Goal: Task Accomplishment & Management: Manage account settings

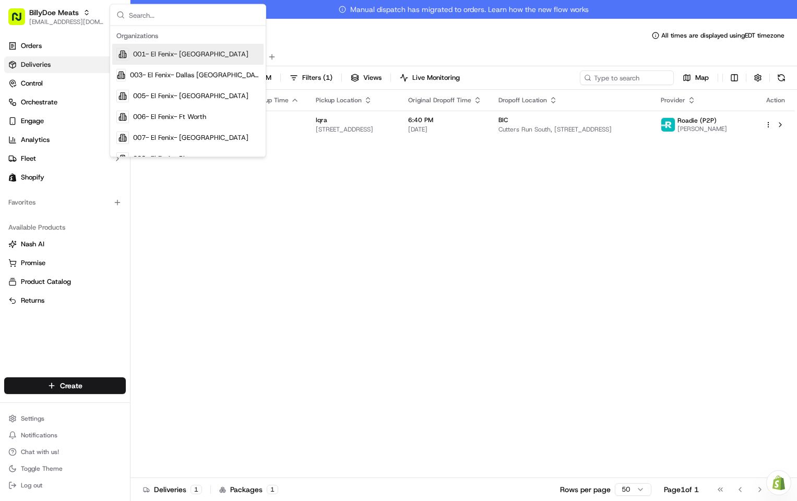
click at [166, 17] on input "text" at bounding box center [194, 15] width 130 height 21
click at [206, 235] on div "Status Original Pickup Time Pickup Location Original Dropoff Time Dropoff Locat…" at bounding box center [462, 293] width 664 height 407
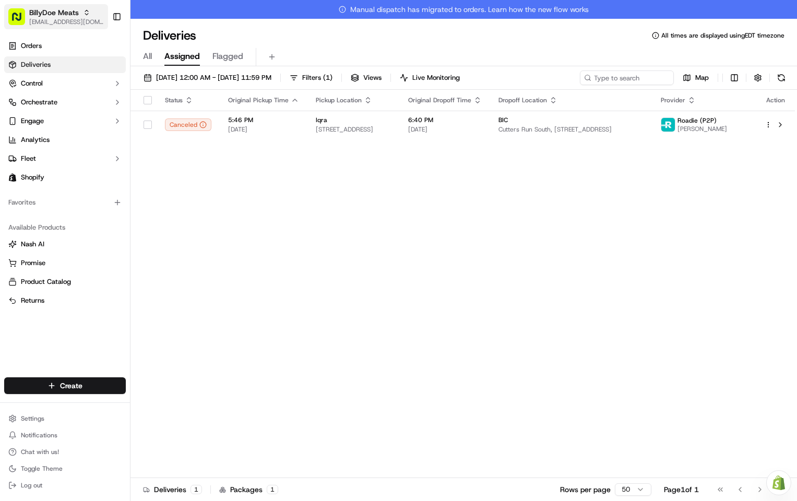
click at [71, 16] on span "BillyDoe Meats" at bounding box center [54, 12] width 50 height 10
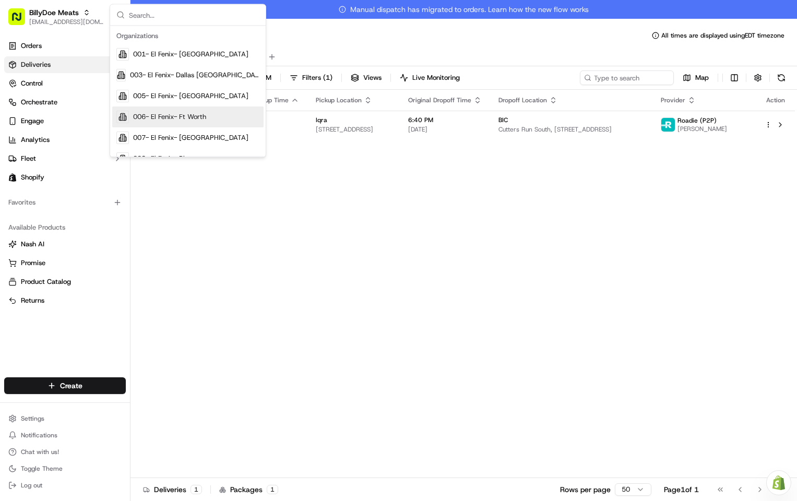
click at [214, 251] on div "Status Original Pickup Time Pickup Location Original Dropoff Time Dropoff Locat…" at bounding box center [462, 293] width 664 height 407
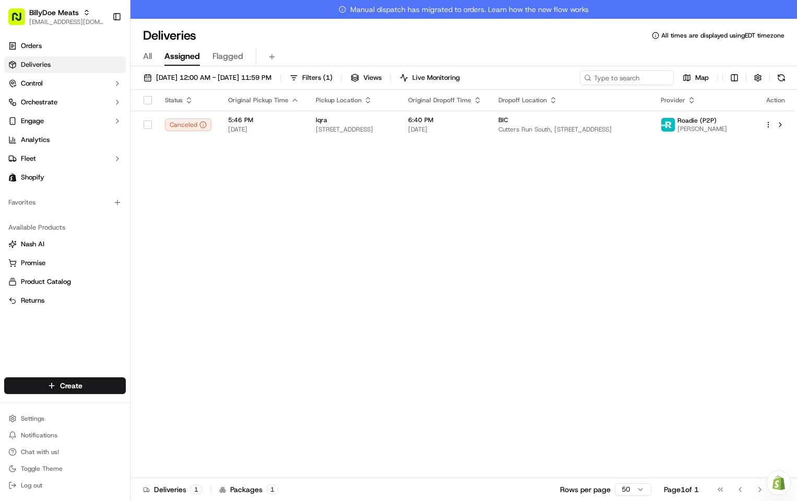
click at [207, 216] on div "Status Original Pickup Time Pickup Location Original Dropoff Time Dropoff Locat…" at bounding box center [462, 293] width 664 height 407
click at [52, 10] on span "BillyDoe Meats" at bounding box center [54, 12] width 50 height 10
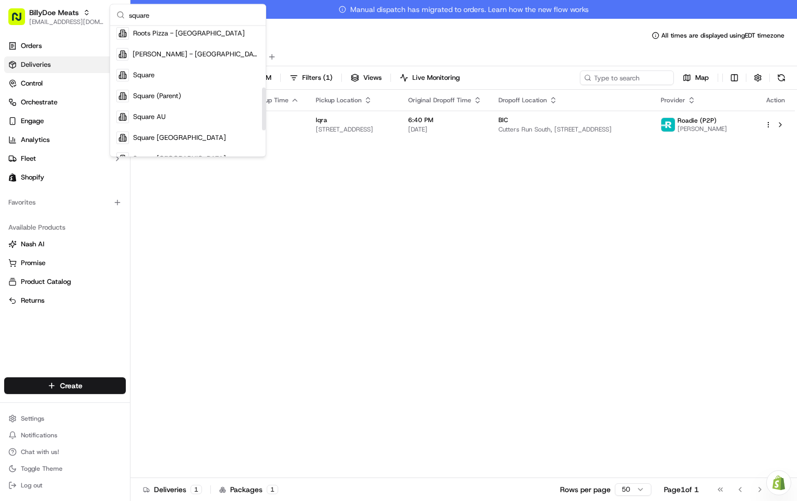
scroll to position [187, 0]
type input "square"
click at [175, 52] on div "Square" at bounding box center [187, 55] width 151 height 21
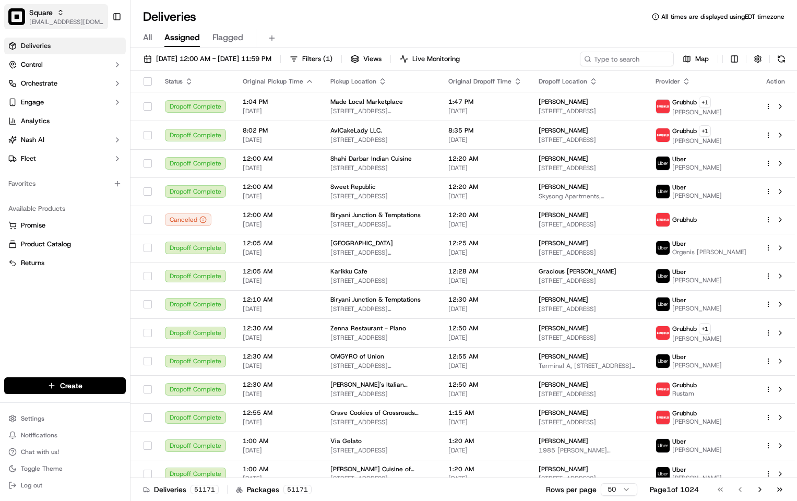
click at [45, 16] on span "Square" at bounding box center [40, 12] width 23 height 10
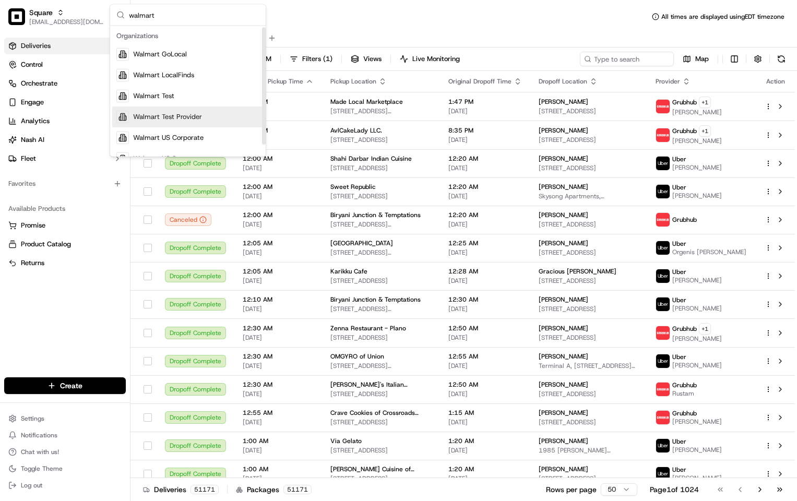
scroll to position [14, 0]
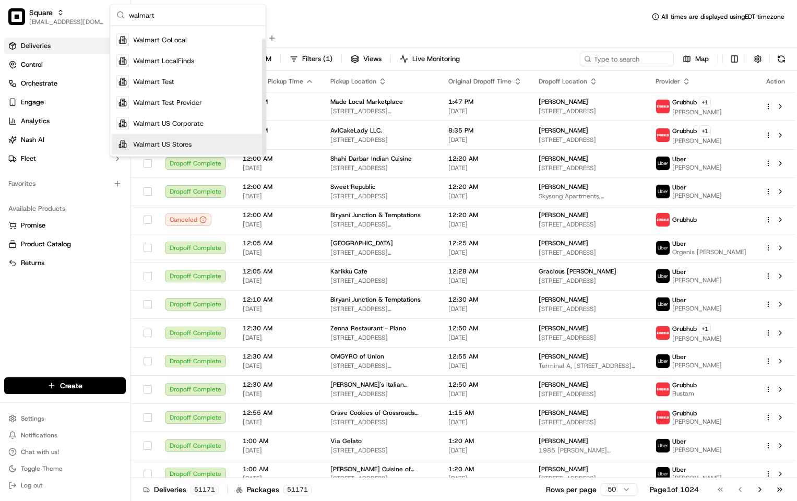
type input "walmart"
click at [188, 140] on span "Walmart US Stores" at bounding box center [162, 144] width 58 height 9
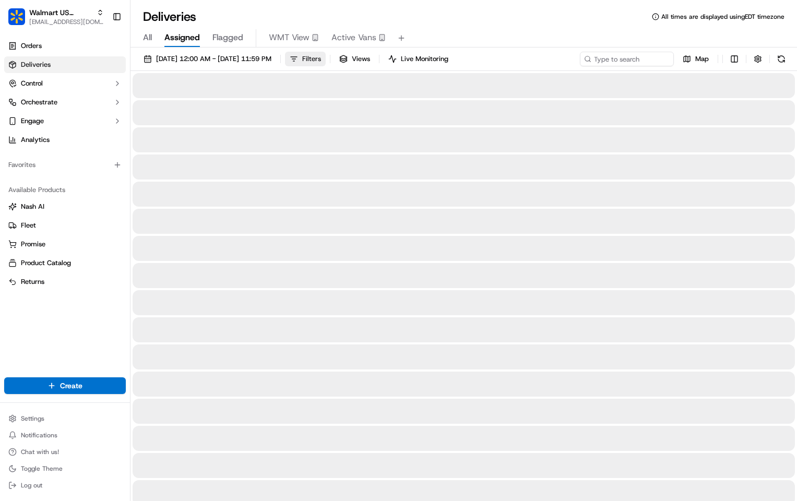
click at [321, 56] on span "Filters" at bounding box center [311, 58] width 19 height 9
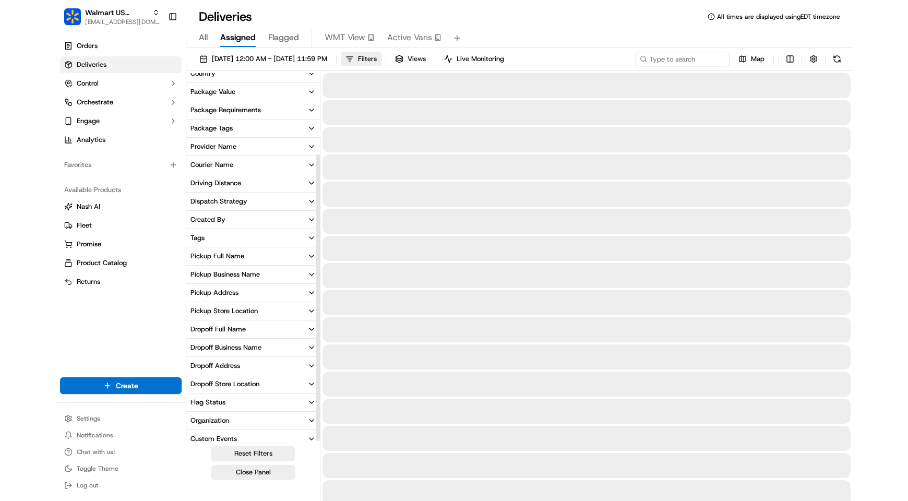
scroll to position [105, 0]
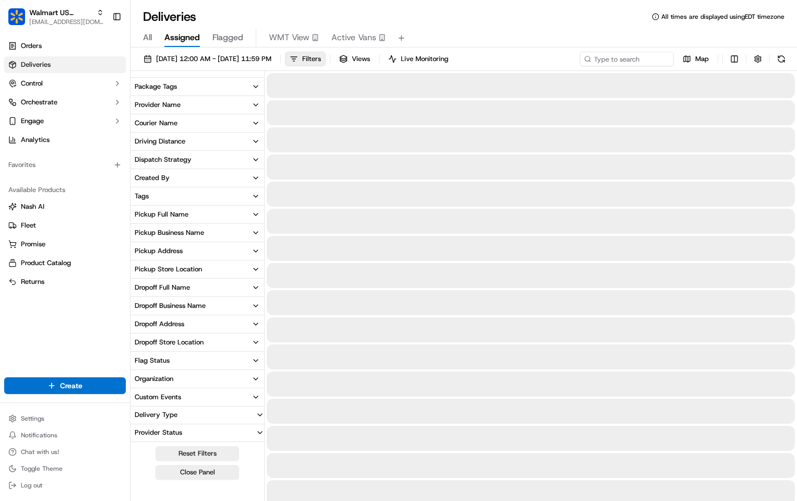
click at [216, 104] on button "Provider Name" at bounding box center [197, 105] width 134 height 18
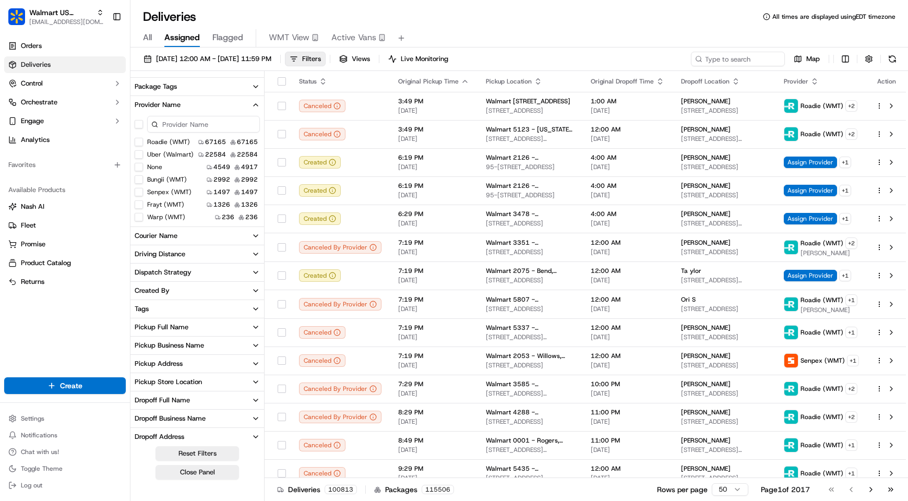
click at [139, 202] on \(WMT\) "Frayt (WMT)" at bounding box center [139, 204] width 8 height 8
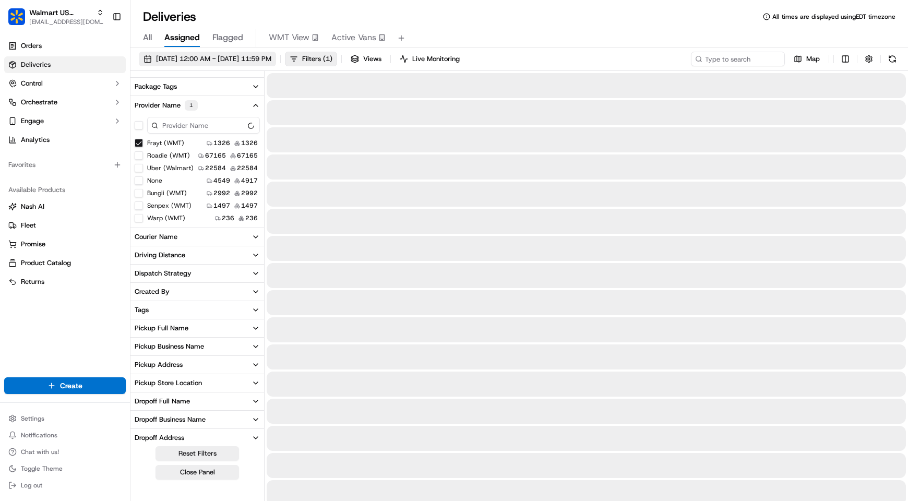
click at [247, 63] on span "09/01/2025 12:00 AM - 09/30/2025 11:59 PM" at bounding box center [213, 58] width 115 height 9
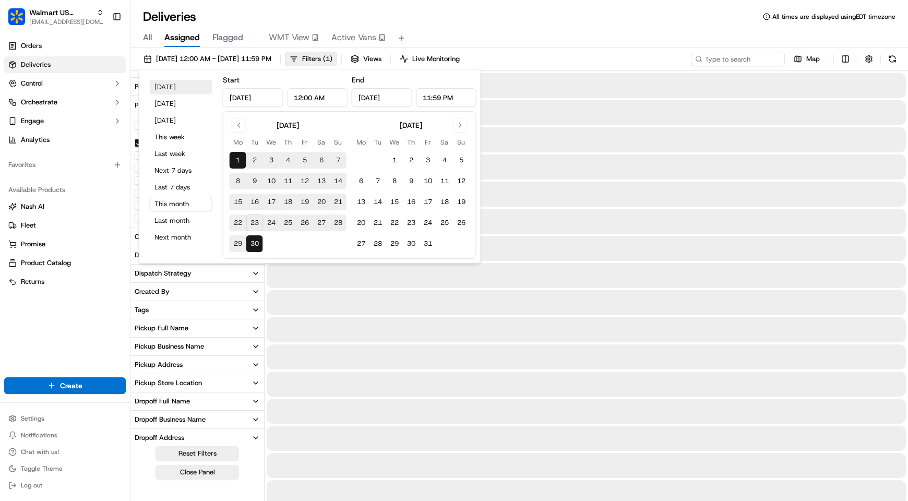
click at [172, 86] on button "Today" at bounding box center [181, 87] width 63 height 15
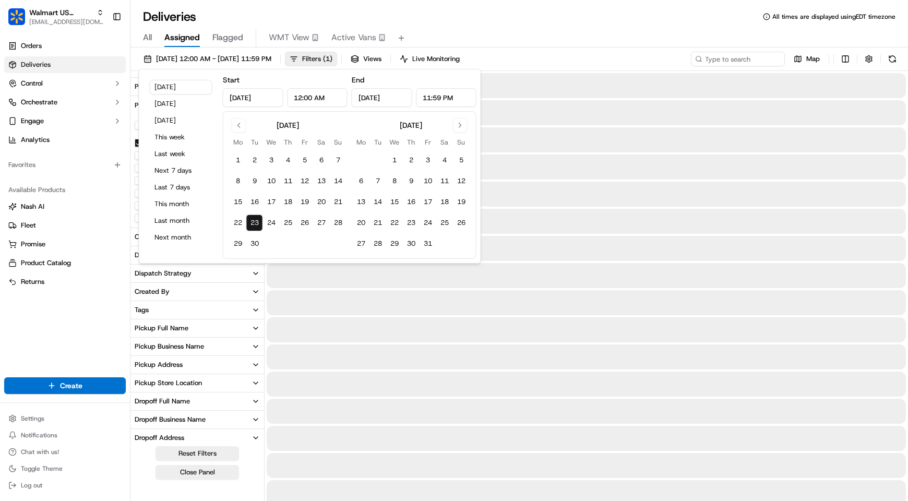
type input "Sep 23, 2025"
click at [501, 27] on div "All Assigned Flagged WMT View Active Vans" at bounding box center [518, 36] width 777 height 22
click at [592, 30] on div "All Assigned Flagged WMT View Active Vans" at bounding box center [518, 38] width 777 height 18
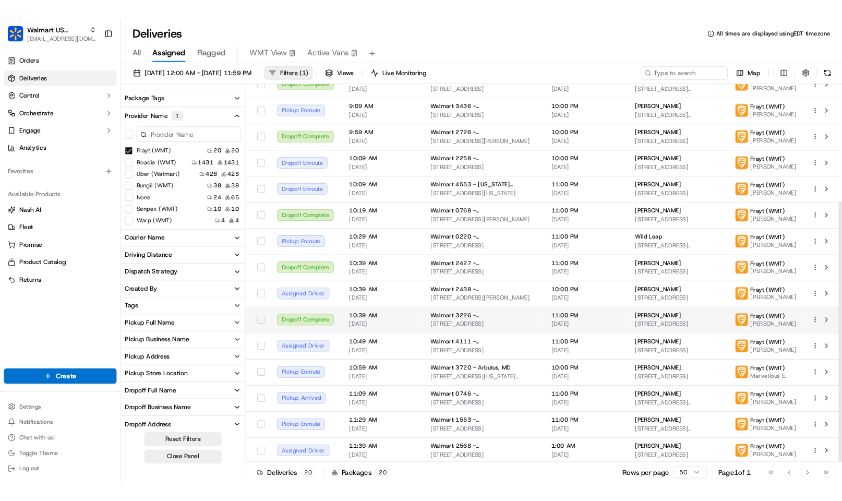
scroll to position [183, 0]
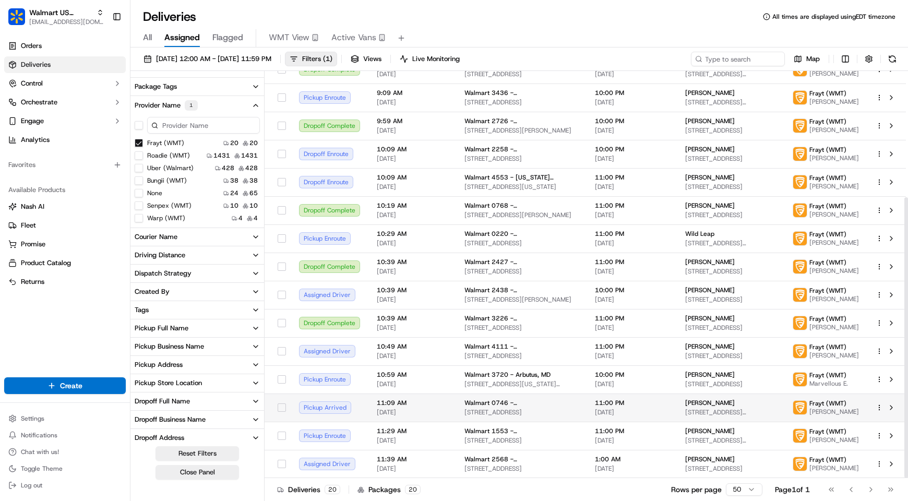
click at [653, 412] on span "[DATE]" at bounding box center [632, 412] width 74 height 8
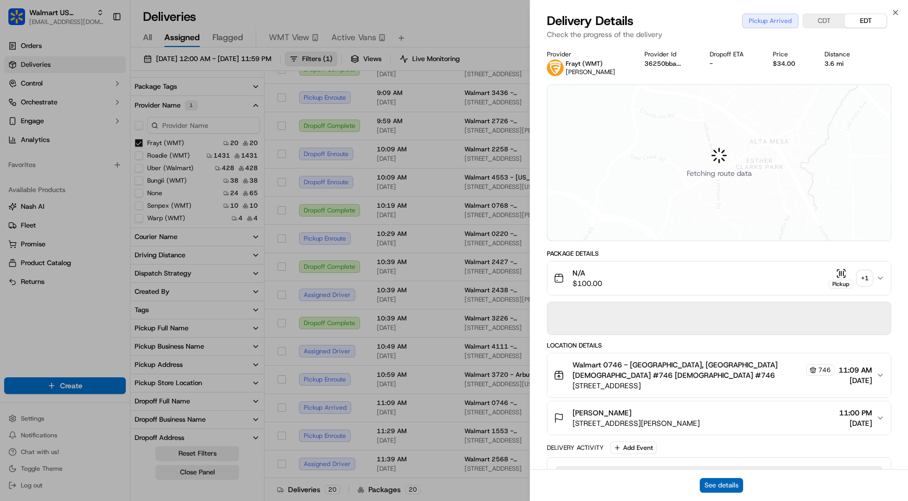
click at [732, 478] on button "See details" at bounding box center [721, 485] width 43 height 15
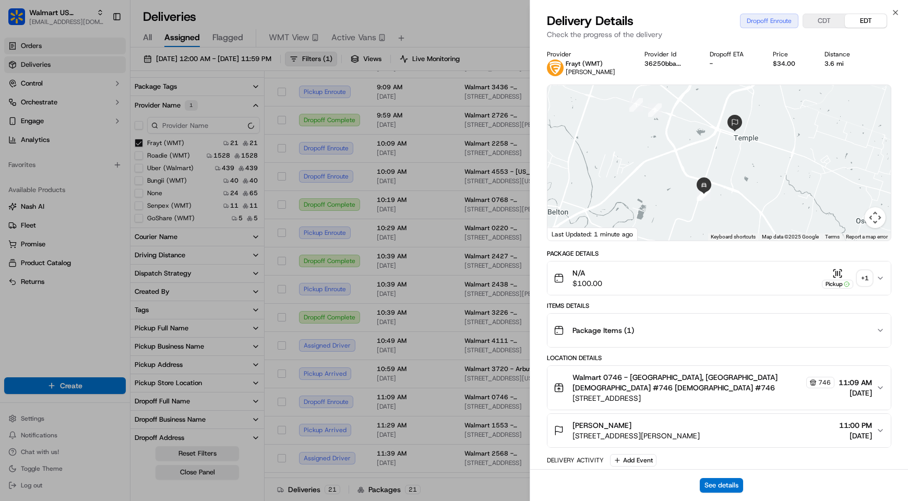
click at [43, 20] on span "[EMAIL_ADDRESS][DOMAIN_NAME]" at bounding box center [66, 22] width 75 height 8
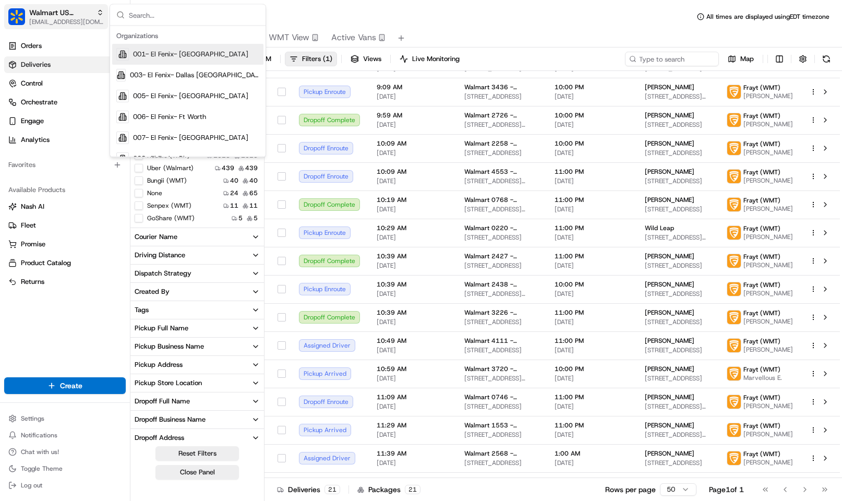
click at [40, 8] on span "Walmart US Stores" at bounding box center [60, 12] width 63 height 10
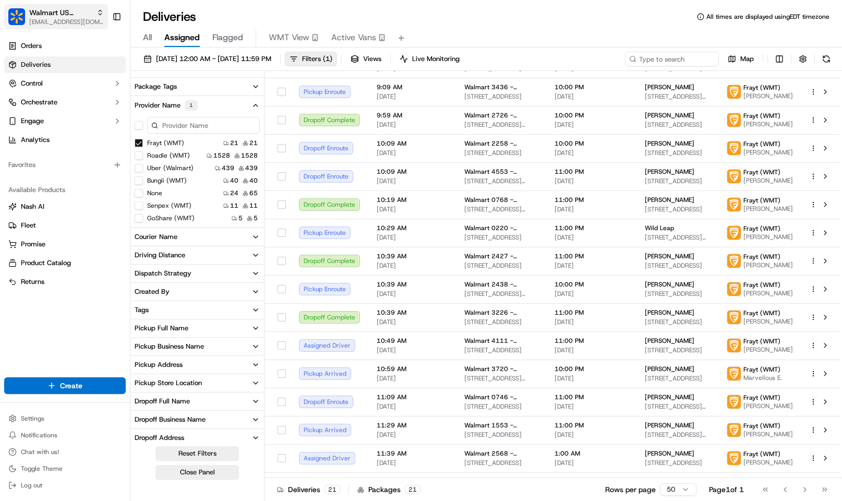
click at [39, 9] on span "Walmart US Stores" at bounding box center [60, 12] width 63 height 10
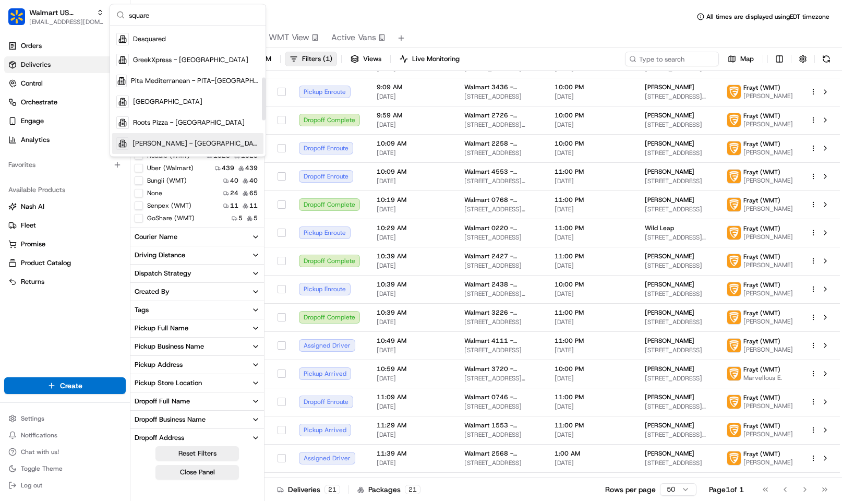
scroll to position [156, 0]
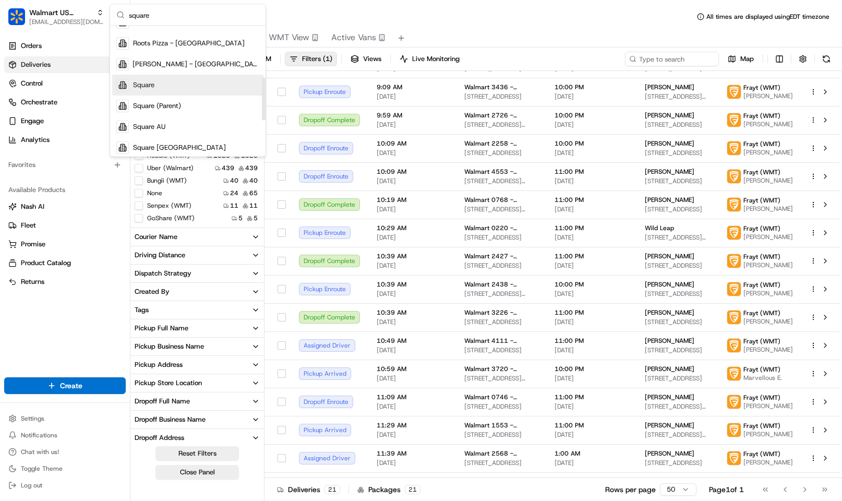
type input "square"
click at [186, 88] on div "Square" at bounding box center [187, 85] width 151 height 21
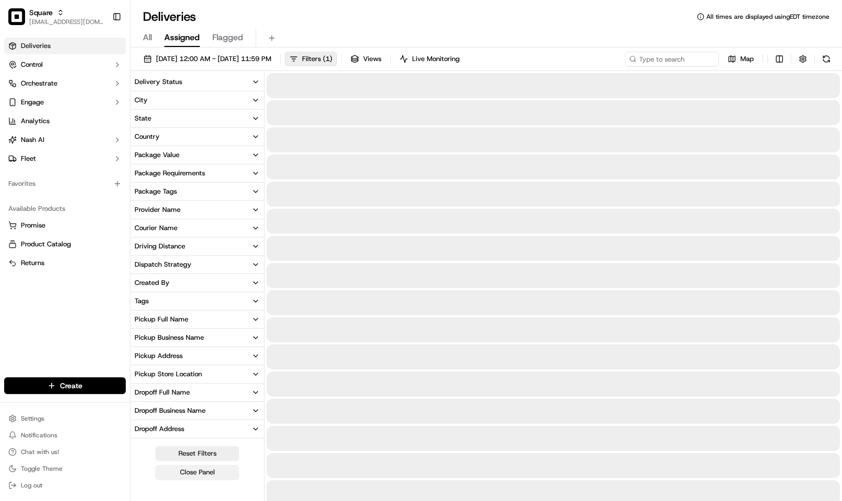
click at [185, 452] on button "Reset Filters" at bounding box center [196, 453] width 83 height 15
click at [184, 473] on button "Close Panel" at bounding box center [196, 472] width 83 height 15
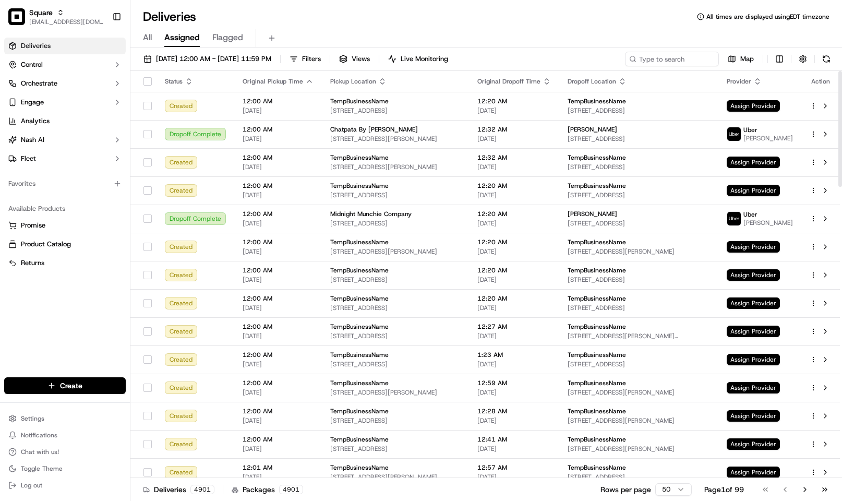
click at [50, 292] on div "Deliveries Control Orchestrate Engage Analytics [PERSON_NAME] Fleet Favorites A…" at bounding box center [65, 200] width 130 height 335
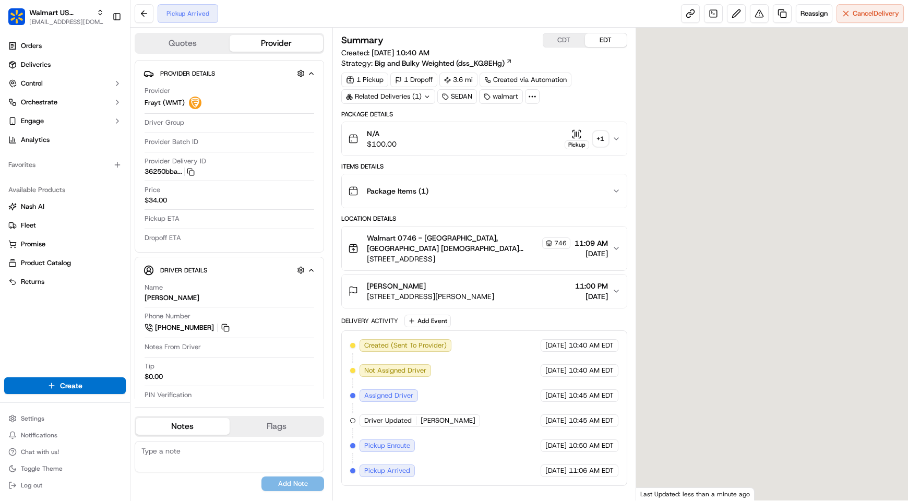
click at [501, 142] on div "N/A $100.00 Pickup + 1" at bounding box center [479, 138] width 263 height 21
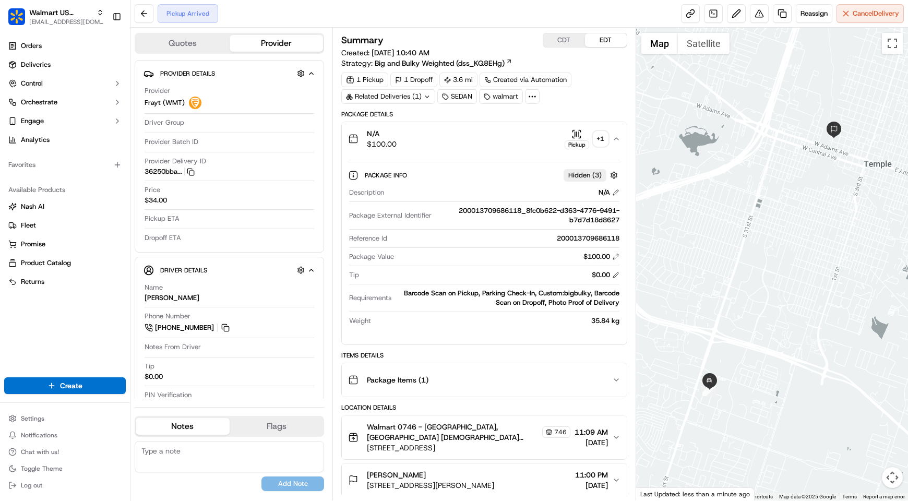
click at [481, 382] on div "Package Items ( 1 )" at bounding box center [479, 379] width 263 height 21
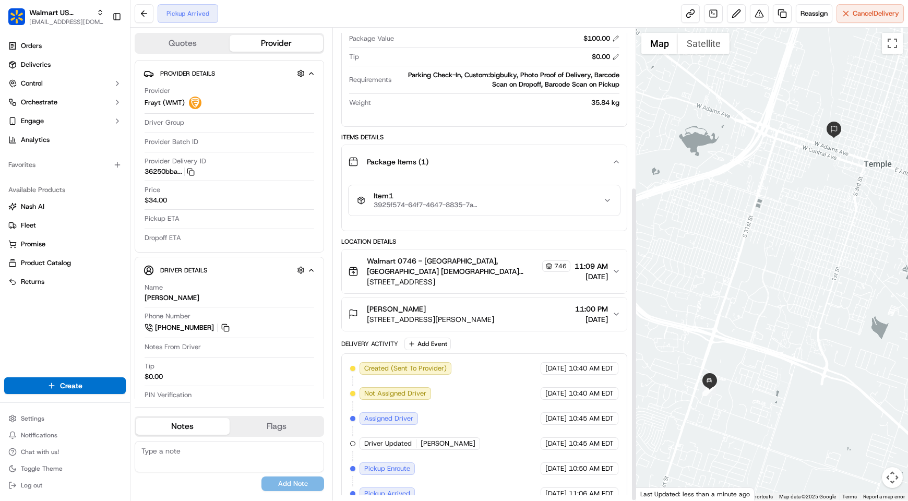
scroll to position [238, 0]
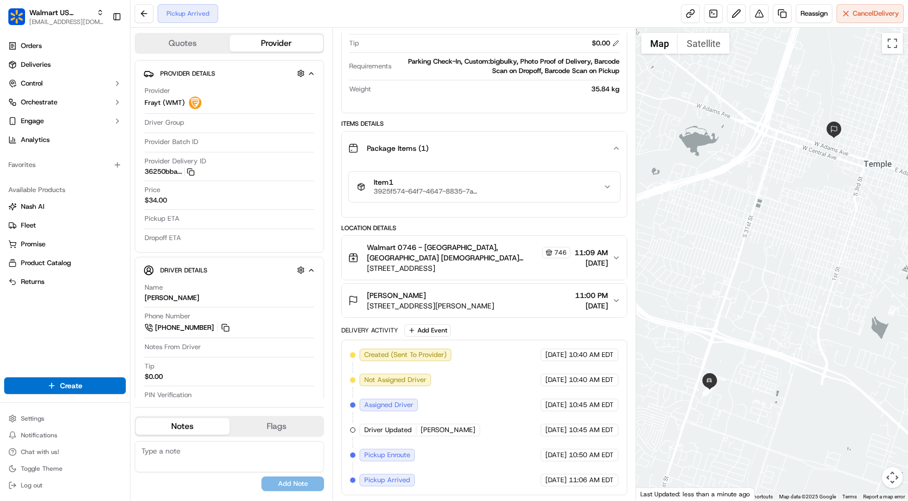
click at [490, 119] on div "Items Details" at bounding box center [483, 123] width 285 height 8
click at [88, 312] on div "Orders Deliveries Control Orchestrate Engage Analytics Favorites Available Prod…" at bounding box center [65, 200] width 130 height 335
click at [243, 451] on textarea at bounding box center [229, 456] width 189 height 31
click at [207, 474] on div "No results found Add Note" at bounding box center [229, 466] width 189 height 50
click at [214, 454] on textarea at bounding box center [229, 456] width 189 height 31
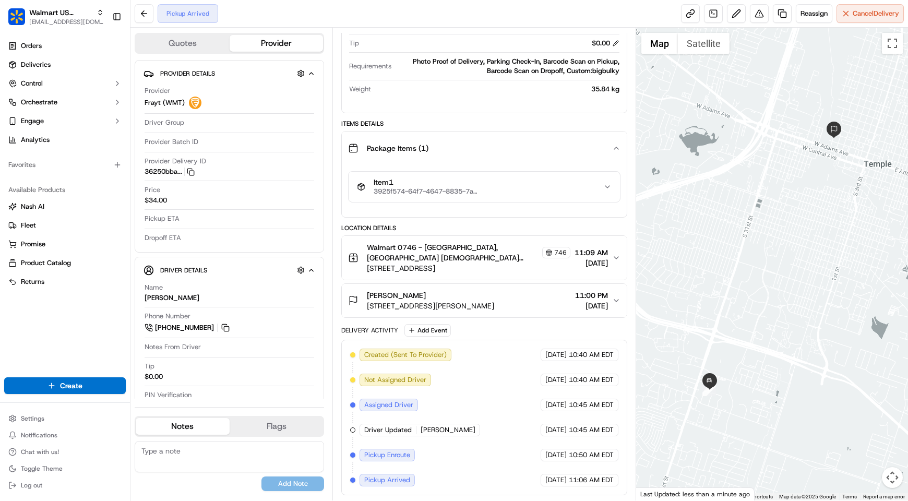
paste textarea "Caller Information: Reason for Call: Resolution:"
click at [241, 449] on textarea "Caller Information: Reason for Call: Resolution:" at bounding box center [229, 456] width 189 height 31
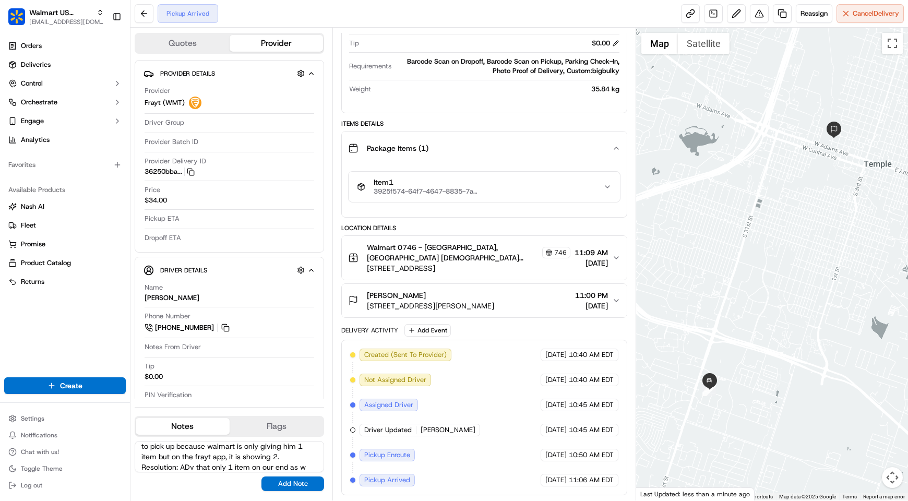
scroll to position [37, 0]
type textarea "Caller Information: Driver Reason for Call: Wanted to confirm how many items to…"
click at [287, 486] on button "Add Note" at bounding box center [292, 483] width 63 height 15
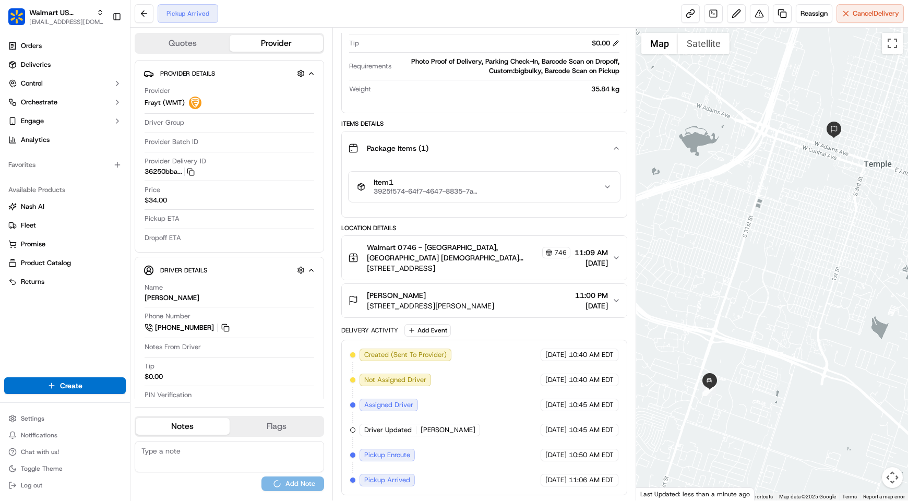
scroll to position [0, 0]
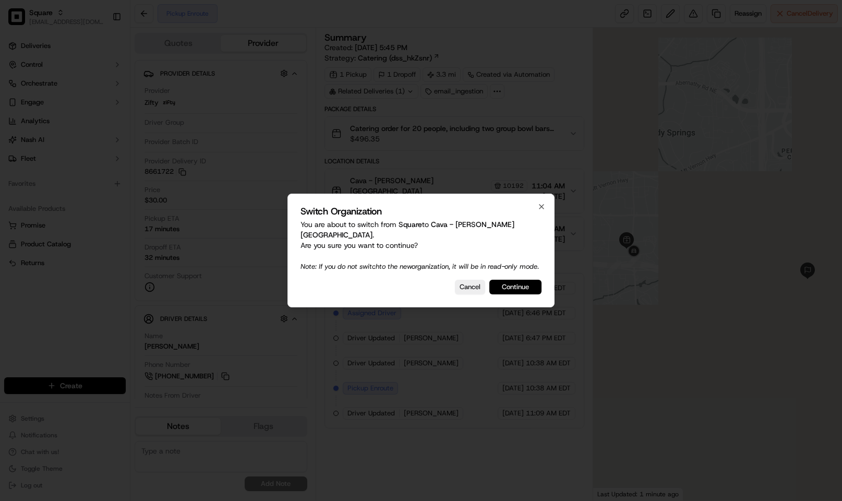
click at [512, 288] on button "Continue" at bounding box center [515, 287] width 52 height 15
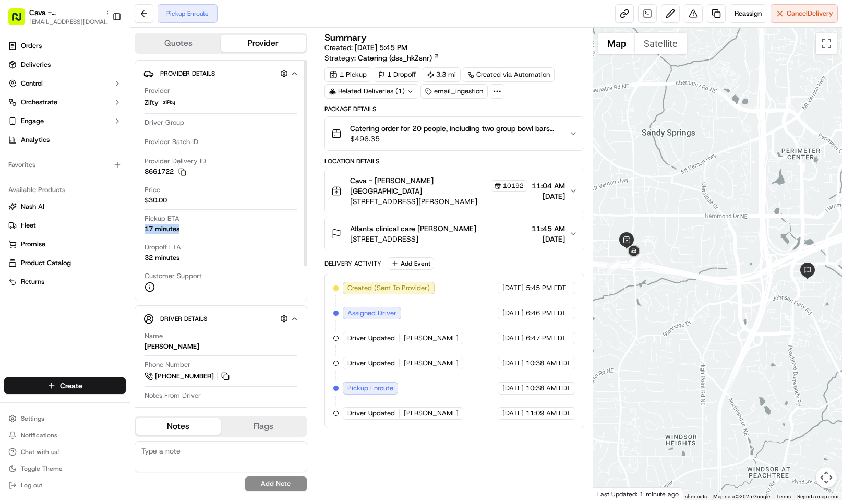
drag, startPoint x: 201, startPoint y: 232, endPoint x: 143, endPoint y: 230, distance: 57.9
click at [143, 230] on div "Provider Zifty Driver Group Provider Batch ID Provider Delivery ID 8661722 Copy…" at bounding box center [220, 189] width 155 height 214
copy div "17 minutes"
click at [454, 288] on div "Created (Sent To Provider) Zifty 09/22/2025 5:45 PM EDT Assigned Driver Zifty 0…" at bounding box center [454, 351] width 242 height 138
click at [227, 379] on button at bounding box center [225, 375] width 11 height 11
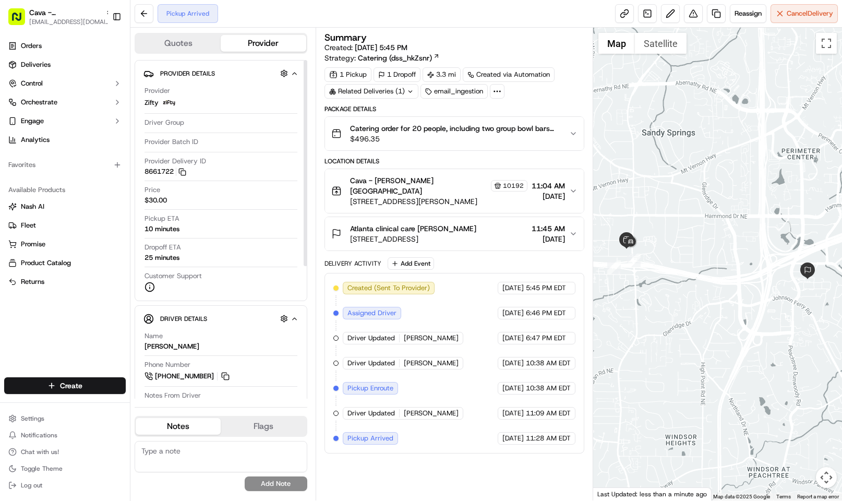
drag, startPoint x: 212, startPoint y: 350, endPoint x: 145, endPoint y: 352, distance: 67.3
click at [145, 351] on div "Name Herman Sanabria" at bounding box center [221, 341] width 153 height 20
copy div "[PERSON_NAME]"
click at [449, 288] on div "Created (Sent To Provider) Zifty 09/22/2025 5:45 PM EDT Assigned Driver Zifty 0…" at bounding box center [454, 363] width 242 height 163
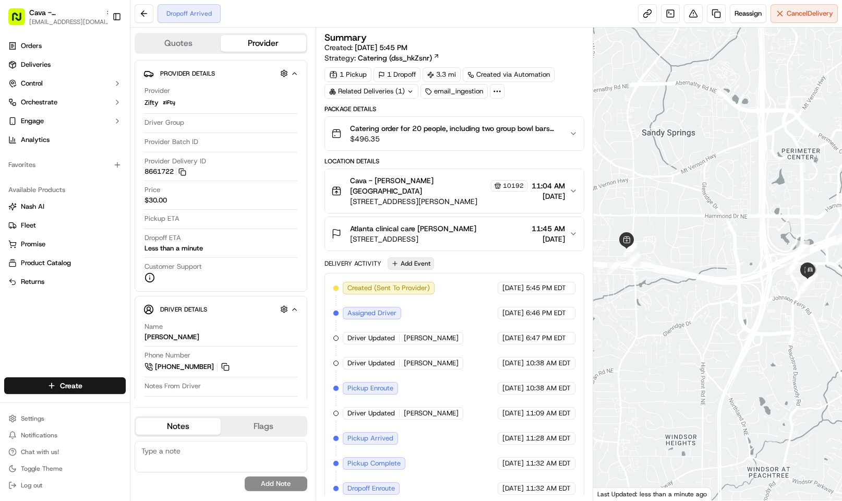
scroll to position [32, 0]
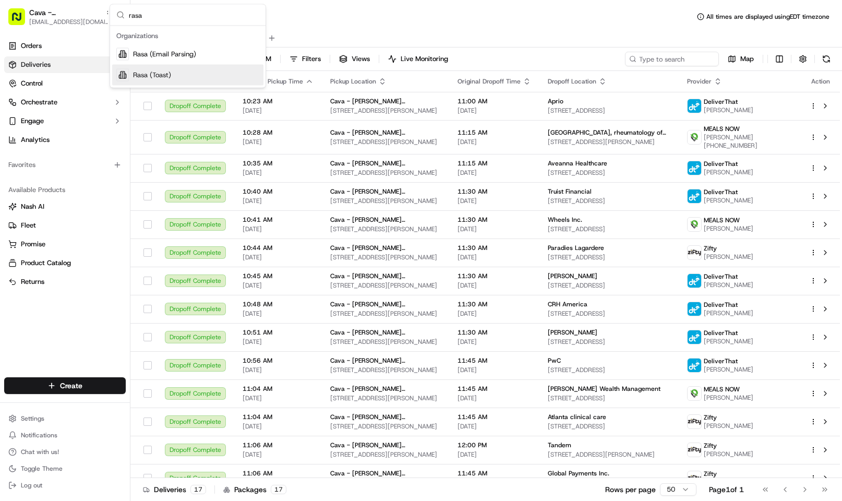
type input "rasa"
click at [168, 73] on span "Rasa (Toast)" at bounding box center [152, 74] width 38 height 9
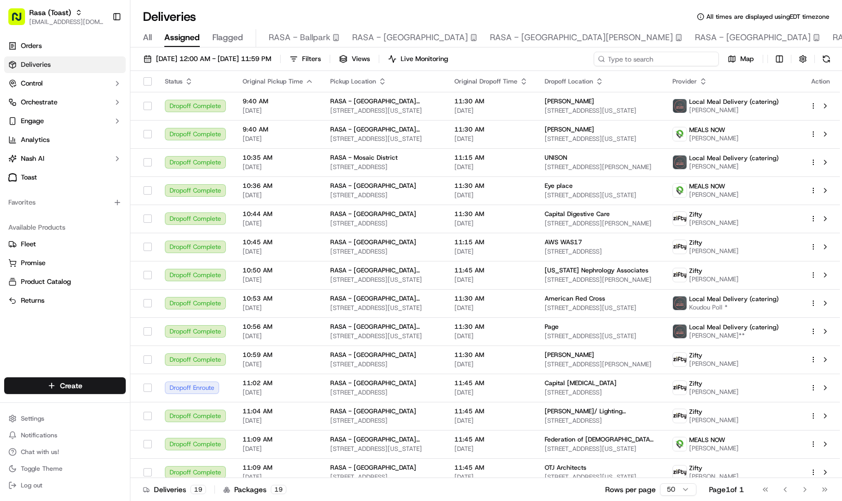
click at [642, 59] on input at bounding box center [656, 59] width 125 height 15
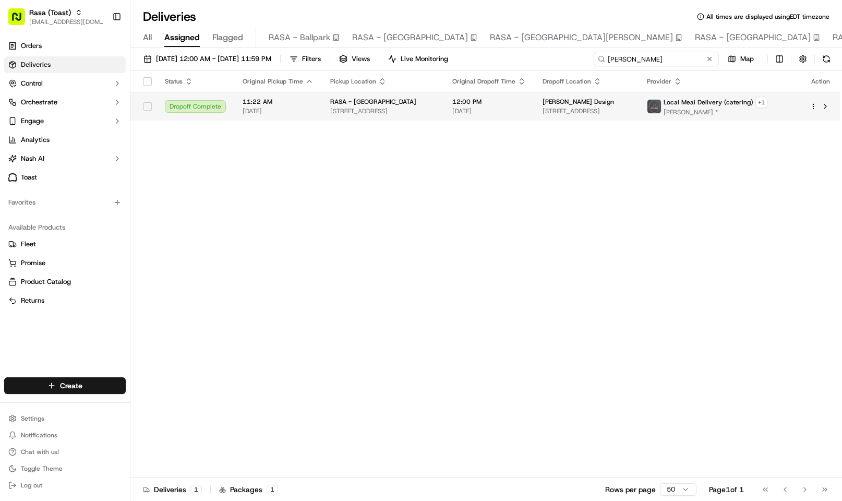
type input "hartman"
click at [375, 97] on td "RASA - Rockville 12033 Rockville Pike, Rockville, MD 20852, USA" at bounding box center [383, 106] width 122 height 29
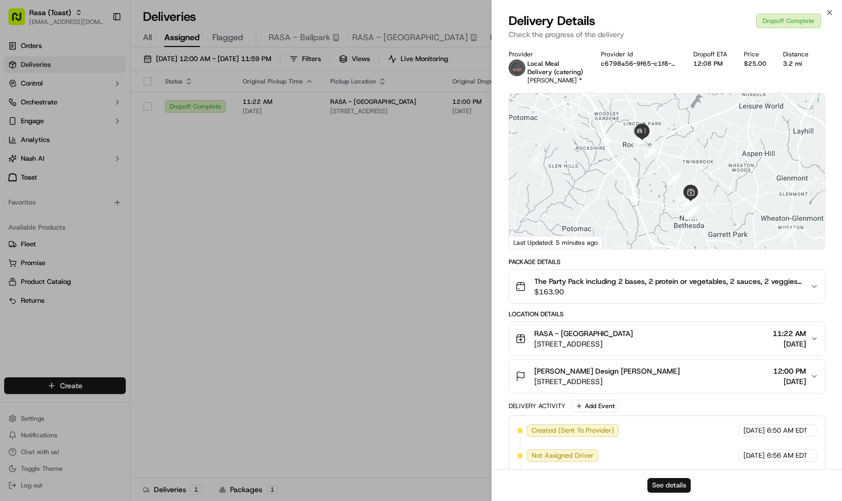
click at [670, 479] on button "See details" at bounding box center [668, 485] width 43 height 15
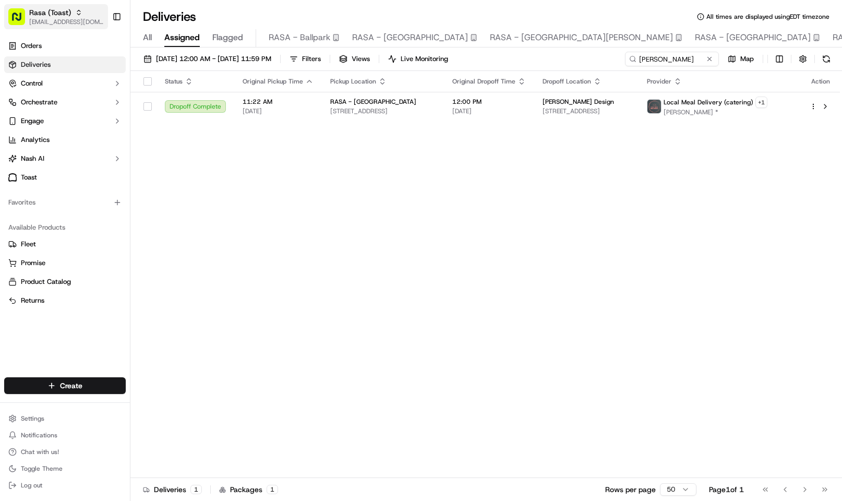
click at [55, 16] on span "Rasa (Toast)" at bounding box center [50, 12] width 42 height 10
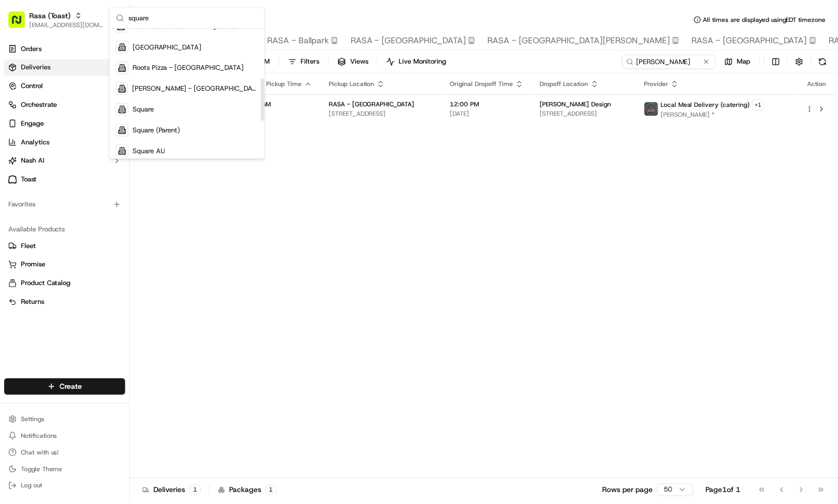
scroll to position [156, 0]
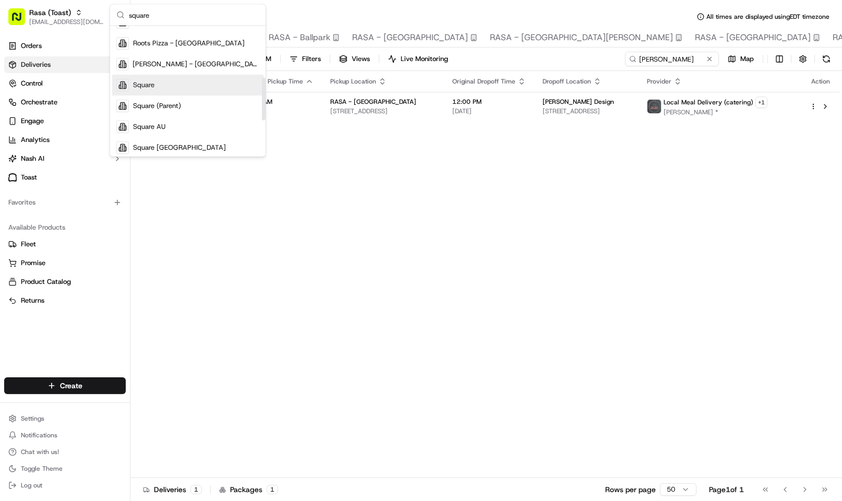
type input "square"
click at [160, 83] on div "Square" at bounding box center [187, 85] width 151 height 21
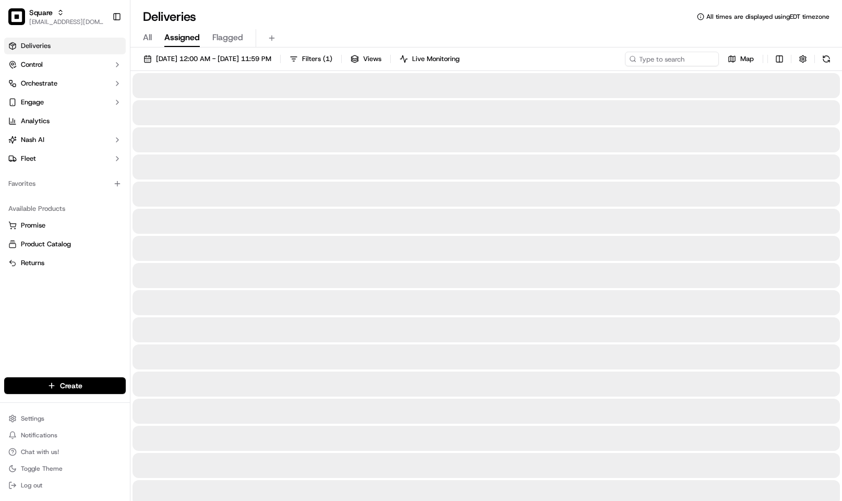
click at [249, 55] on span "09/23/2025 12:00 AM - 09/23/2025 11:59 PM" at bounding box center [213, 58] width 115 height 9
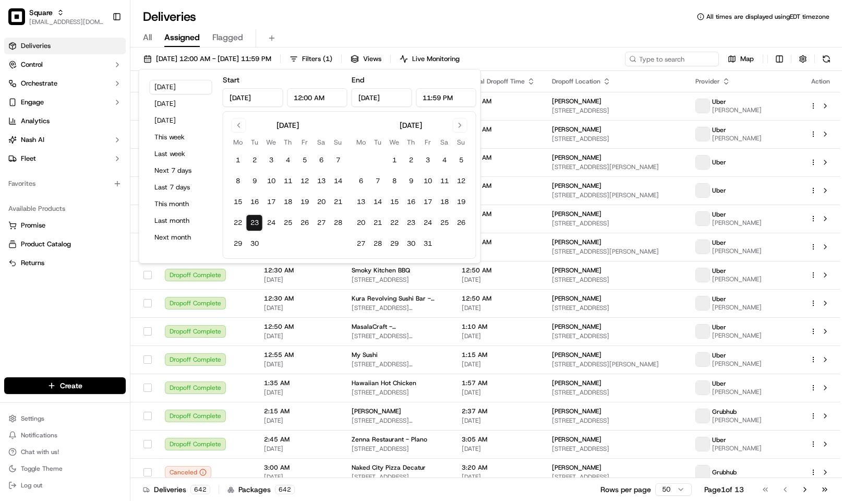
click at [321, 19] on div "Deliveries All times are displayed using EDT timezone" at bounding box center [486, 16] width 712 height 17
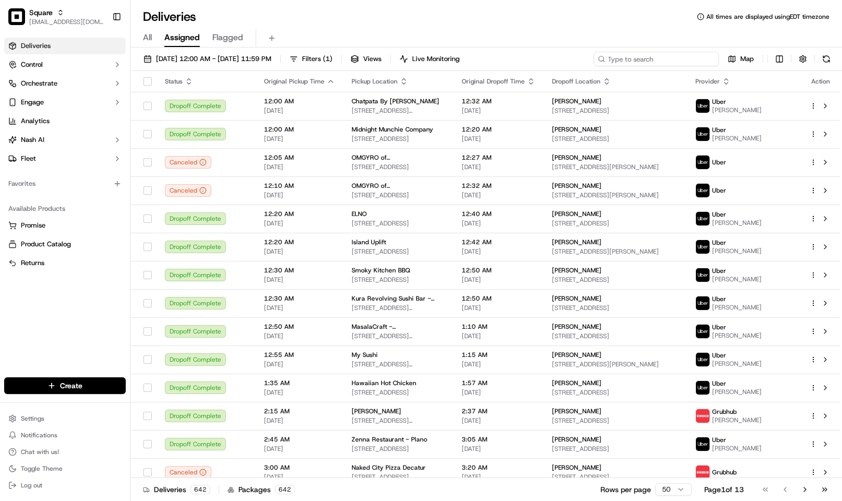
click at [652, 63] on input at bounding box center [656, 59] width 125 height 15
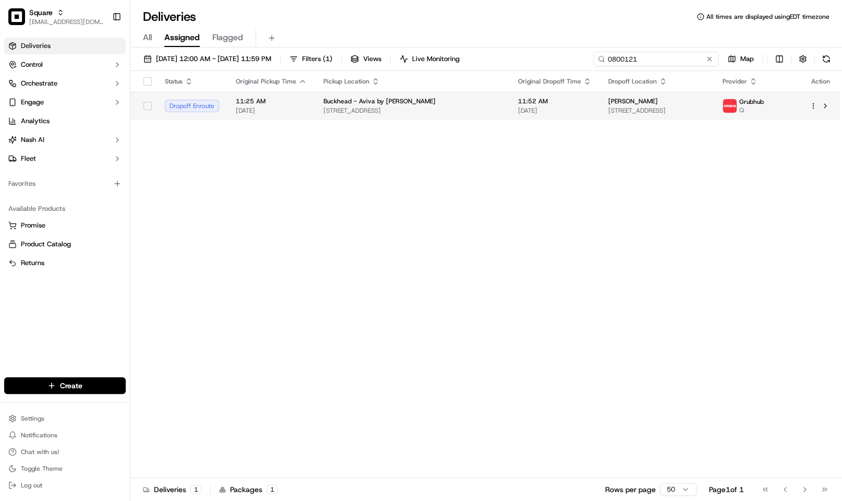
type input "0800121"
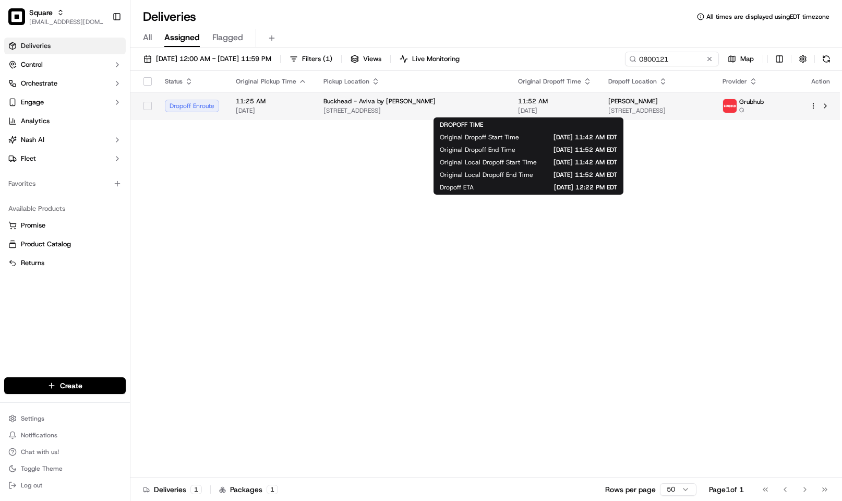
click at [542, 112] on span "[DATE]" at bounding box center [555, 110] width 74 height 8
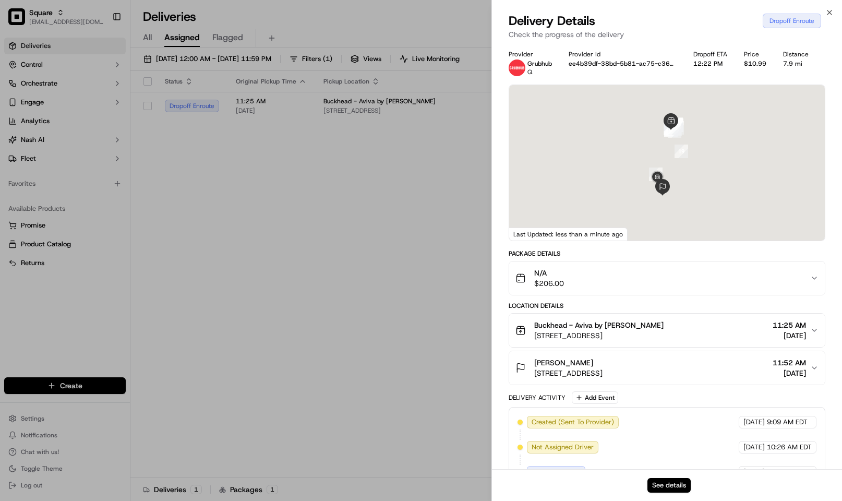
click at [675, 478] on button "See details" at bounding box center [668, 485] width 43 height 15
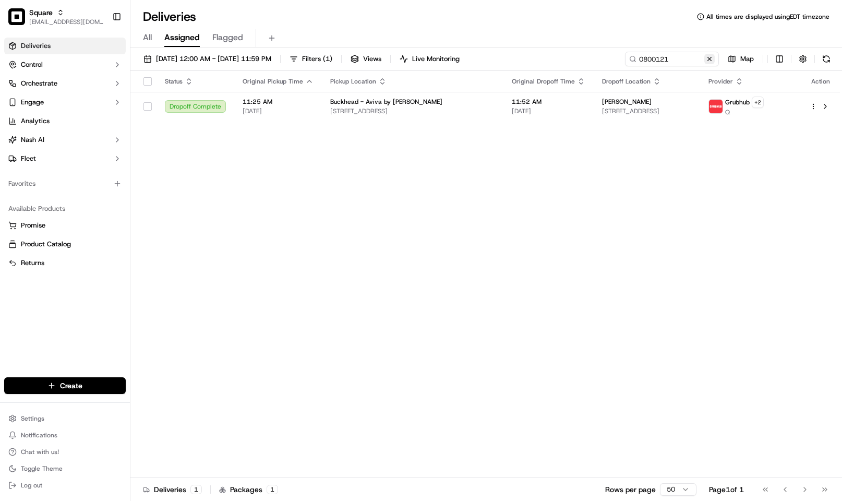
click at [705, 57] on button at bounding box center [709, 59] width 10 height 10
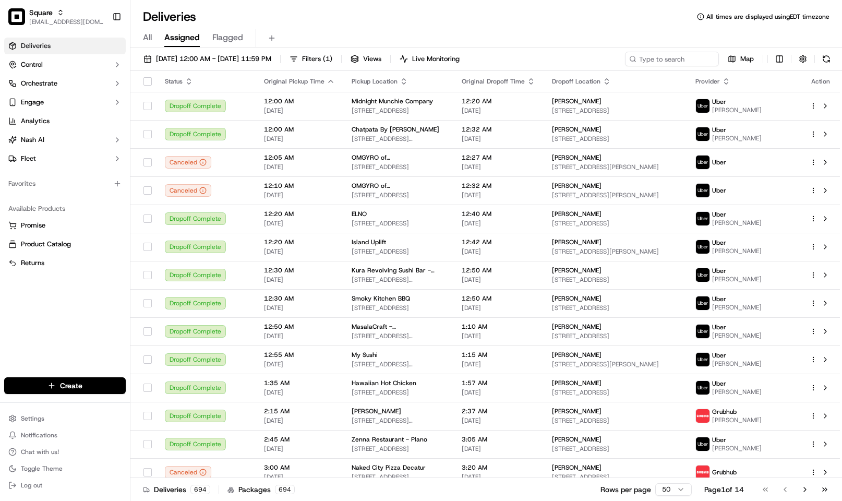
click at [495, 19] on div "Deliveries All times are displayed using EDT timezone" at bounding box center [486, 16] width 712 height 17
click at [673, 57] on input at bounding box center [656, 59] width 125 height 15
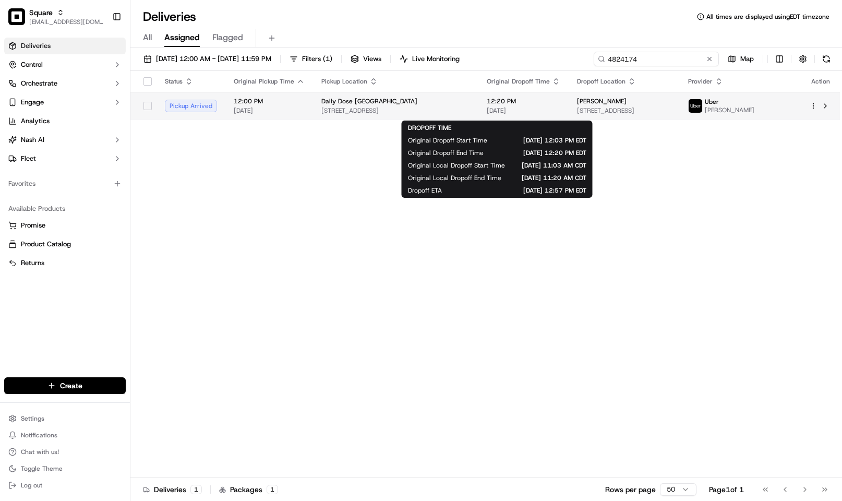
type input "4824174"
click at [487, 110] on span "[DATE]" at bounding box center [524, 110] width 74 height 8
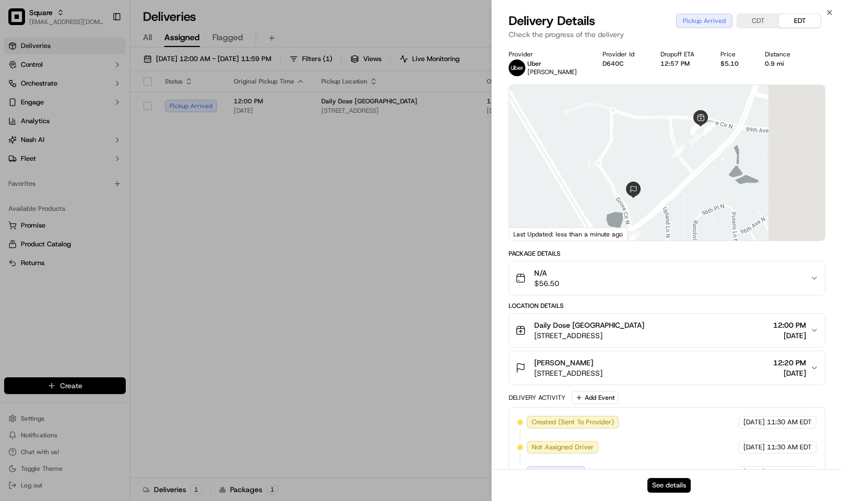
click at [677, 490] on button "See details" at bounding box center [668, 485] width 43 height 15
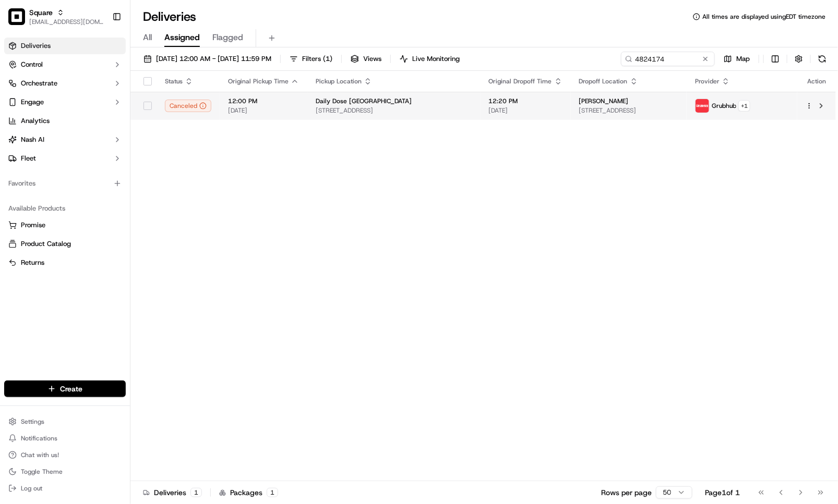
click at [303, 113] on td "12:00 PM 09/23/2025" at bounding box center [264, 106] width 88 height 28
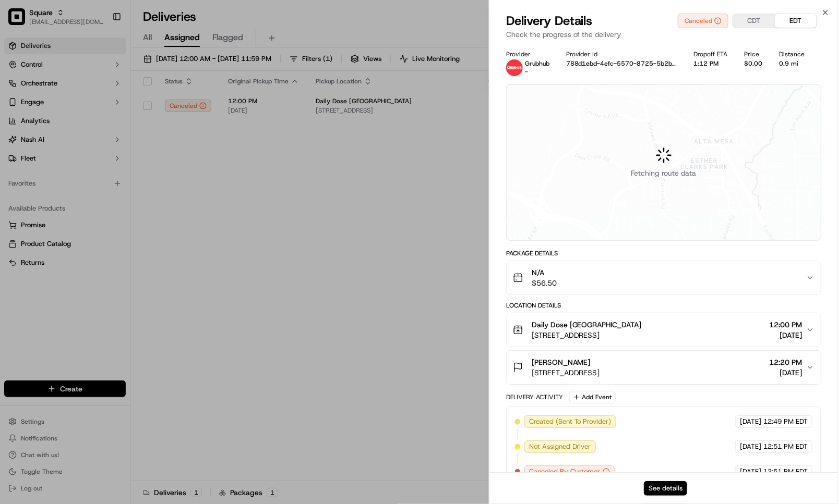
click at [659, 487] on button "See details" at bounding box center [665, 488] width 43 height 15
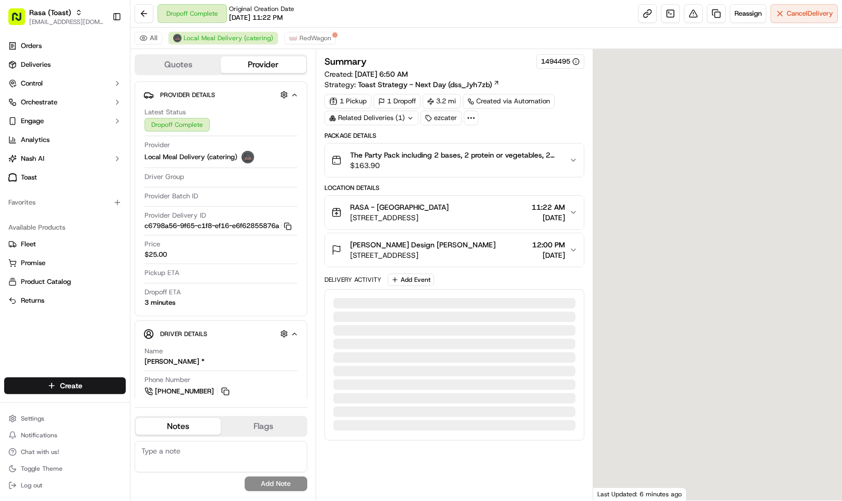
click at [532, 250] on span "12:00 PM" at bounding box center [548, 244] width 33 height 10
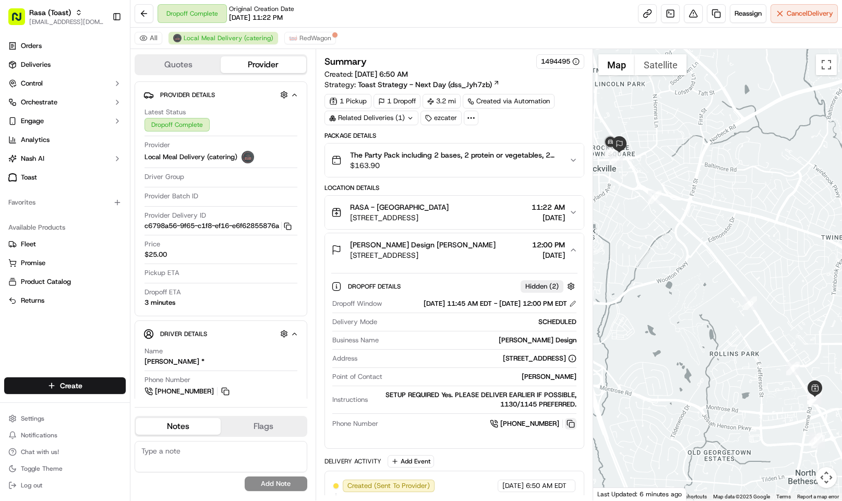
click at [570, 429] on button at bounding box center [570, 423] width 11 height 11
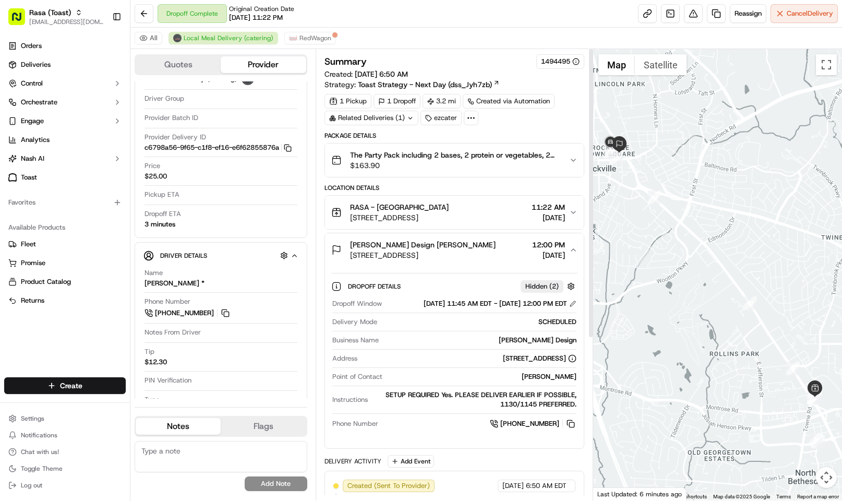
click at [477, 160] on span "The Party Pack including 2 bases, 2 protein or vegetables, 2 sauces, 2 veggies,…" at bounding box center [455, 155] width 211 height 10
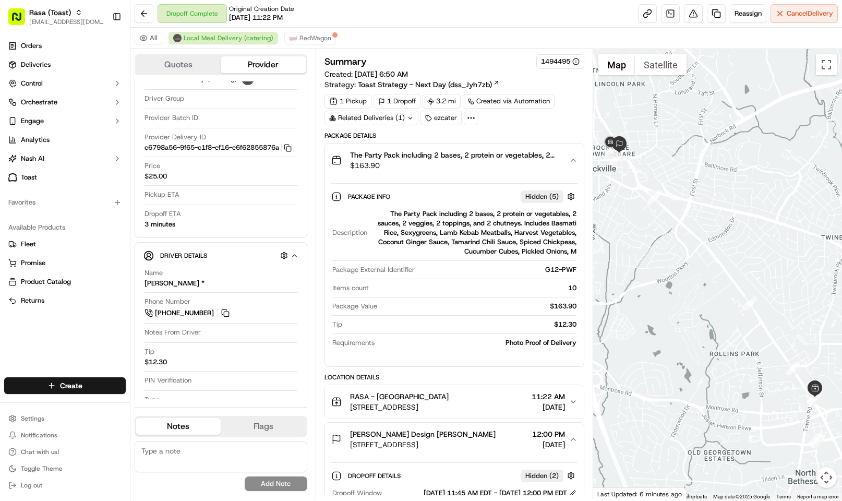
click at [477, 160] on span "The Party Pack including 2 bases, 2 protein or vegetables, 2 sauces, 2 veggies,…" at bounding box center [455, 155] width 211 height 10
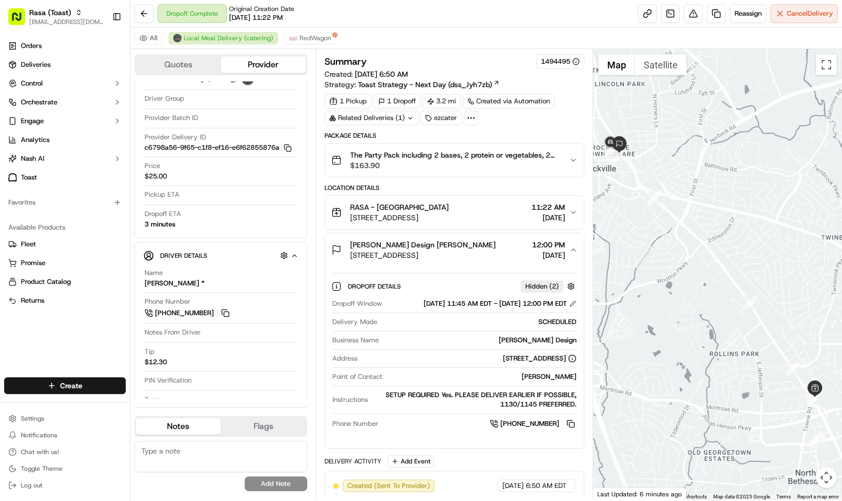
click at [385, 130] on div "Summary 1494495 Created: 09/23/2025 6:50 AM Strategy: Toast Strategy - Next Day…" at bounding box center [454, 390] width 260 height 672
click at [379, 124] on div "Related Deliveries (1)" at bounding box center [371, 118] width 94 height 15
click at [509, 124] on div "1 Pickup 1 Dropoff 3.2 mi Created via Automation Related Deliveries (1) ezcater" at bounding box center [454, 109] width 260 height 31
click at [568, 429] on button at bounding box center [570, 423] width 11 height 11
click at [449, 210] on div "RASA - Rockville" at bounding box center [399, 207] width 99 height 10
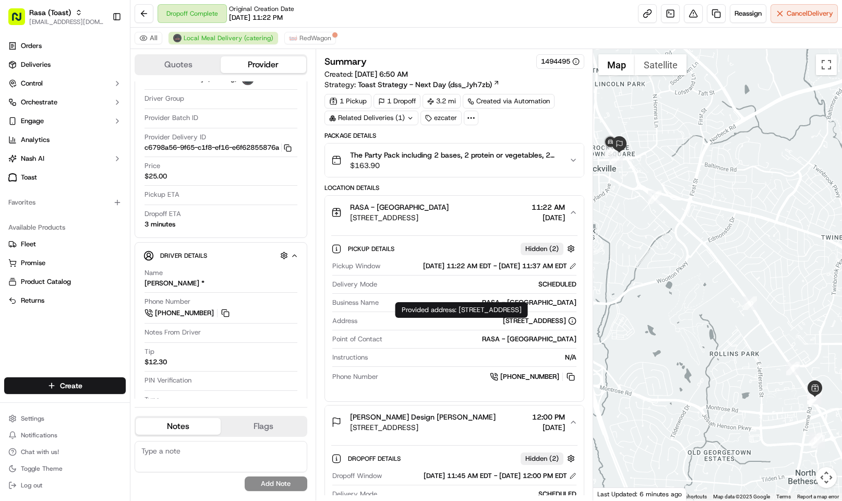
scroll to position [235, 0]
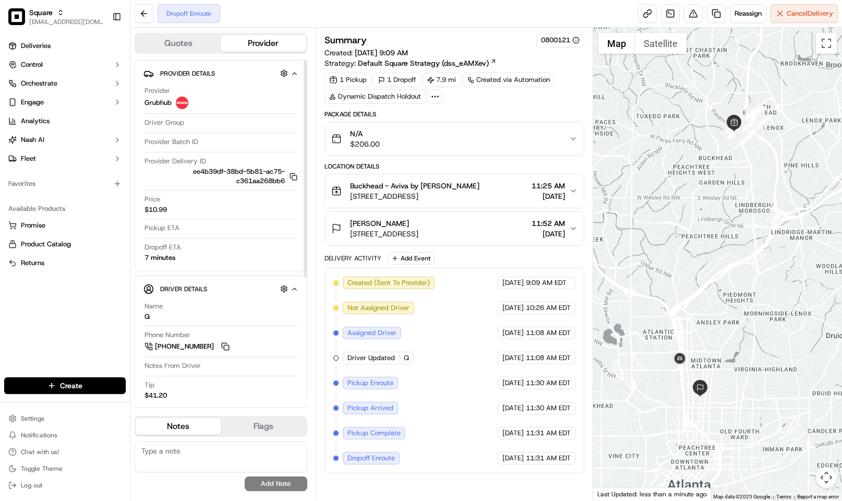
click at [160, 42] on button "Quotes" at bounding box center [178, 43] width 85 height 17
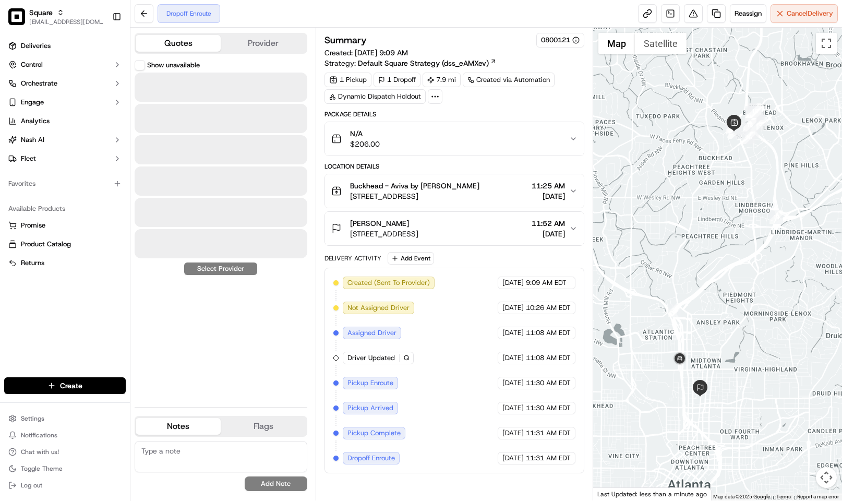
click at [243, 40] on button "Provider" at bounding box center [263, 43] width 85 height 17
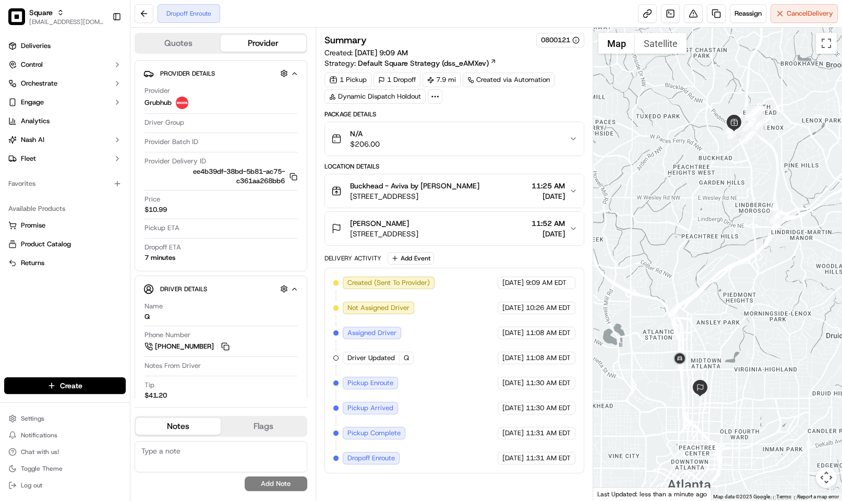
click at [190, 41] on button "Quotes" at bounding box center [178, 43] width 85 height 17
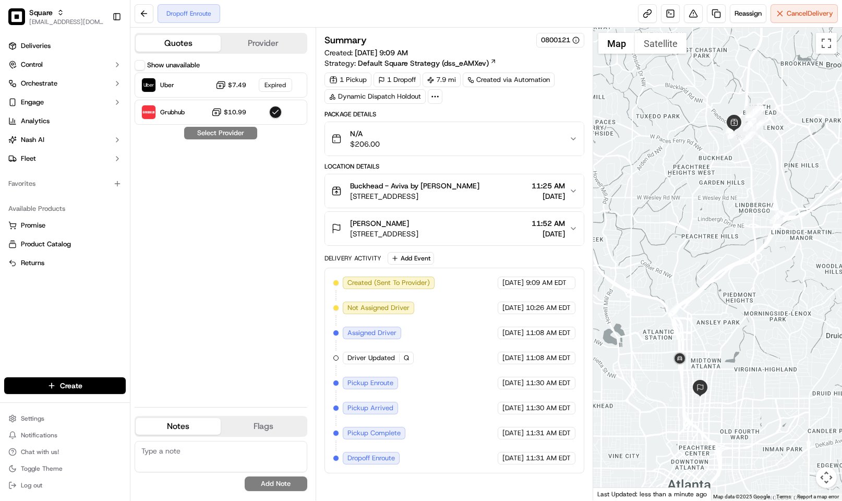
click at [252, 42] on button "Provider" at bounding box center [263, 43] width 85 height 17
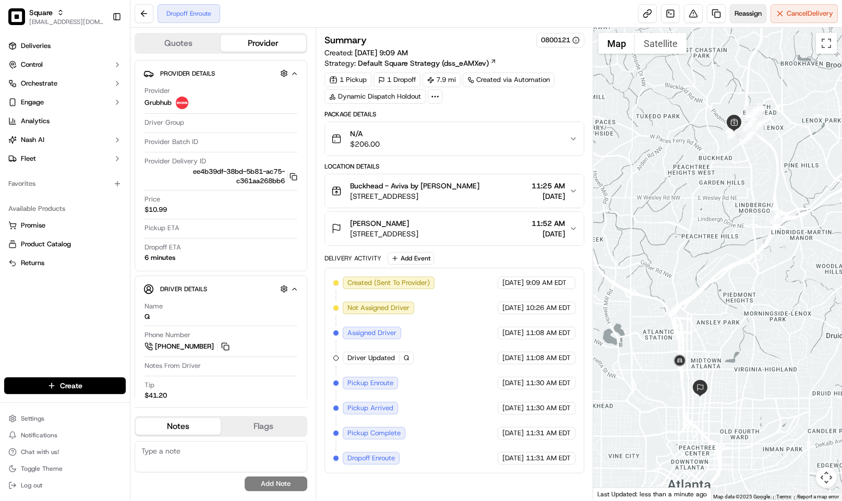
click at [748, 9] on span "Reassign" at bounding box center [748, 13] width 27 height 9
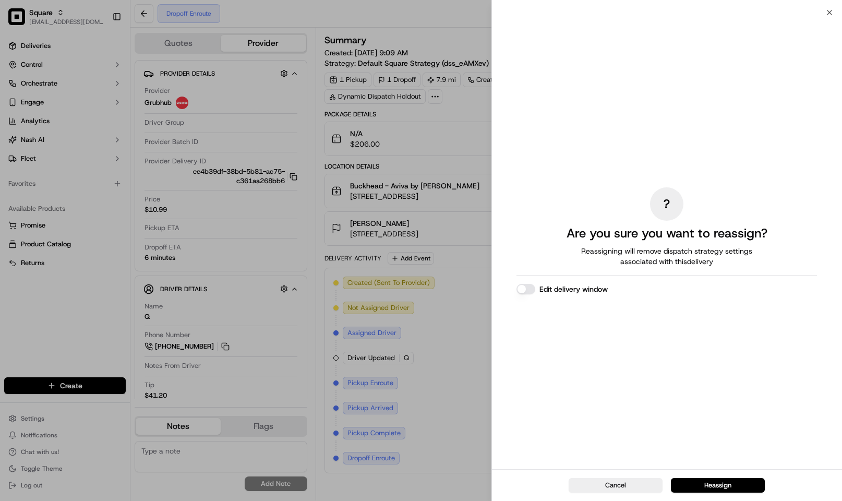
click at [531, 288] on button "Edit delivery window" at bounding box center [525, 289] width 19 height 10
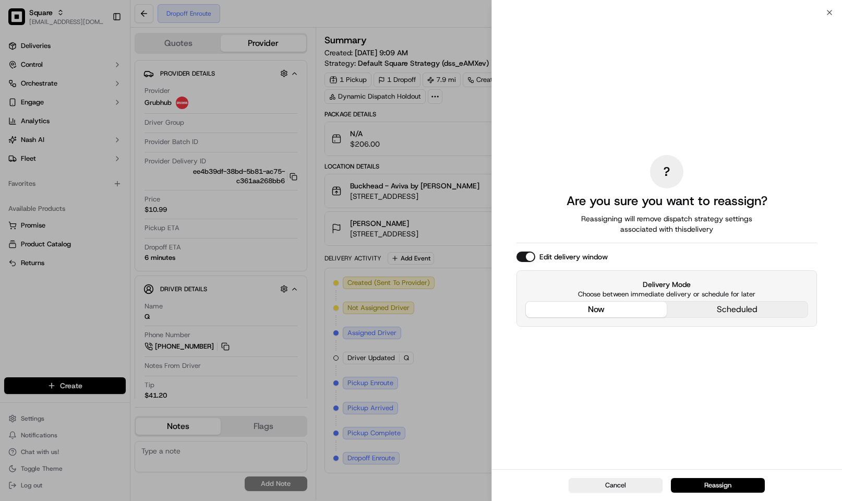
click at [606, 236] on div "? Are you sure you want to reassign? Reassigning will remove dispatch strategy …" at bounding box center [666, 241] width 300 height 452
click at [709, 484] on button "Reassign" at bounding box center [718, 485] width 94 height 15
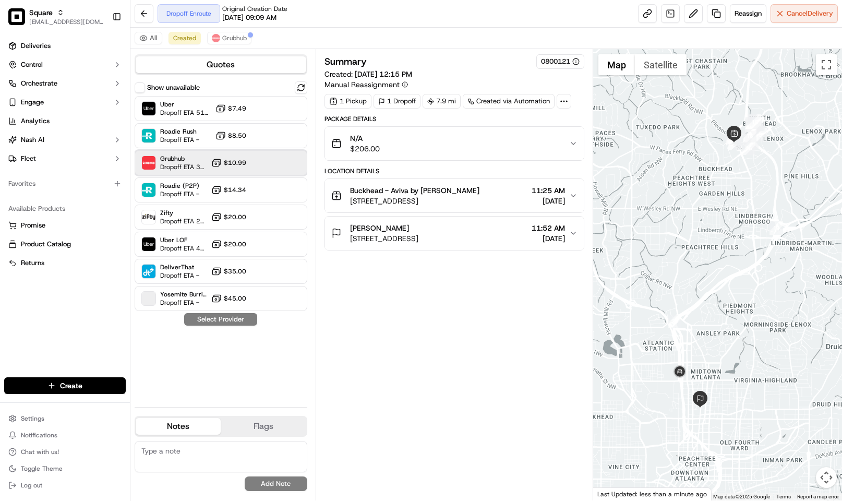
click at [188, 163] on span "Dropoff ETA 35 minutes" at bounding box center [183, 167] width 47 height 8
click at [216, 317] on button "Assign Provider" at bounding box center [221, 319] width 74 height 13
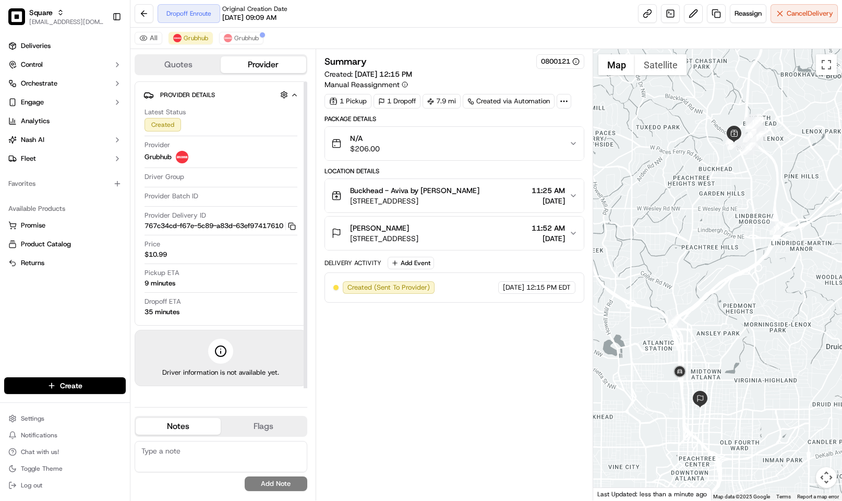
click at [401, 345] on div "Summary 0800121 Created: 09/23/2025 12:15 PM Manual Reassignment 1 Pickup 1 Dro…" at bounding box center [454, 274] width 260 height 441
click at [245, 32] on button "Grubhub" at bounding box center [241, 38] width 44 height 13
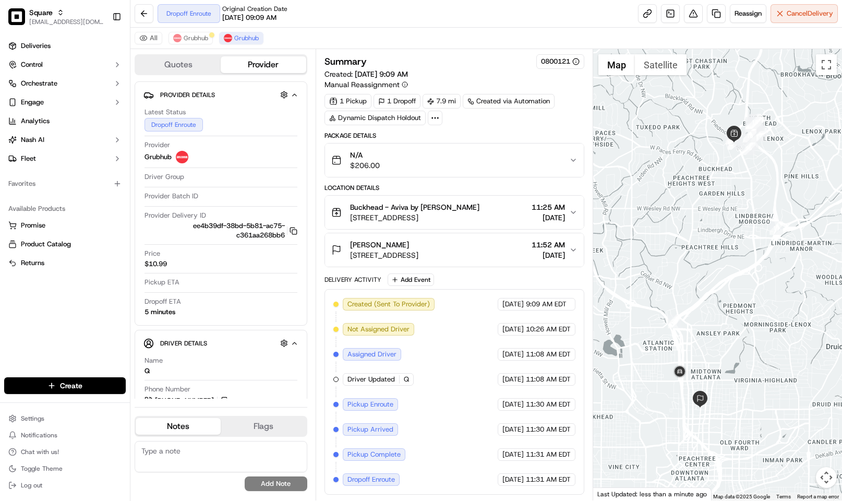
click at [431, 23] on div "Dropoff Enroute Original Creation Date 09/23/2025 09:09 AM Reassign Cancel Deli…" at bounding box center [486, 14] width 712 height 28
click at [197, 38] on span "Grubhub" at bounding box center [196, 38] width 25 height 8
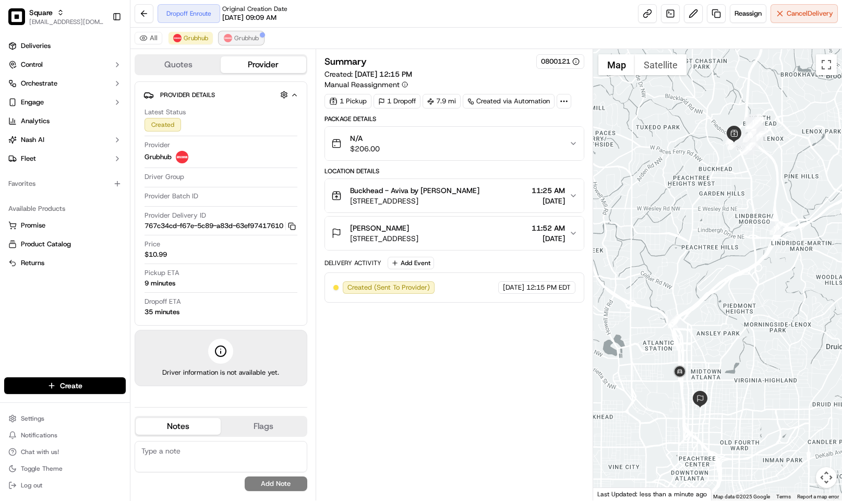
click at [236, 38] on span "Grubhub" at bounding box center [246, 38] width 25 height 8
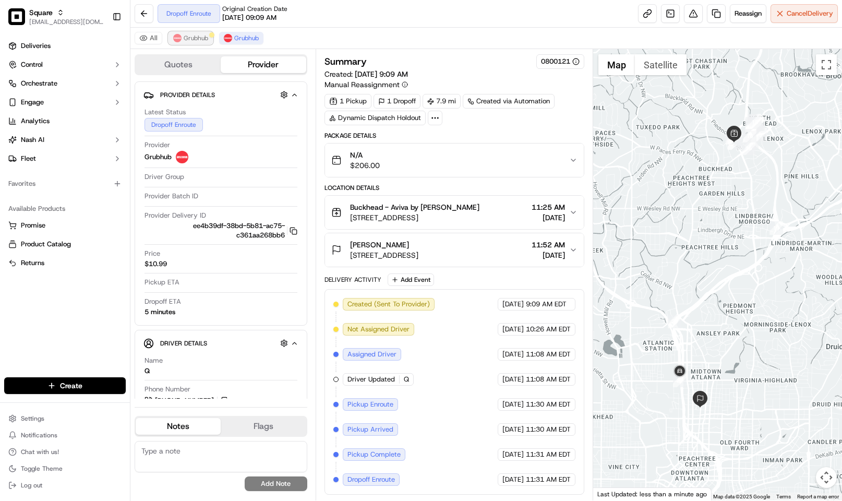
click at [200, 41] on span "Grubhub" at bounding box center [196, 38] width 25 height 8
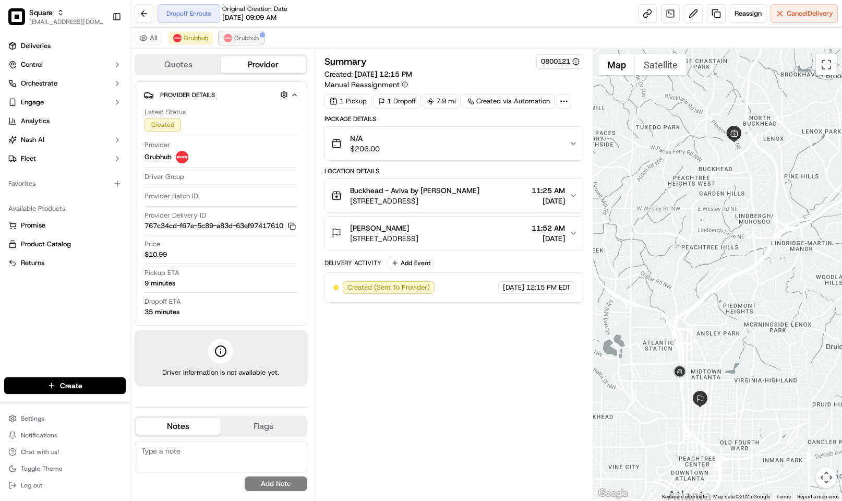
click at [236, 38] on span "Grubhub" at bounding box center [246, 38] width 25 height 8
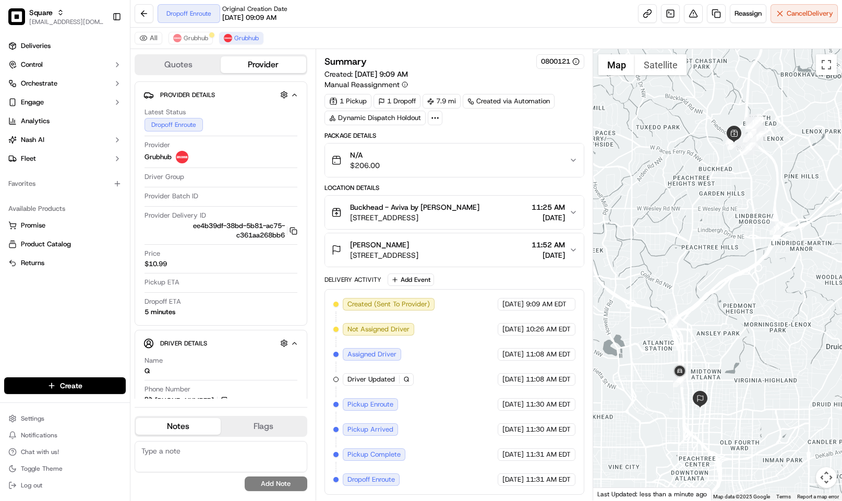
click at [457, 65] on div "Summary 0800121" at bounding box center [454, 61] width 260 height 15
click at [460, 66] on div "Summary 0800121" at bounding box center [454, 61] width 260 height 15
click at [202, 34] on span "Grubhub" at bounding box center [196, 38] width 25 height 8
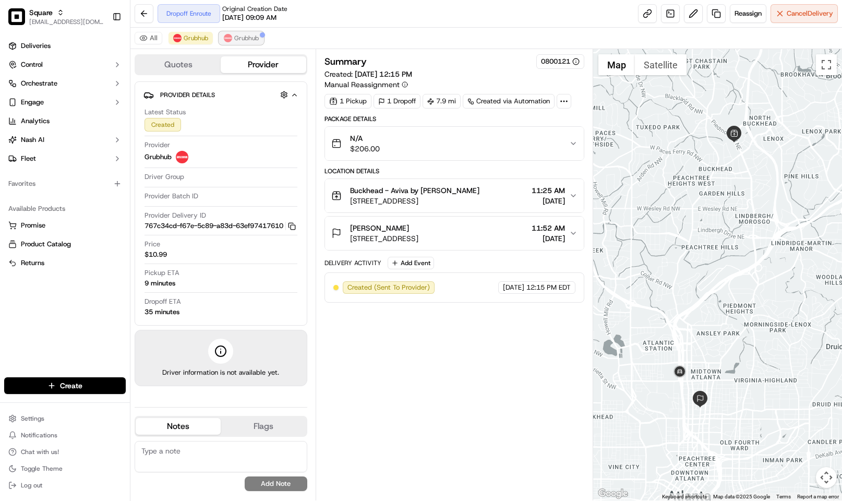
click at [234, 34] on button "Grubhub" at bounding box center [241, 38] width 44 height 13
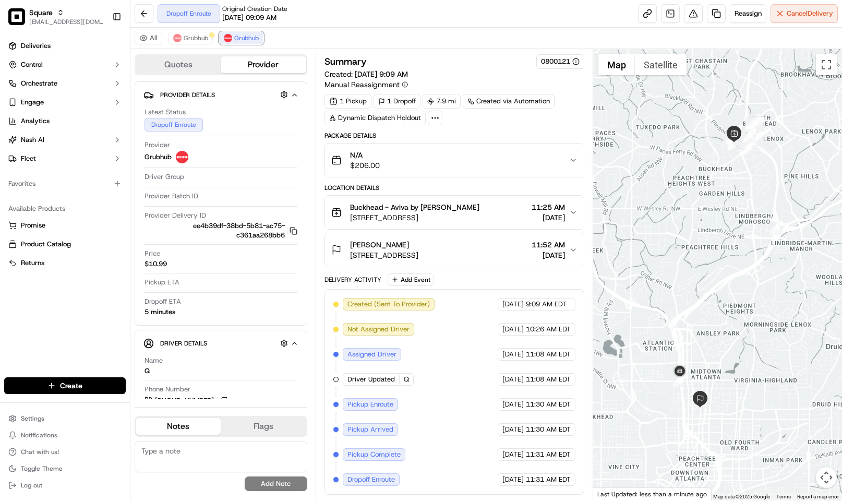
scroll to position [7, 0]
click at [184, 40] on span "Grubhub" at bounding box center [196, 38] width 25 height 8
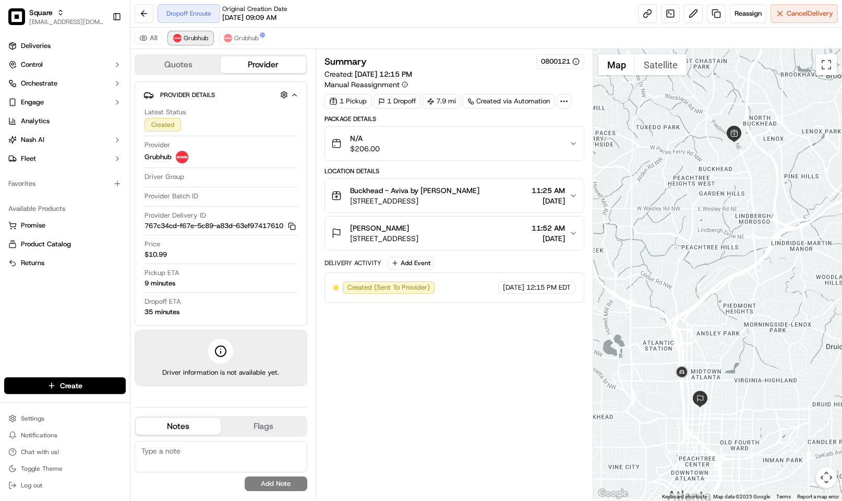
scroll to position [0, 0]
click at [235, 34] on span "Grubhub" at bounding box center [246, 38] width 25 height 8
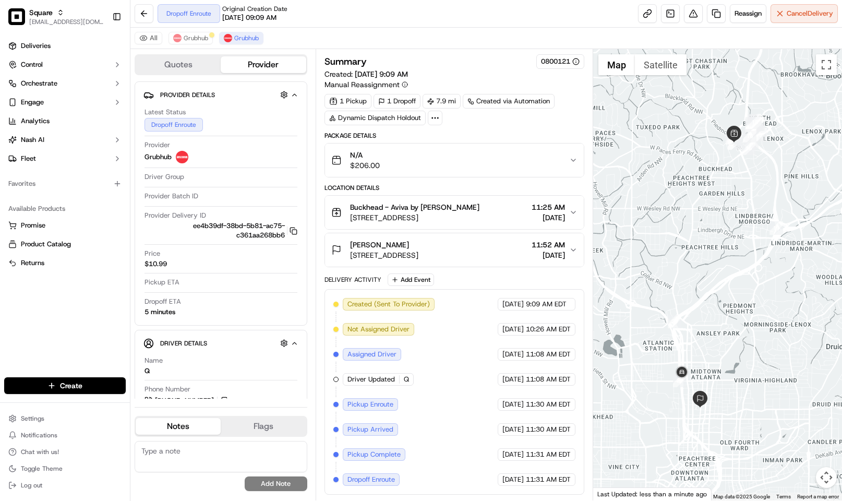
click at [468, 58] on div "Summary 0800121" at bounding box center [454, 61] width 260 height 15
click at [448, 286] on div "Delivery Activity Add Event" at bounding box center [454, 279] width 260 height 13
click at [464, 66] on div "Summary 0800121" at bounding box center [454, 61] width 260 height 15
click at [202, 33] on button "Grubhub" at bounding box center [190, 38] width 44 height 13
click at [203, 38] on span "Grubhub" at bounding box center [196, 38] width 25 height 8
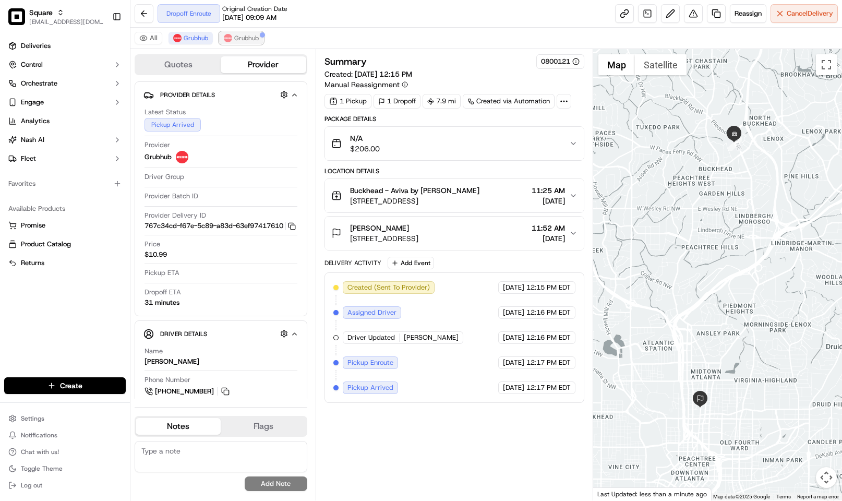
click at [223, 41] on button "Grubhub" at bounding box center [241, 38] width 44 height 13
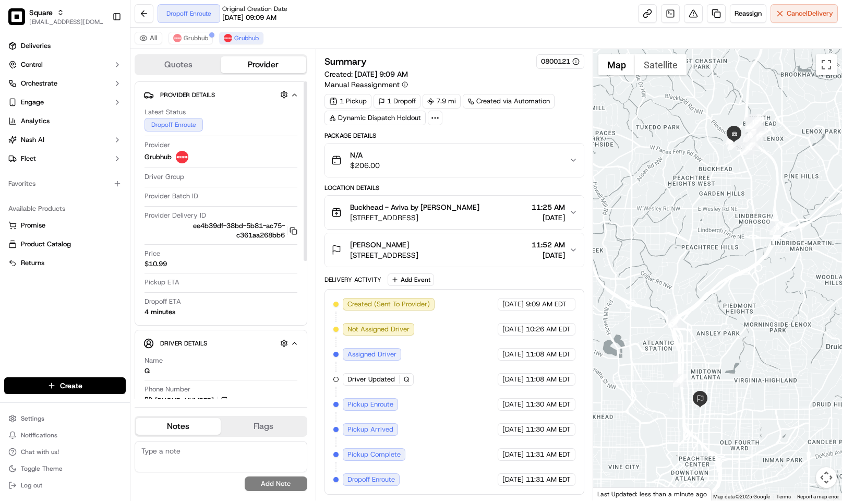
click at [209, 454] on textarea at bounding box center [221, 456] width 173 height 31
paste textarea "Caller Information: Reason for Call: Resolution:"
click at [232, 443] on textarea "Caller Information: Reason for Call: Resolution:" at bounding box center [221, 456] width 173 height 31
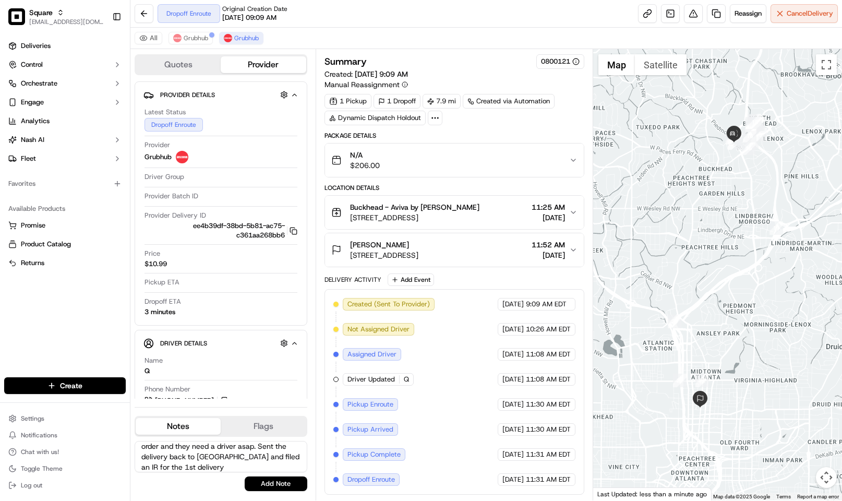
scroll to position [99, 0]
type textarea "Caller Information: Merchant Reason for Call: Called to check where the driver …"
click at [274, 483] on button "Add Note" at bounding box center [276, 483] width 63 height 15
click at [689, 19] on button at bounding box center [693, 13] width 19 height 19
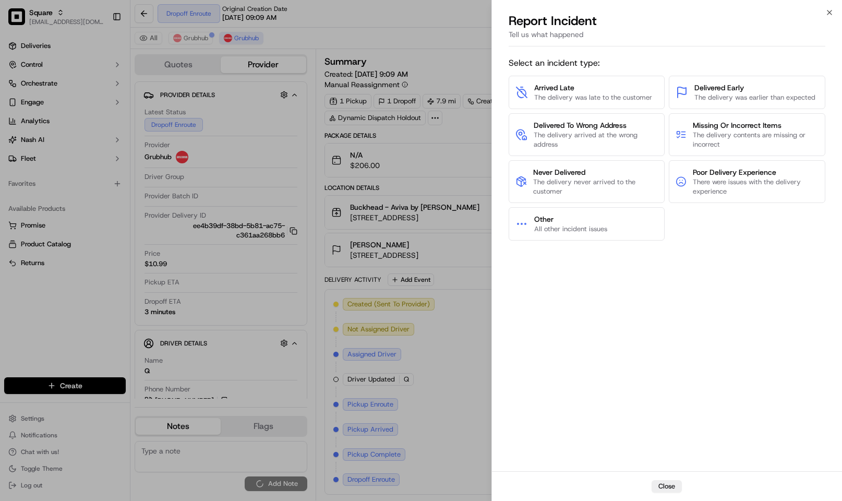
scroll to position [0, 0]
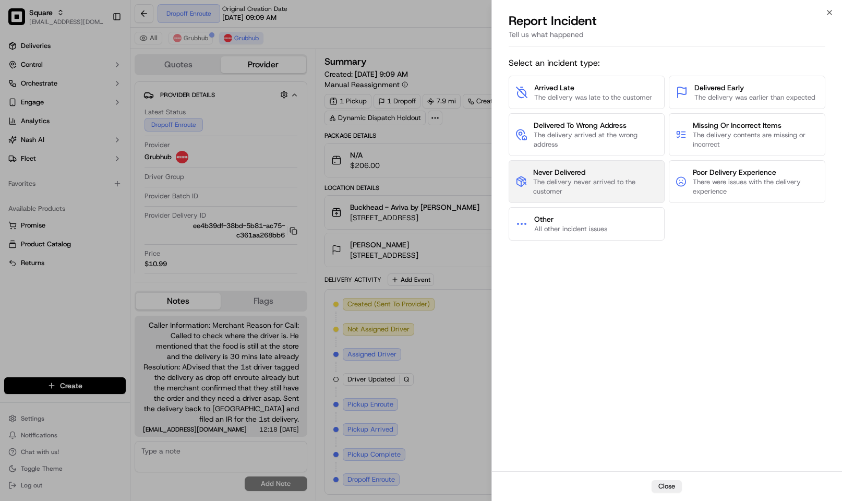
click at [571, 191] on span "The delivery never arrived to the customer" at bounding box center [595, 186] width 125 height 19
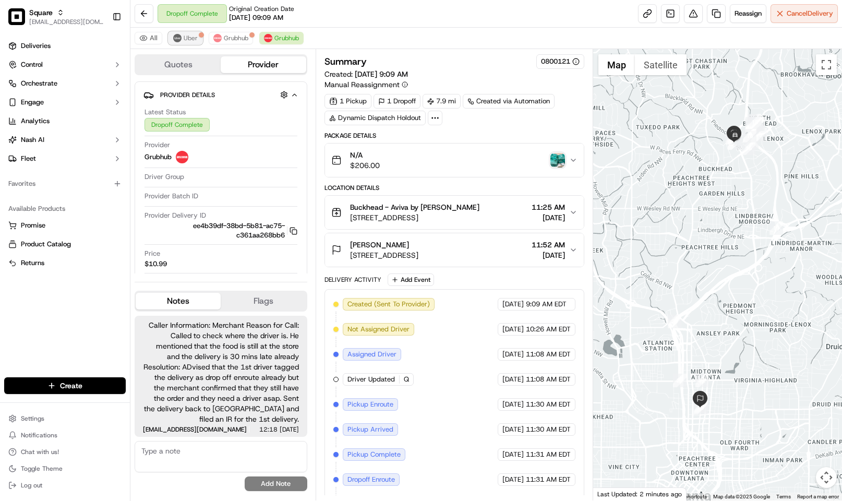
click at [194, 40] on span "Uber" at bounding box center [191, 38] width 14 height 8
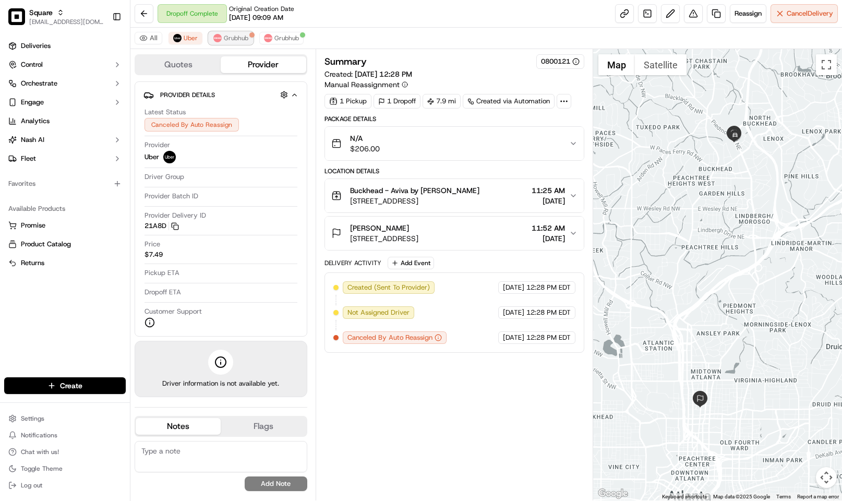
click at [232, 38] on span "Grubhub" at bounding box center [236, 38] width 25 height 8
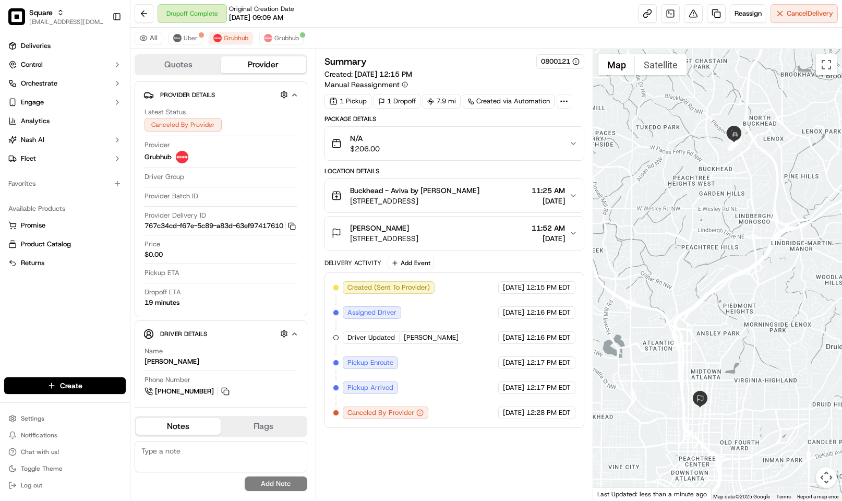
click at [197, 45] on div "All Uber Grubhub Grubhub" at bounding box center [486, 38] width 712 height 21
click at [185, 37] on span "Uber" at bounding box center [191, 38] width 14 height 8
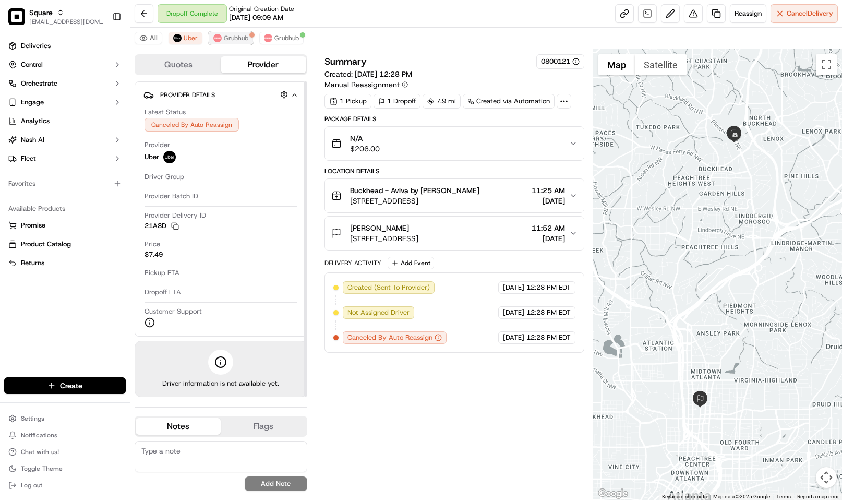
click at [246, 38] on span "Grubhub" at bounding box center [236, 38] width 25 height 8
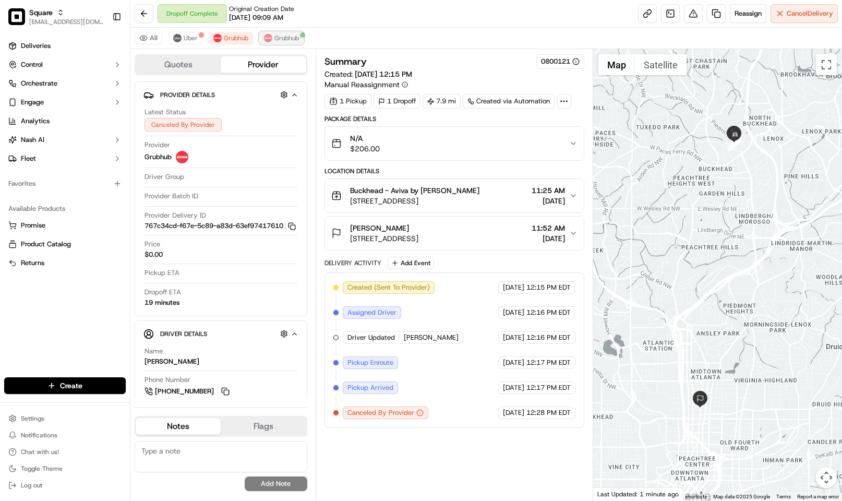
click at [293, 34] on span "Grubhub" at bounding box center [286, 38] width 25 height 8
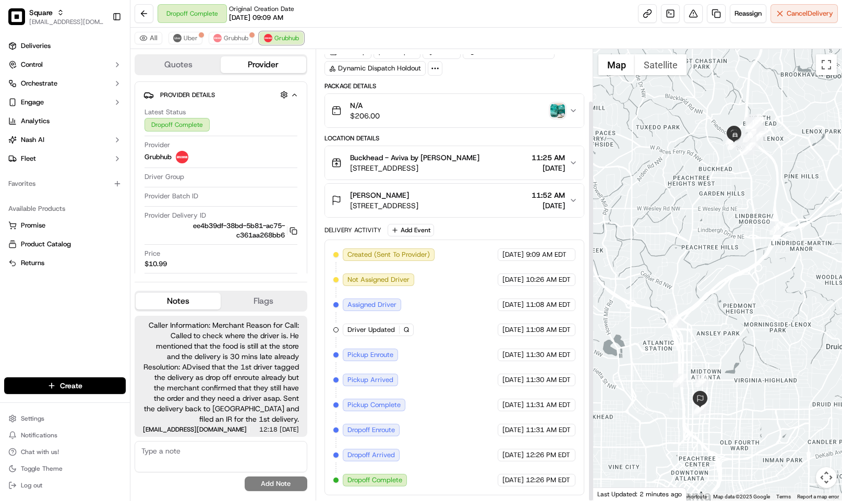
scroll to position [58, 0]
click at [560, 100] on div "N/A $206.00" at bounding box center [450, 110] width 238 height 21
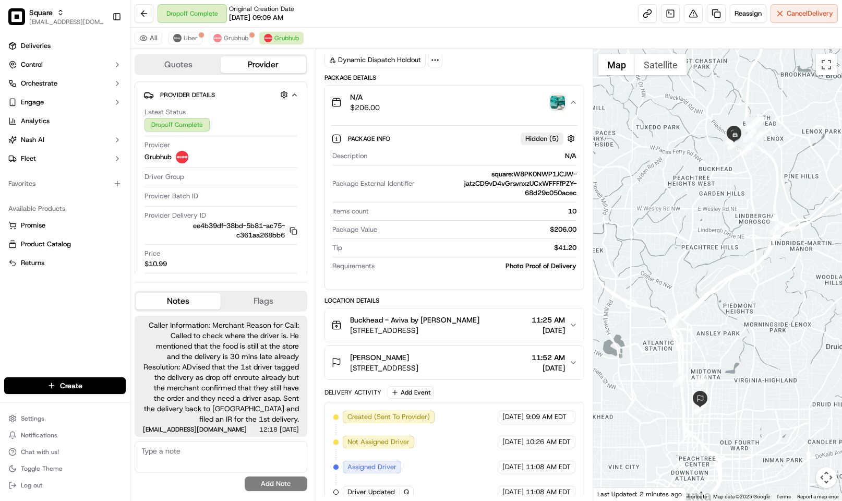
click at [560, 105] on img "button" at bounding box center [557, 102] width 15 height 15
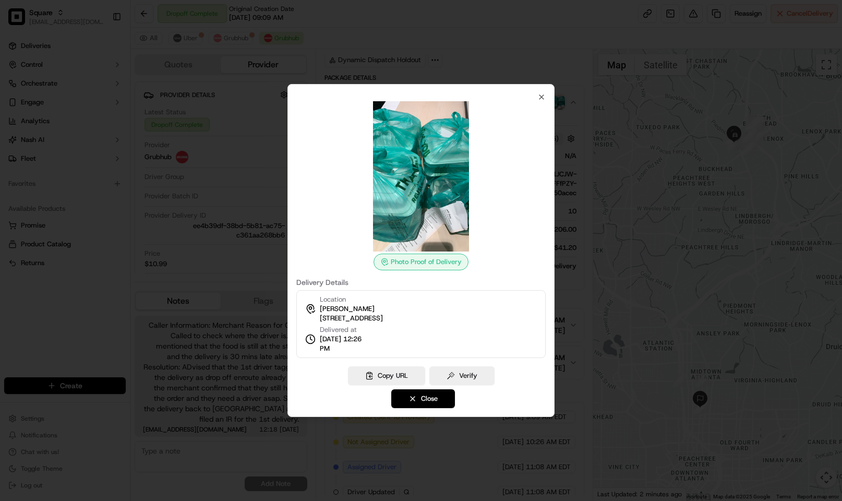
click at [488, 44] on div at bounding box center [421, 250] width 842 height 501
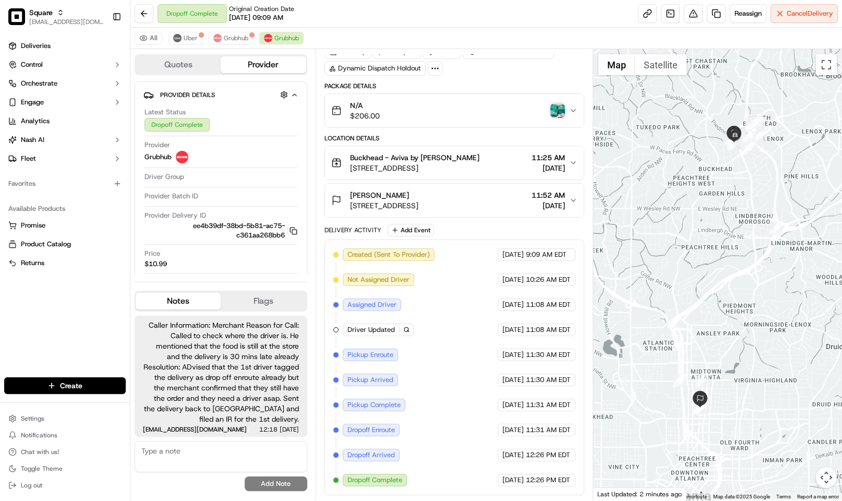
click at [554, 107] on img "button" at bounding box center [557, 110] width 15 height 15
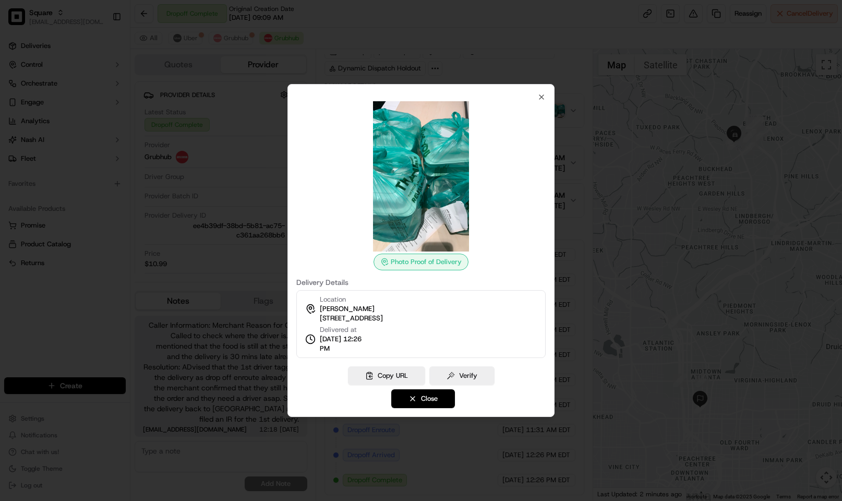
click at [456, 42] on div at bounding box center [421, 250] width 842 height 501
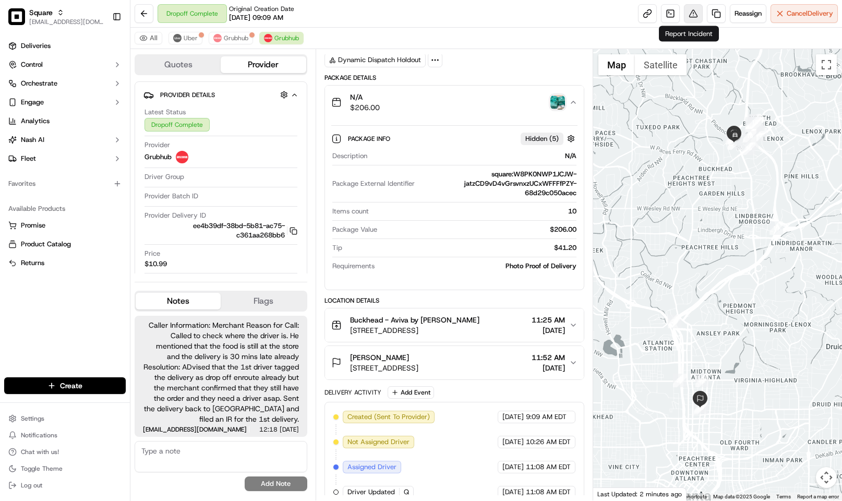
click at [685, 15] on button at bounding box center [693, 13] width 19 height 19
click at [555, 110] on img "button" at bounding box center [557, 102] width 15 height 15
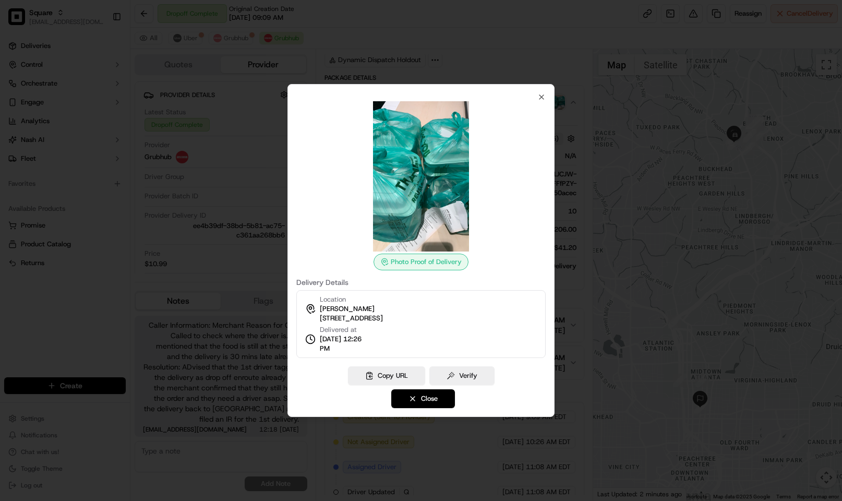
click at [512, 43] on div at bounding box center [421, 250] width 842 height 501
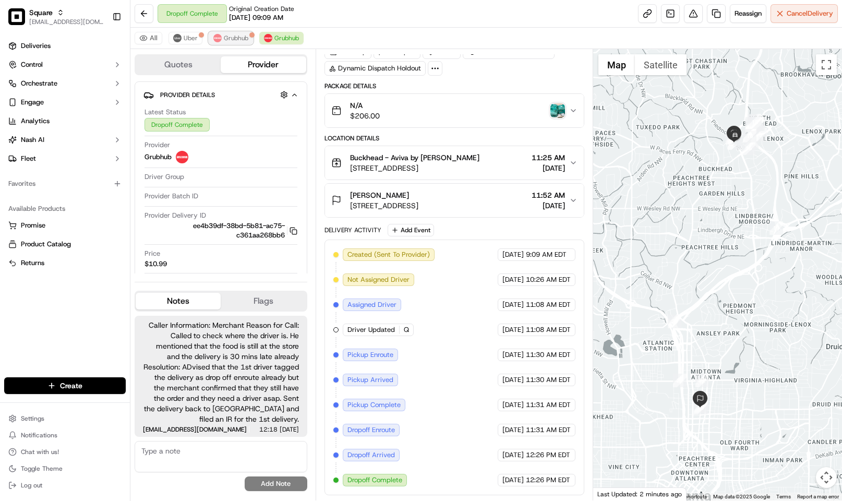
click at [238, 39] on span "Grubhub" at bounding box center [236, 38] width 25 height 8
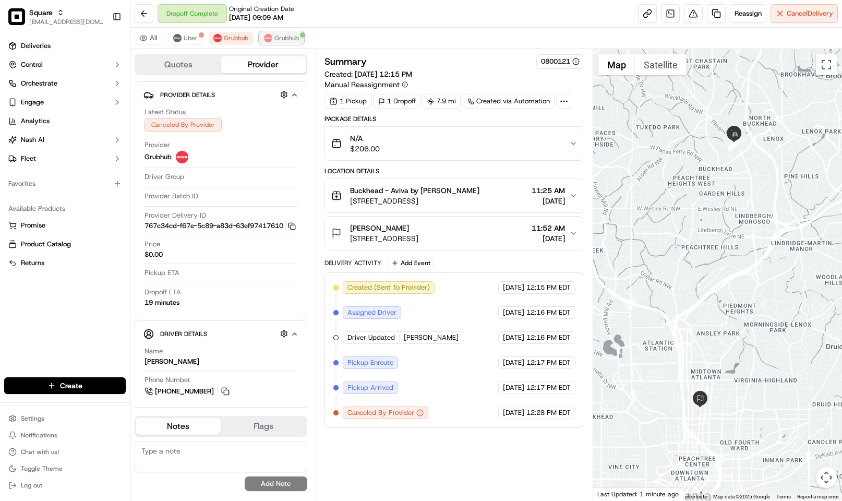
click at [287, 38] on span "Grubhub" at bounding box center [286, 38] width 25 height 8
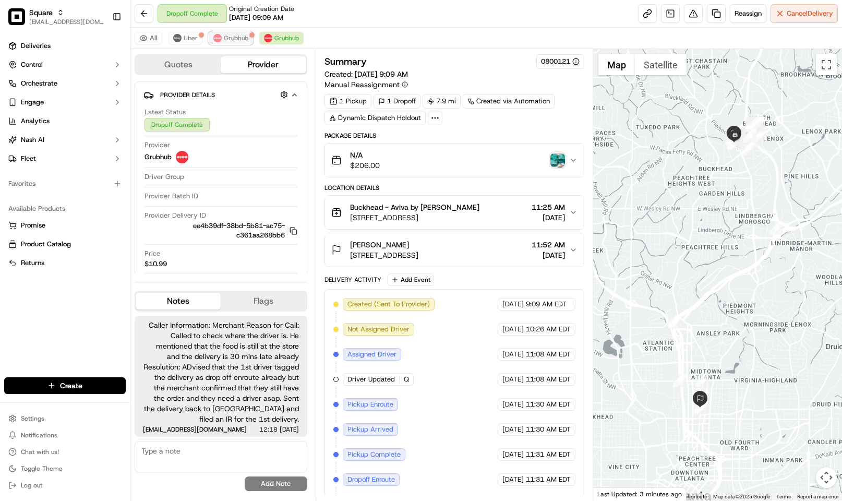
click at [242, 38] on span "Grubhub" at bounding box center [236, 38] width 25 height 8
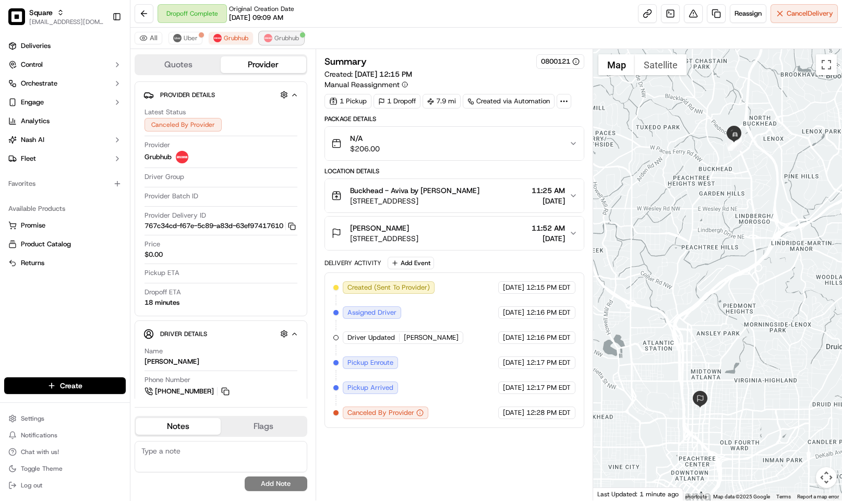
click at [299, 34] on span "Grubhub" at bounding box center [286, 38] width 25 height 8
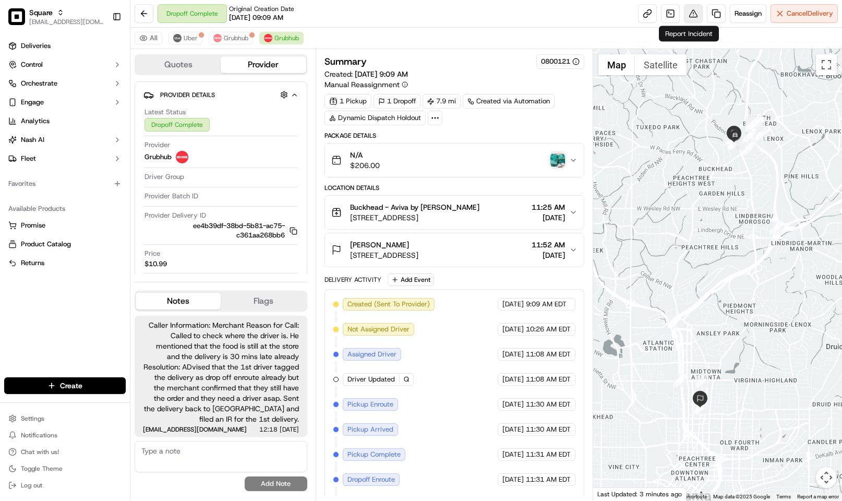
click at [691, 16] on button at bounding box center [693, 13] width 19 height 19
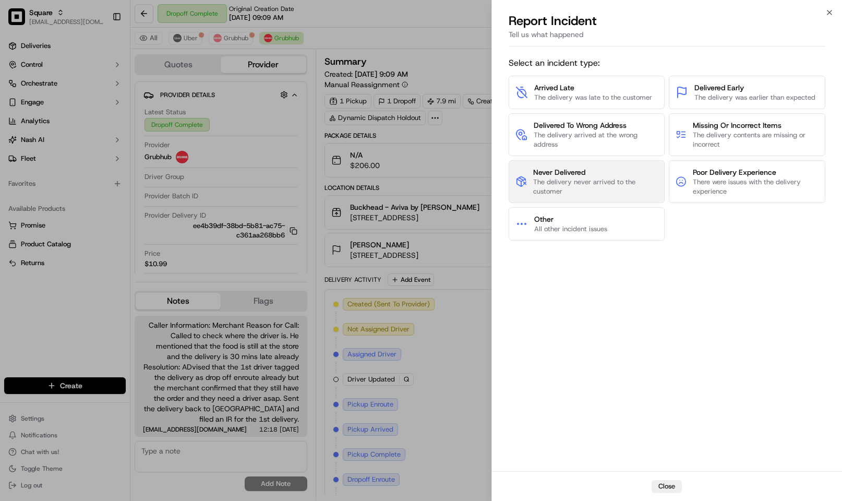
click at [564, 182] on span "The delivery never arrived to the customer" at bounding box center [595, 186] width 125 height 19
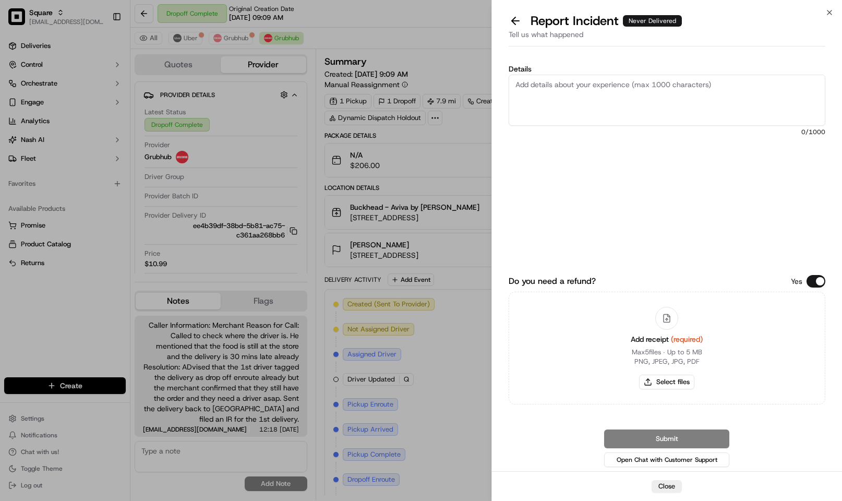
click at [579, 101] on textarea "Details" at bounding box center [667, 100] width 317 height 51
type textarea "D"
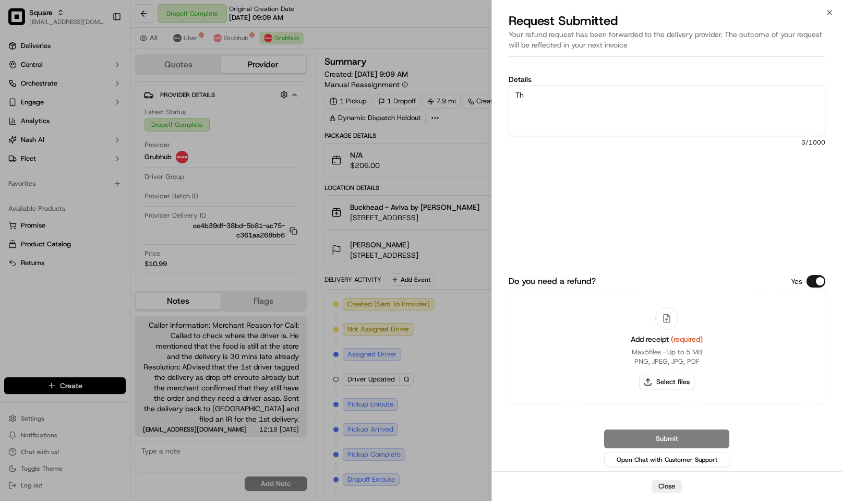
type textarea "T"
click at [579, 101] on textarea "Details" at bounding box center [667, 110] width 317 height 51
type textarea "T"
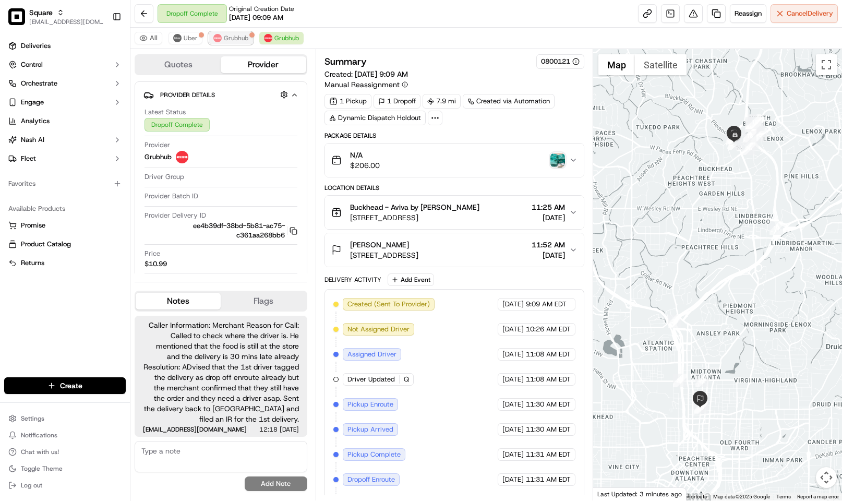
click at [243, 35] on span "Grubhub" at bounding box center [236, 38] width 25 height 8
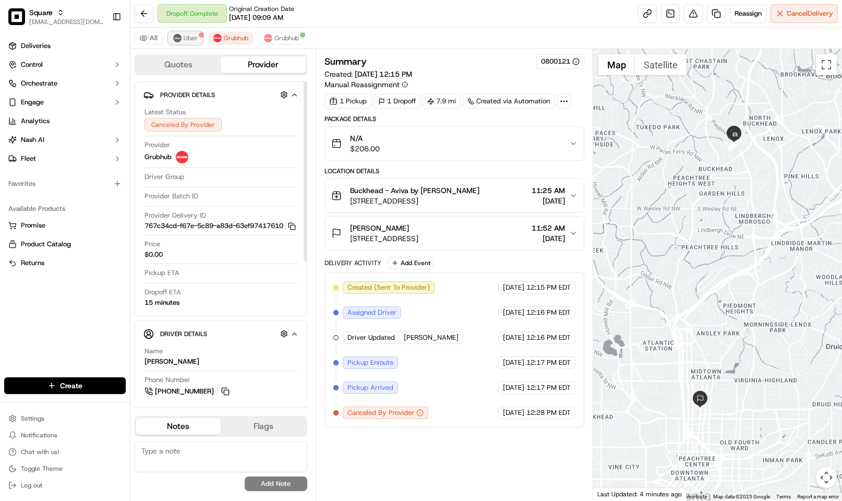
click at [188, 39] on span "Uber" at bounding box center [191, 38] width 14 height 8
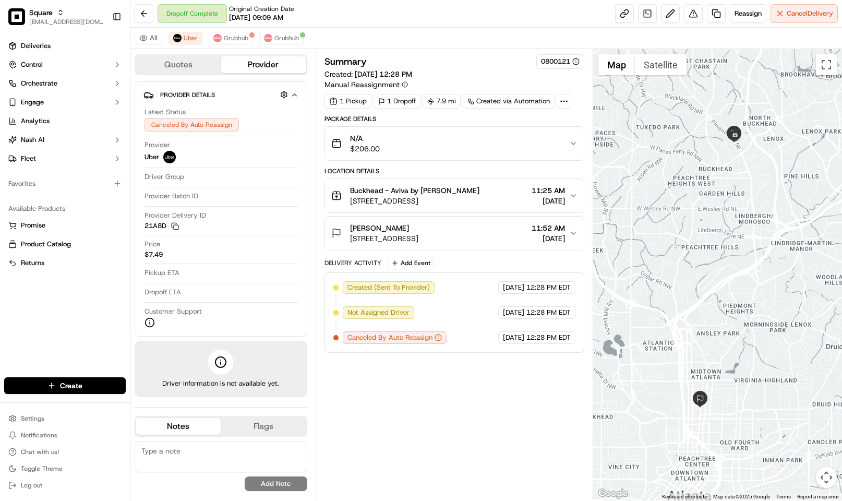
click at [394, 41] on div "All Uber Grubhub Grubhub" at bounding box center [486, 38] width 712 height 21
click at [292, 35] on span "Grubhub" at bounding box center [286, 38] width 25 height 8
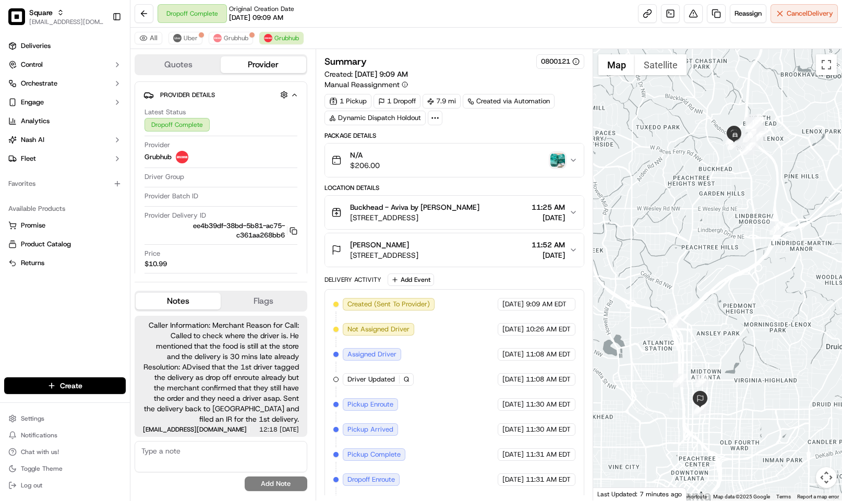
click at [97, 328] on div "Deliveries Control Orchestrate Engage Analytics Nash AI Fleet Favorites Availab…" at bounding box center [65, 200] width 130 height 335
click at [238, 41] on span "Grubhub" at bounding box center [236, 38] width 25 height 8
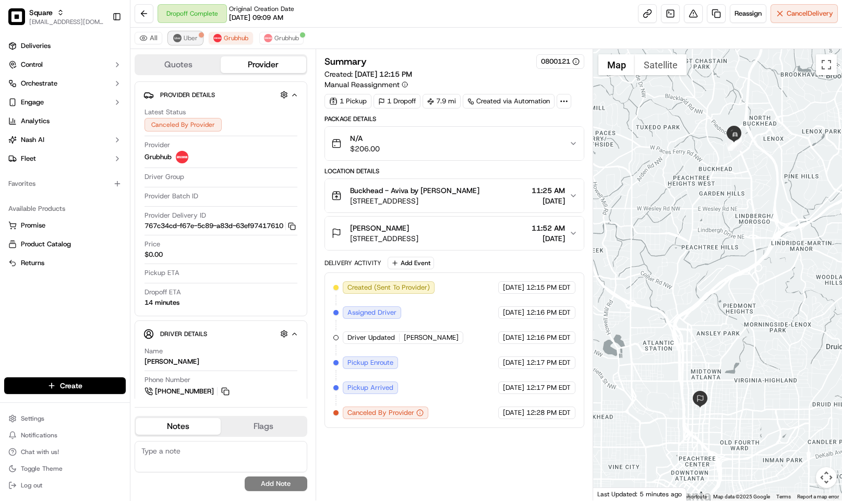
click at [185, 38] on span "Uber" at bounding box center [191, 38] width 14 height 8
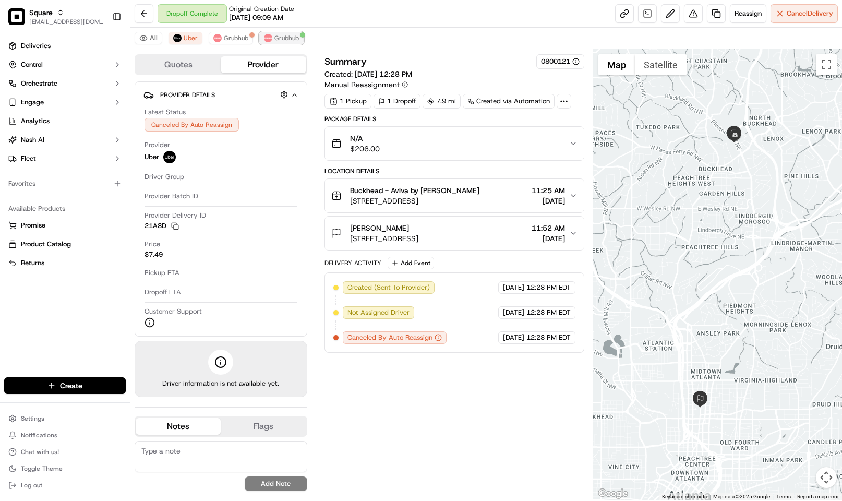
click at [291, 34] on span "Grubhub" at bounding box center [286, 38] width 25 height 8
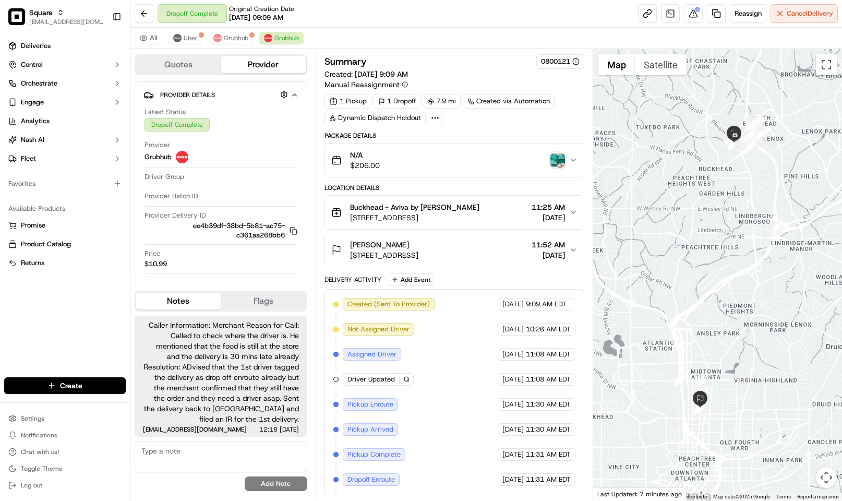
click at [347, 34] on div "All Uber Grubhub Grubhub" at bounding box center [486, 38] width 712 height 21
click at [688, 13] on button at bounding box center [693, 13] width 19 height 19
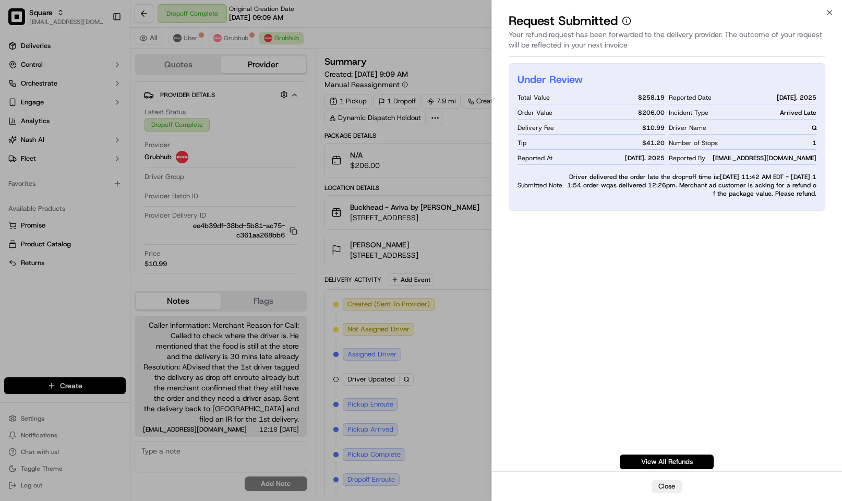
click at [616, 185] on span "Driver delivered the order late the drop-off time is:09/23/2025 11:42 AM EDT - …" at bounding box center [692, 185] width 250 height 25
click at [606, 183] on span "Driver delivered the order late the drop-off time is:09/23/2025 11:42 AM EDT - …" at bounding box center [692, 185] width 250 height 25
click at [692, 178] on span "Driver delivered the order late the drop-off time is:09/23/2025 11:42 AM EDT - …" at bounding box center [692, 185] width 250 height 25
click at [743, 178] on span "Driver delivered the order late the drop-off time is:09/23/2025 11:42 AM EDT - …" at bounding box center [692, 185] width 250 height 25
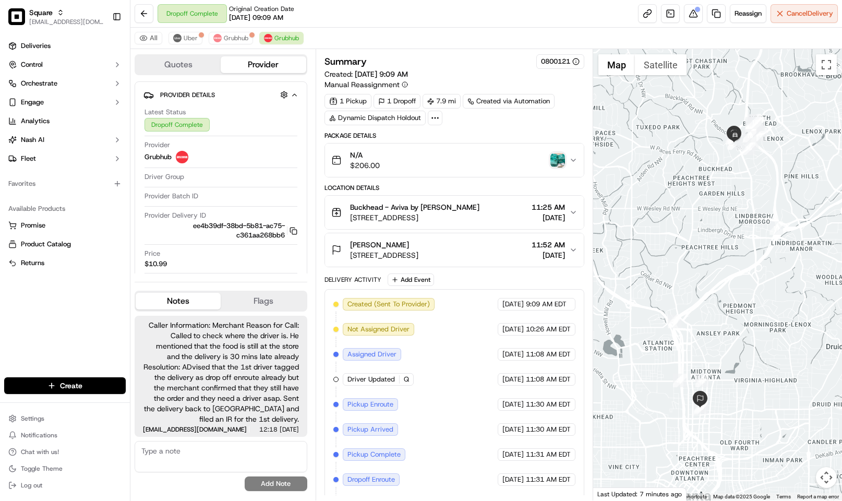
click at [454, 44] on div "All Uber Grubhub Grubhub" at bounding box center [486, 38] width 712 height 21
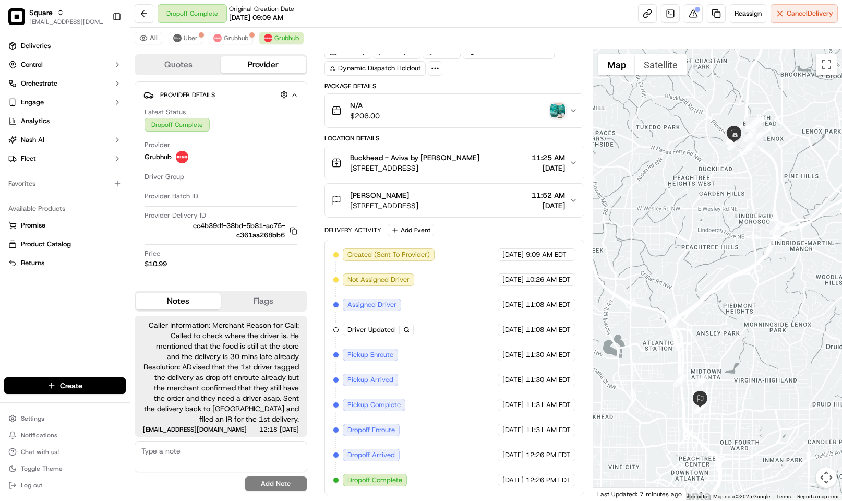
scroll to position [58, 0]
click at [235, 41] on span "Grubhub" at bounding box center [236, 38] width 25 height 8
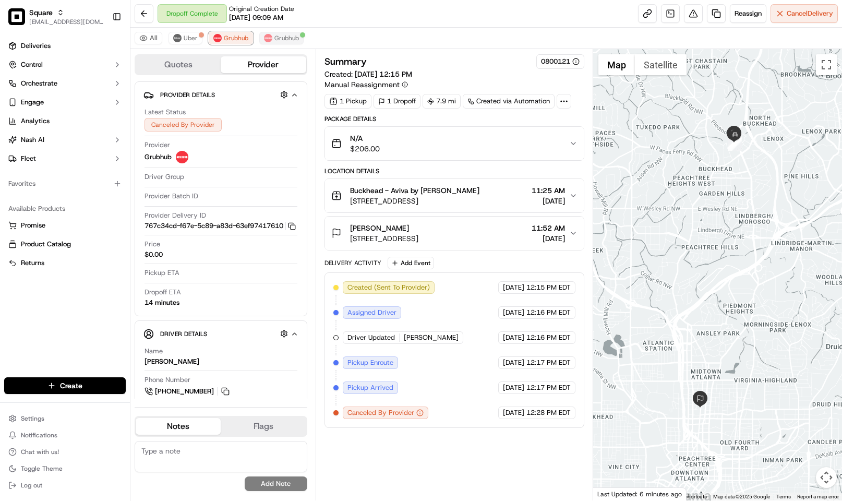
scroll to position [0, 0]
click at [281, 40] on span "Grubhub" at bounding box center [286, 38] width 25 height 8
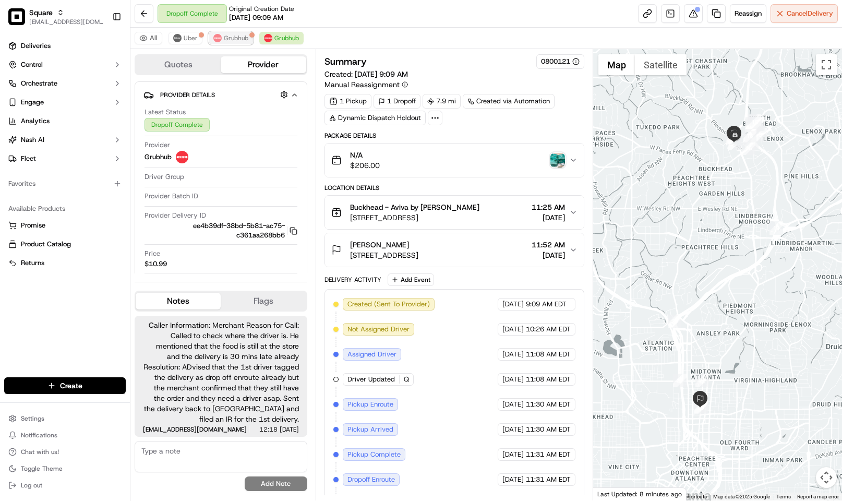
click at [237, 41] on span "Grubhub" at bounding box center [236, 38] width 25 height 8
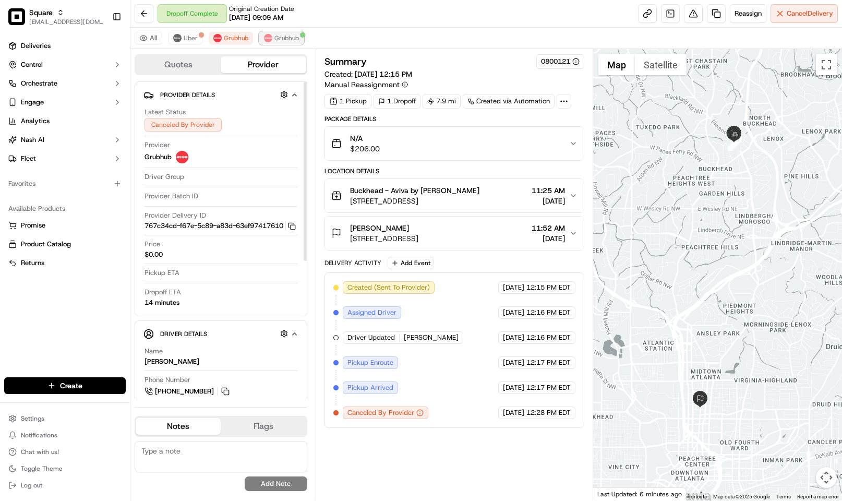
click at [274, 39] on button "Grubhub" at bounding box center [281, 38] width 44 height 13
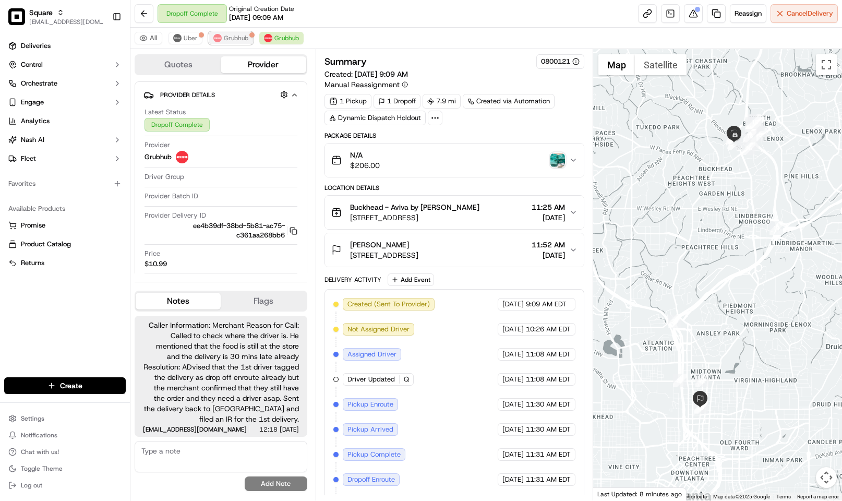
click at [245, 39] on span "Grubhub" at bounding box center [236, 38] width 25 height 8
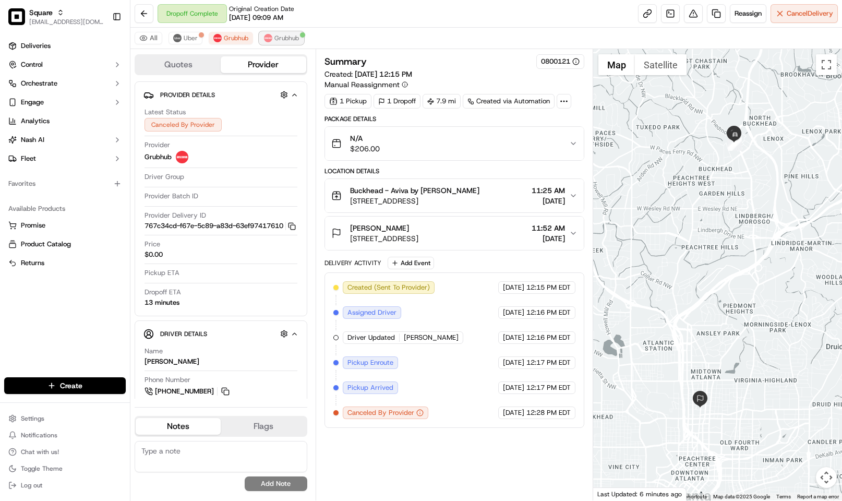
click at [277, 39] on span "Grubhub" at bounding box center [286, 38] width 25 height 8
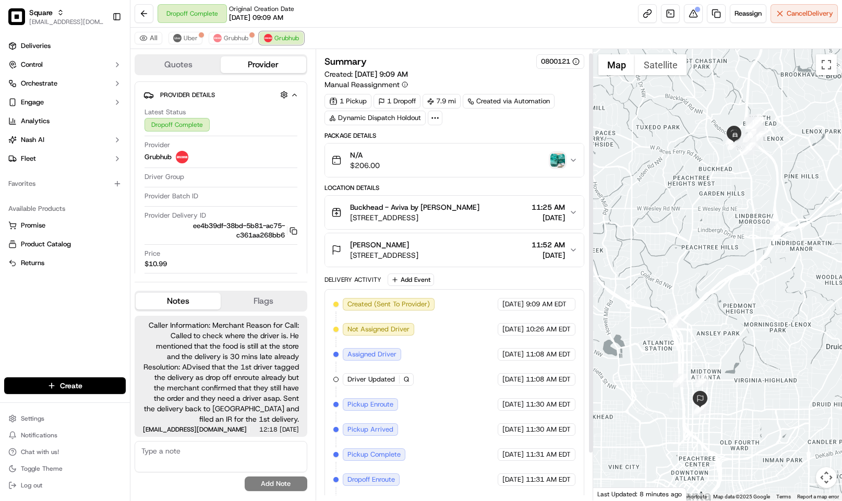
scroll to position [58, 0]
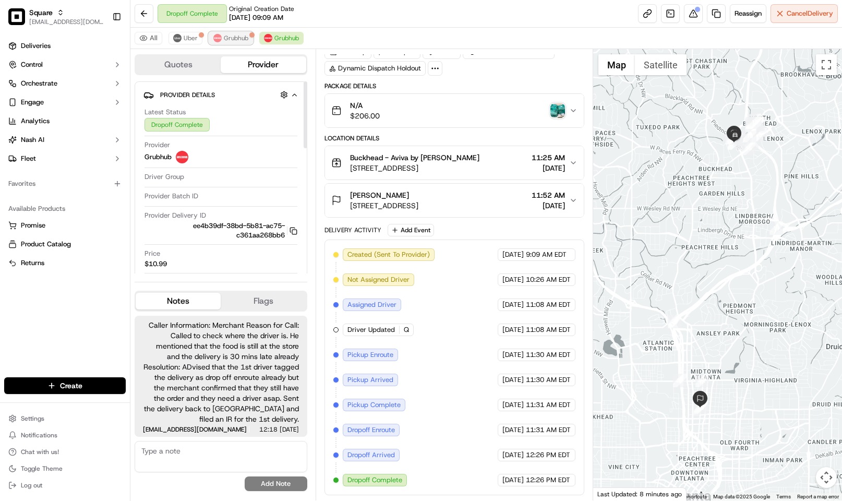
click at [221, 38] on img at bounding box center [217, 38] width 8 height 8
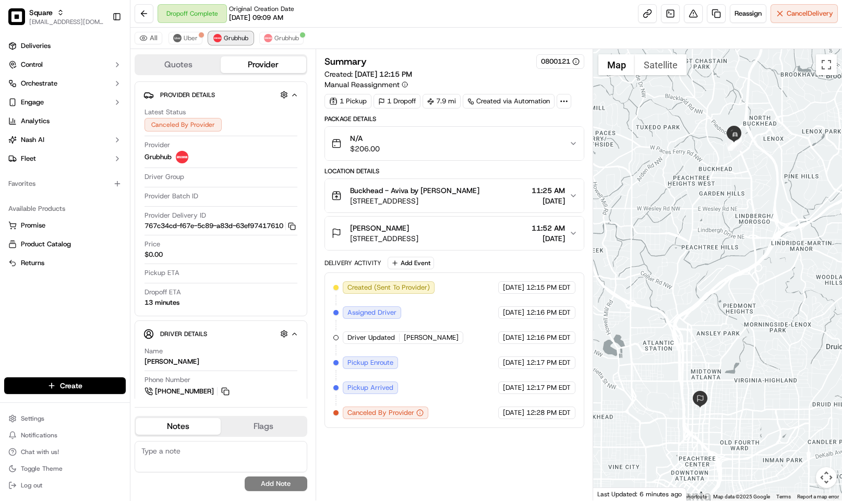
scroll to position [0, 0]
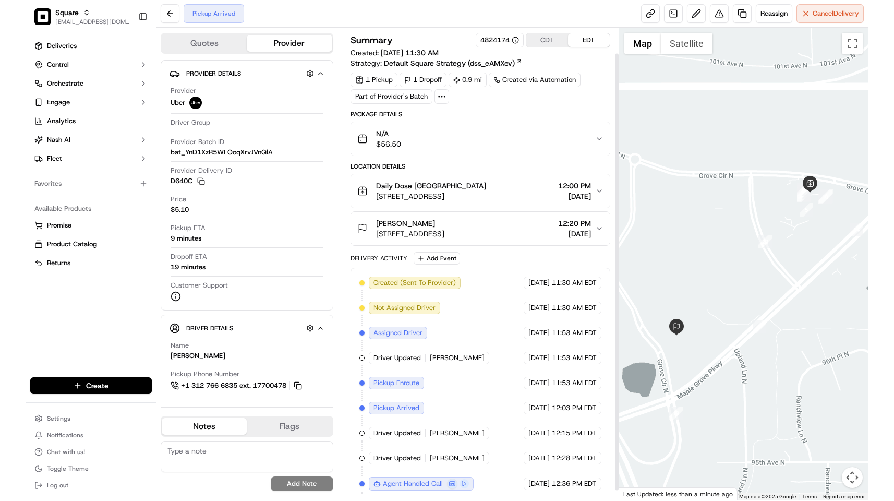
scroll to position [38, 0]
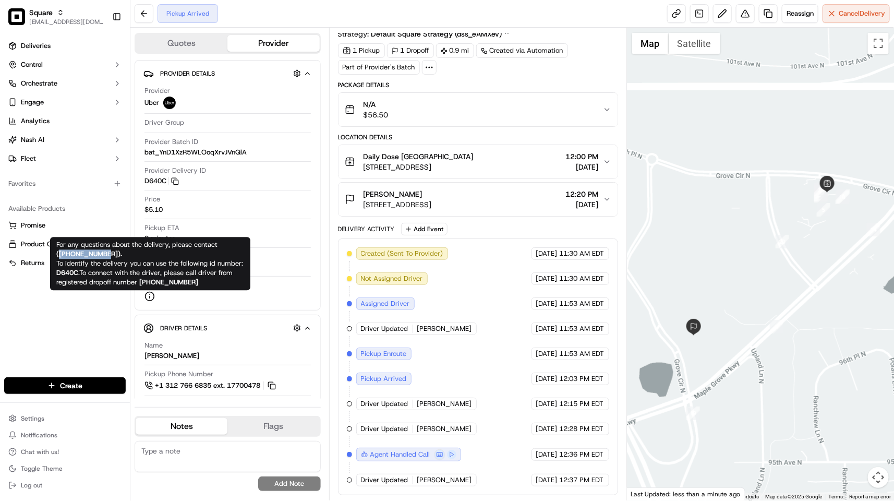
drag, startPoint x: 58, startPoint y: 254, endPoint x: 110, endPoint y: 257, distance: 51.2
click at [110, 257] on strong "( [PHONE_NUMBER] )." at bounding box center [89, 254] width 66 height 9
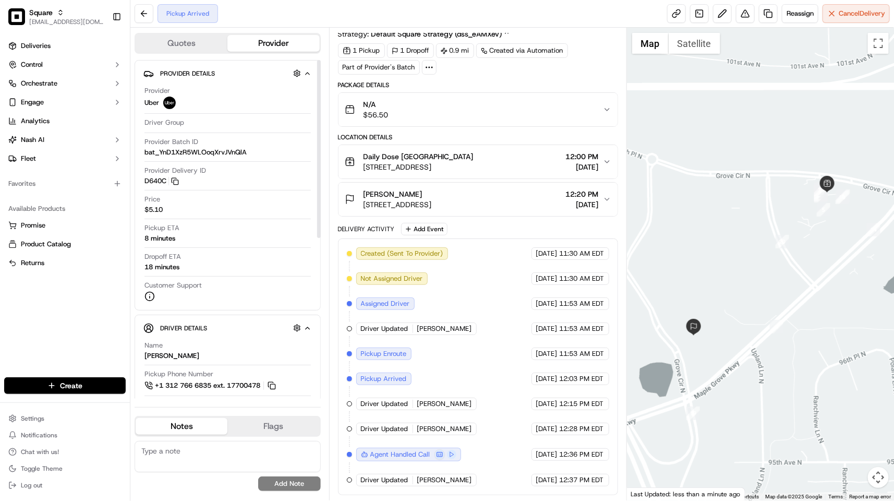
click at [92, 317] on div "Deliveries Control Orchestrate Engage Analytics [PERSON_NAME] Fleet Favorites A…" at bounding box center [65, 200] width 130 height 335
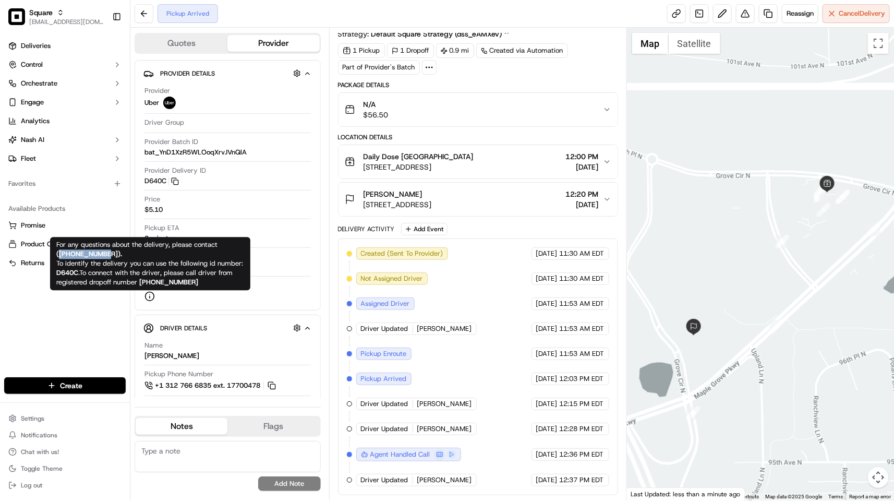
drag, startPoint x: 58, startPoint y: 256, endPoint x: 110, endPoint y: 256, distance: 51.6
click at [110, 256] on strong "( [PHONE_NUMBER] )." at bounding box center [89, 254] width 66 height 9
copy strong "[PHONE_NUMBER]"
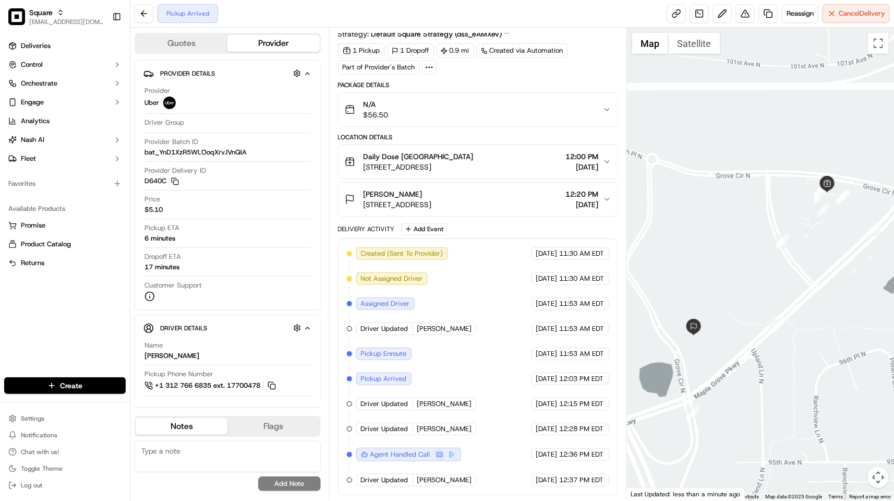
click at [323, 25] on div "Pickup Arrived Reassign Cancel Delivery" at bounding box center [512, 14] width 764 height 28
click at [129, 305] on div "Square kpensader@nashhelp.com Toggle Sidebar Deliveries Control Orchestrate Eng…" at bounding box center [65, 250] width 130 height 501
click at [573, 66] on div "1 Pickup 1 Dropoff 0.9 mi Created via Automation Part of Provider's Batch" at bounding box center [478, 58] width 280 height 31
click at [529, 63] on div "1 Pickup 1 Dropoff 0.9 mi Created via Automation Part of Provider's Batch" at bounding box center [478, 58] width 280 height 31
click at [738, 16] on button at bounding box center [745, 13] width 19 height 19
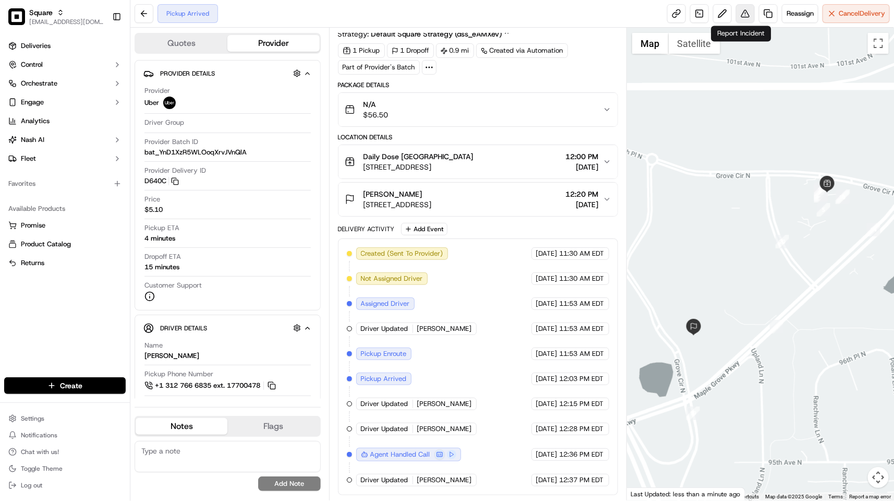
click at [741, 17] on button at bounding box center [745, 13] width 19 height 19
click at [737, 19] on button at bounding box center [745, 13] width 19 height 19
click at [739, 10] on button at bounding box center [745, 13] width 19 height 19
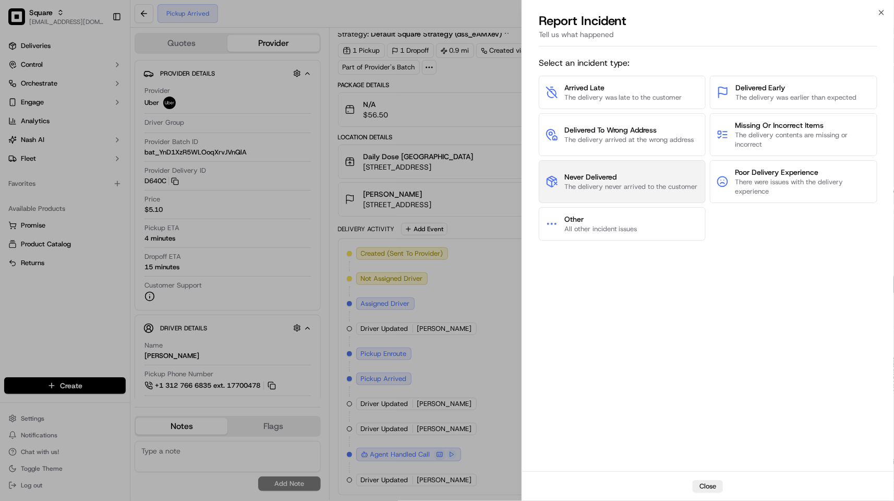
click at [617, 179] on span "Never Delivered" at bounding box center [631, 177] width 134 height 10
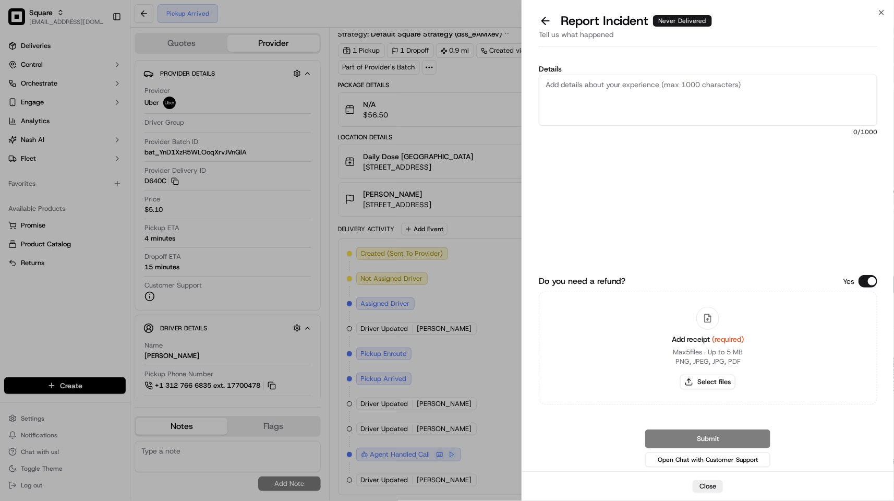
click at [652, 97] on textarea "Details" at bounding box center [708, 100] width 339 height 51
type textarea "!"
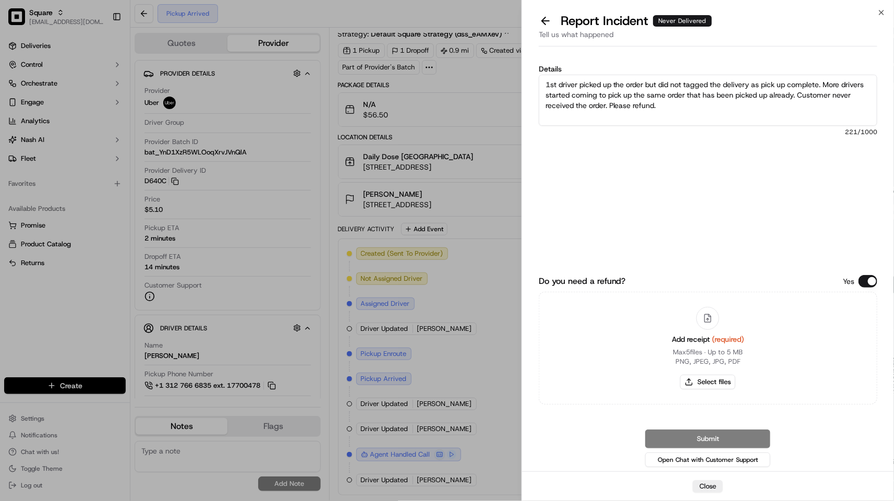
type textarea "1st driver picked up the order but did not tagged the delivery as pick up compl…"
click at [841, 277] on button "Do you need a refund?" at bounding box center [868, 281] width 19 height 13
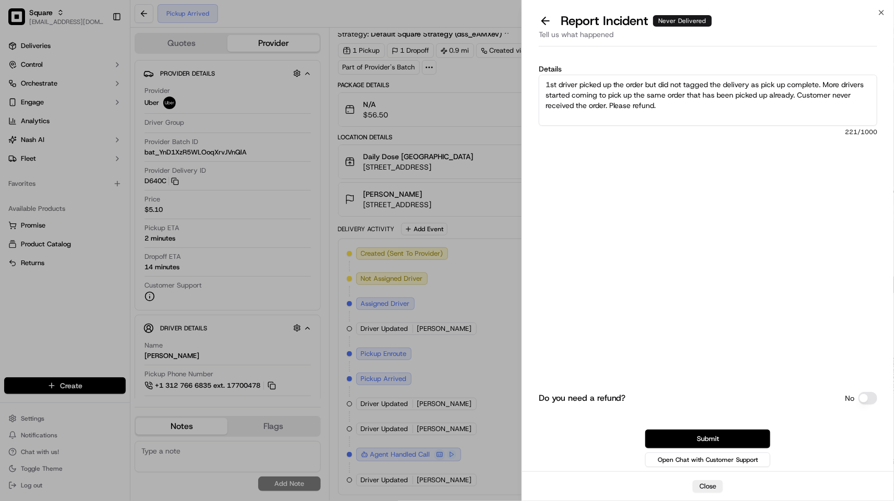
drag, startPoint x: 694, startPoint y: 109, endPoint x: 529, endPoint y: 74, distance: 167.9
click at [529, 74] on div "Details 1st driver picked up the order but did not tagged the delivery as pick …" at bounding box center [708, 261] width 372 height 420
click at [841, 10] on icon "button" at bounding box center [881, 12] width 8 height 8
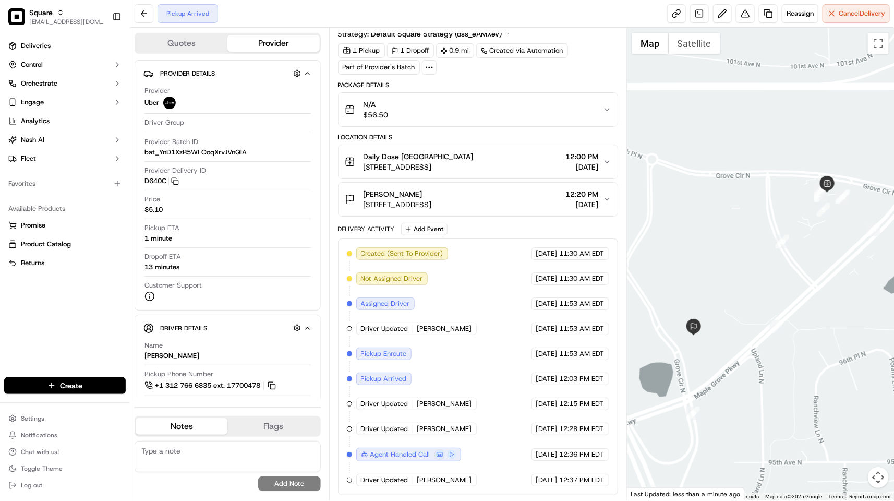
click at [61, 290] on div "Deliveries Control Orchestrate Engage Analytics Nash AI Fleet Favorites Availab…" at bounding box center [65, 200] width 130 height 335
click at [516, 60] on div "1 Pickup 1 Dropoff 0.9 mi Created via Automation Part of Provider's Batch" at bounding box center [478, 58] width 280 height 31
click at [738, 19] on button at bounding box center [745, 13] width 19 height 19
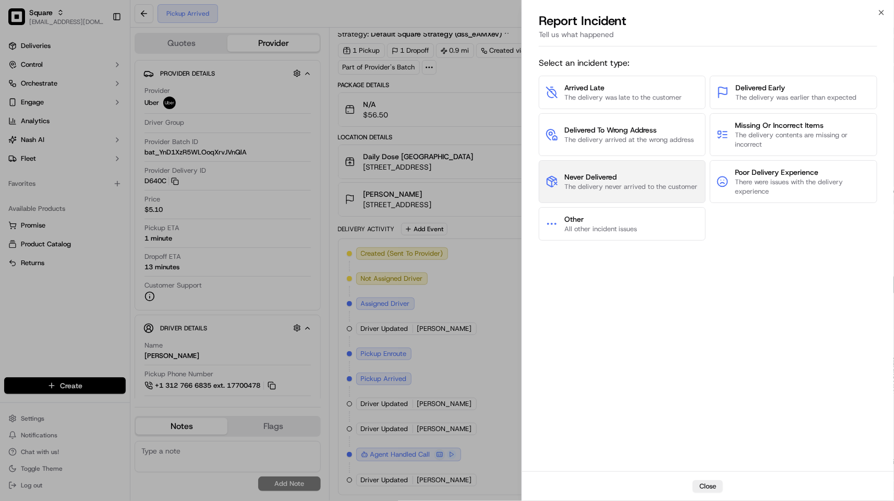
click at [631, 166] on button "Never Delivered The delivery never arrived to the customer" at bounding box center [622, 181] width 167 height 43
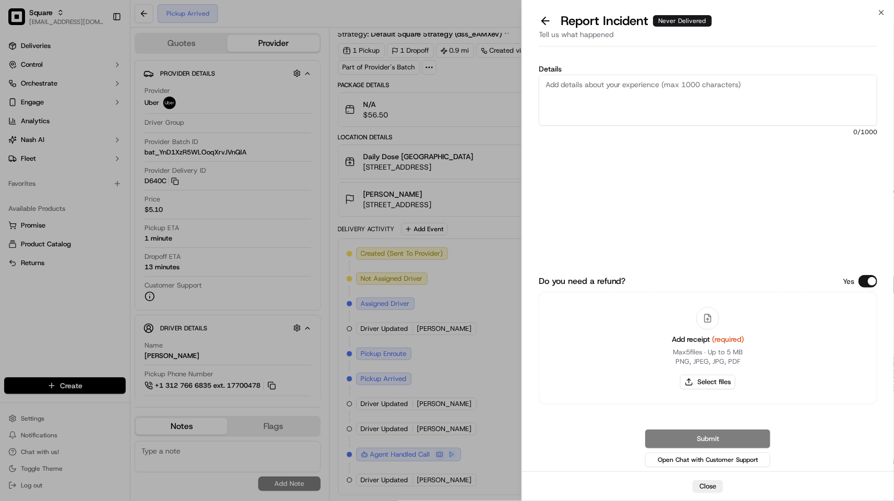
click at [640, 113] on textarea "Details" at bounding box center [708, 100] width 339 height 51
paste textarea "1st driver picked up the order but did not tagged the delivery as pick up compl…"
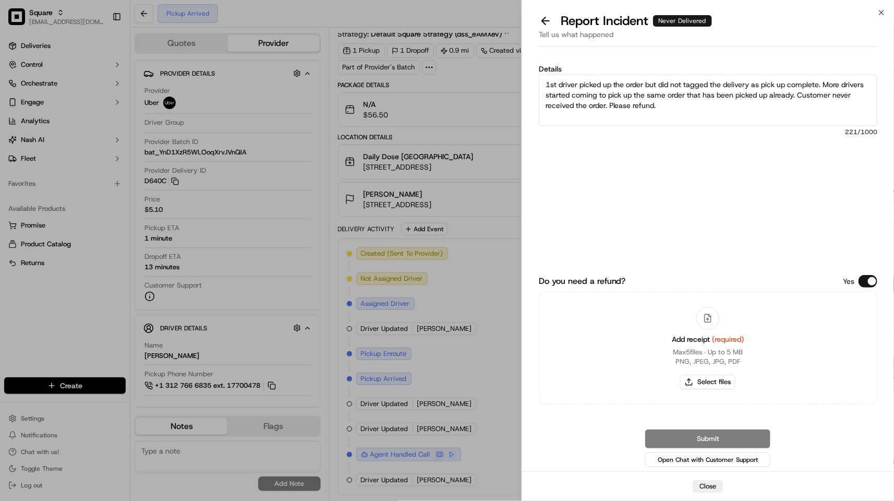
type textarea "1st driver picked up the order but did not tagged the delivery as pick up compl…"
click at [841, 280] on button "Do you need a refund?" at bounding box center [868, 281] width 19 height 13
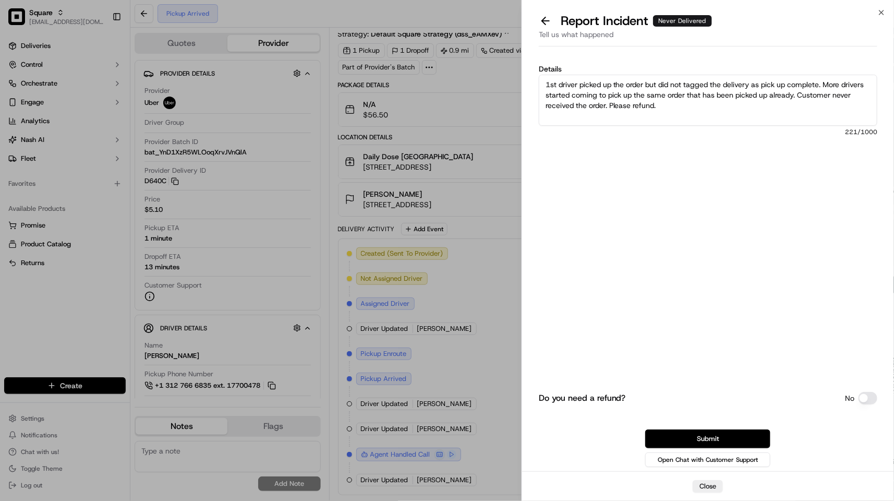
click textarea "1st driver picked up the order but did not tagged the delivery as pick up compl…"
click button "Submit"
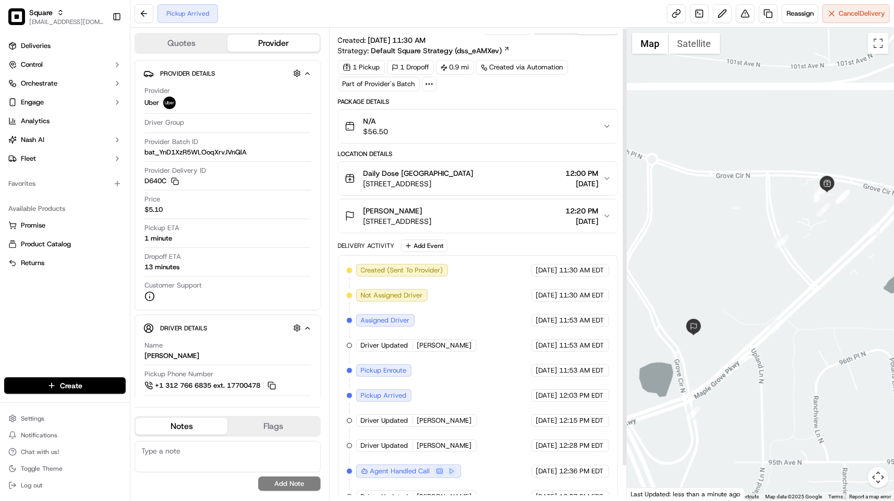
scroll to position [0, 0]
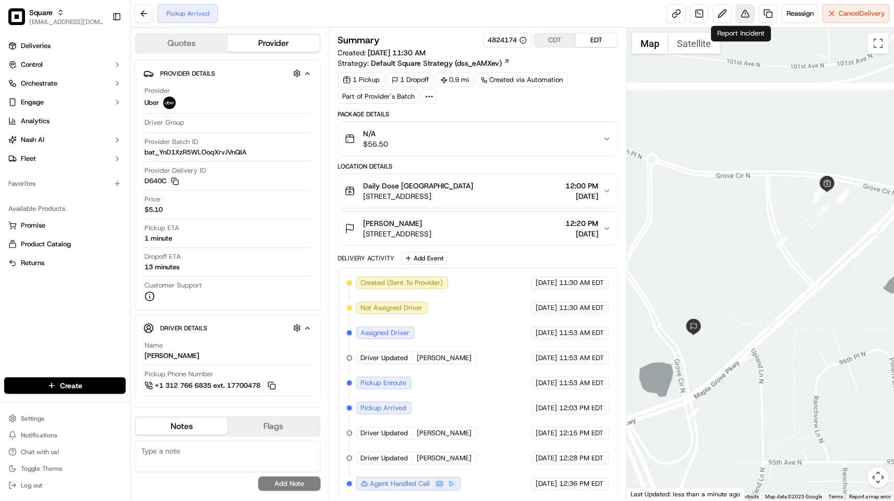
click button
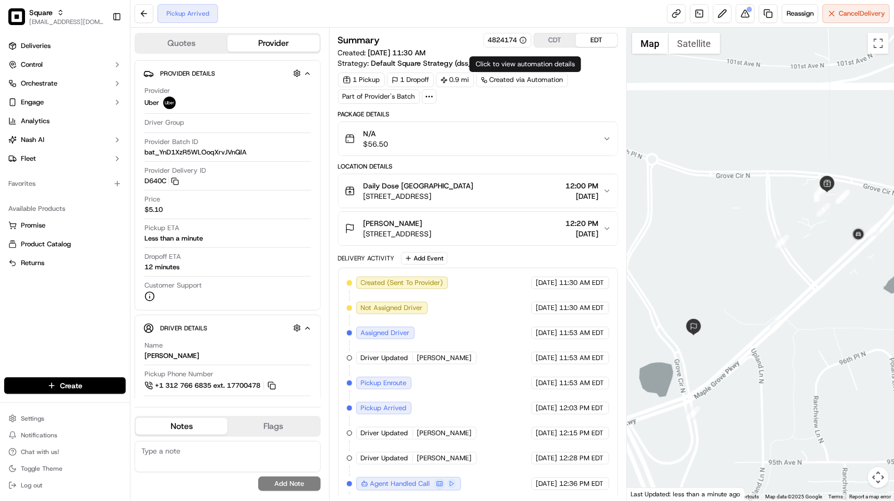
click at [557, 38] on button "CDT" at bounding box center [555, 40] width 42 height 14
click at [463, 256] on div "Delivery Activity Add Event" at bounding box center [478, 258] width 280 height 13
click at [452, 24] on div "Pickup Arrived Reassign Cancel Delivery" at bounding box center [512, 14] width 764 height 28
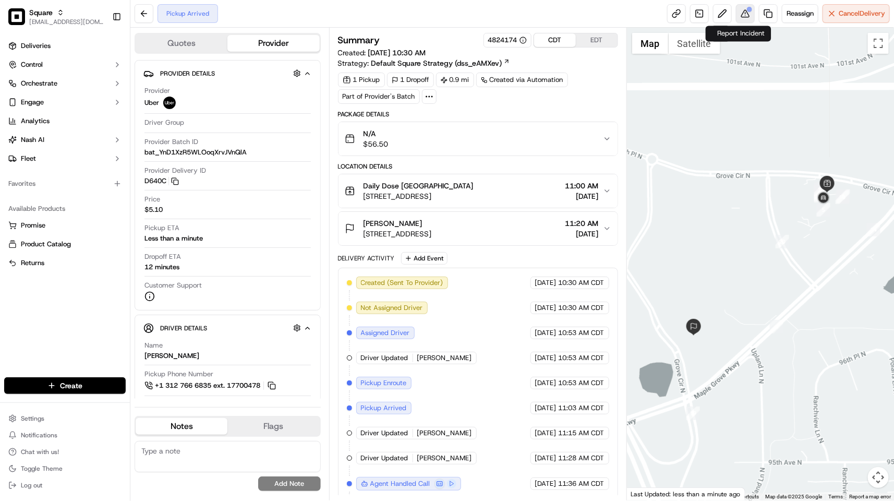
click at [740, 13] on button at bounding box center [745, 13] width 19 height 19
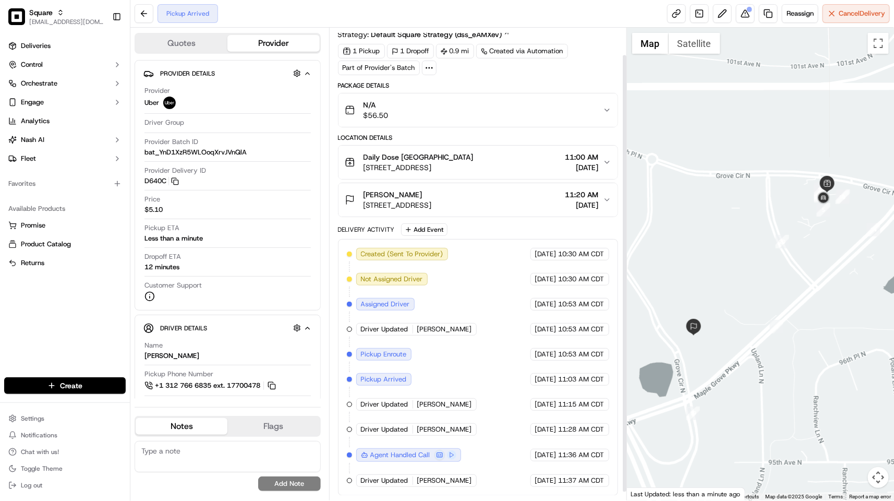
scroll to position [38, 0]
click at [484, 69] on div "Summary 4824174 CDT EDT Created: [DATE] 10:30 AM Strategy: Default Square Strat…" at bounding box center [478, 249] width 280 height 491
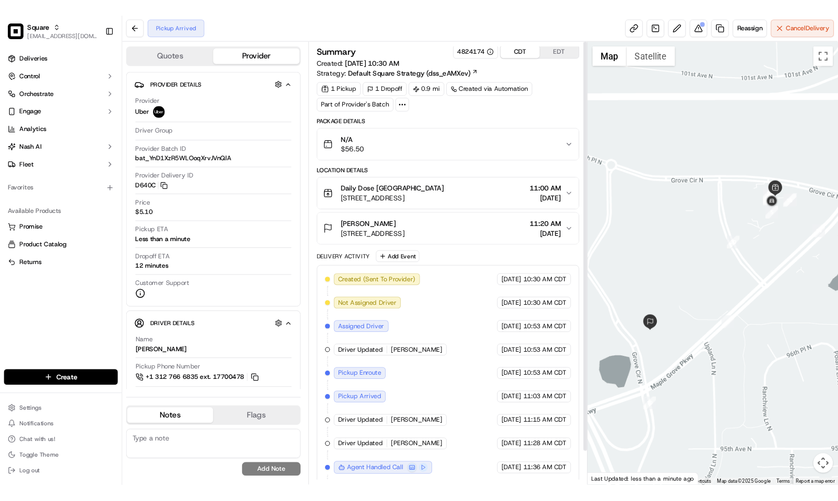
scroll to position [0, 0]
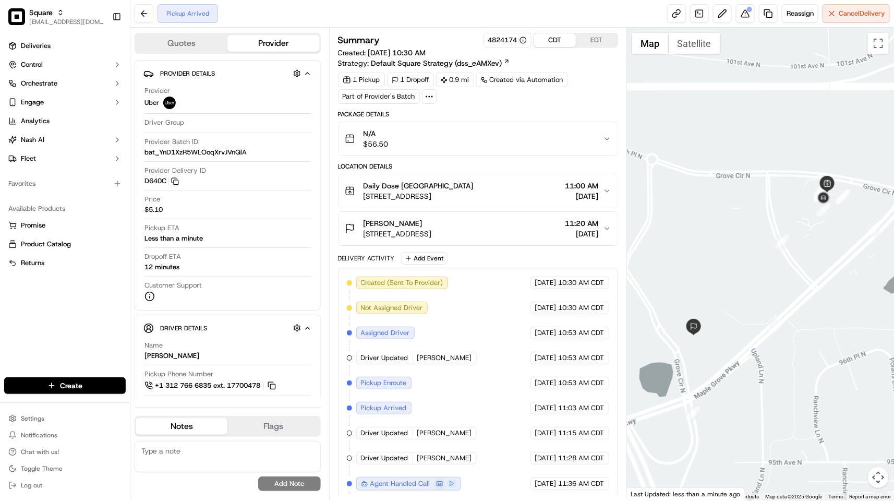
click at [570, 96] on div "1 Pickup 1 Dropoff 0.9 mi Created via Automation Part of Provider's Batch" at bounding box center [478, 88] width 280 height 31
click at [507, 108] on div "Summary 4824174 CDT EDT Created: [DATE] 10:30 AM Strategy: Default Square Strat…" at bounding box center [478, 278] width 280 height 491
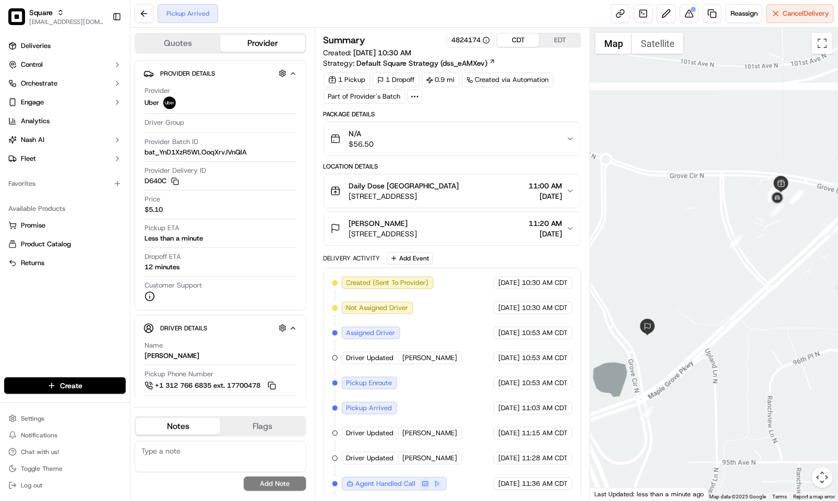
click at [486, 110] on div "Summary 4824174 CDT EDT Created: [DATE] 10:30 AM Strategy: Default Square Strat…" at bounding box center [452, 278] width 258 height 491
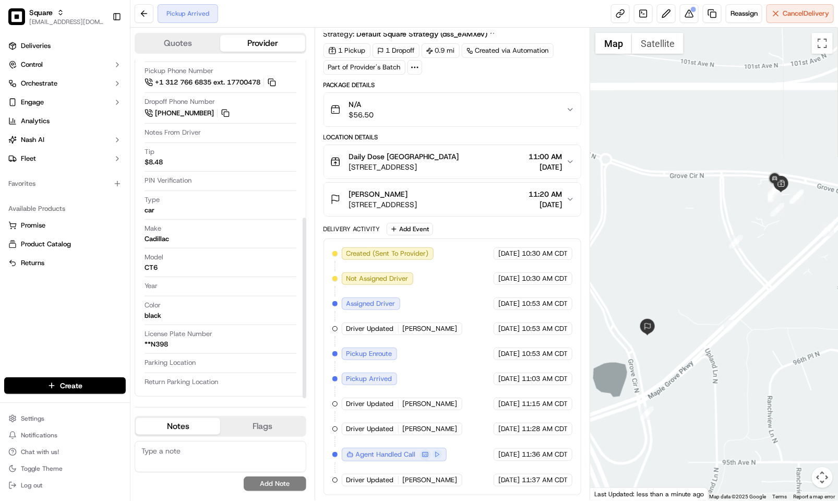
scroll to position [140, 0]
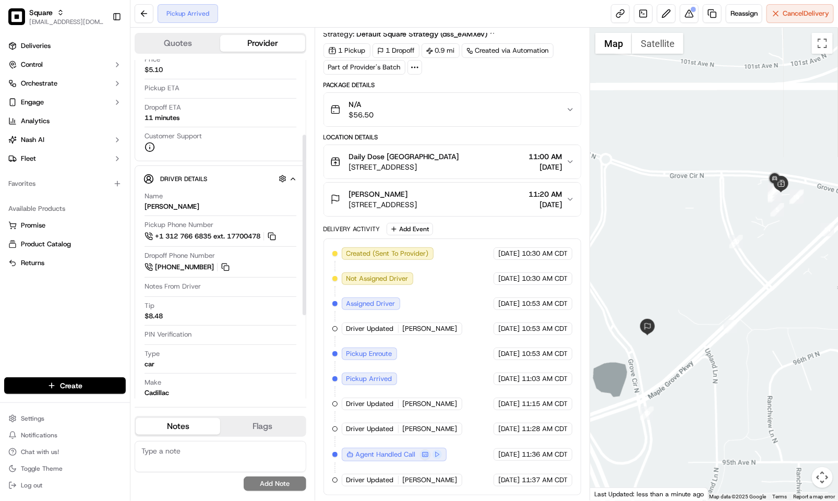
click at [480, 227] on div "Delivery Activity Add Event" at bounding box center [452, 229] width 258 height 13
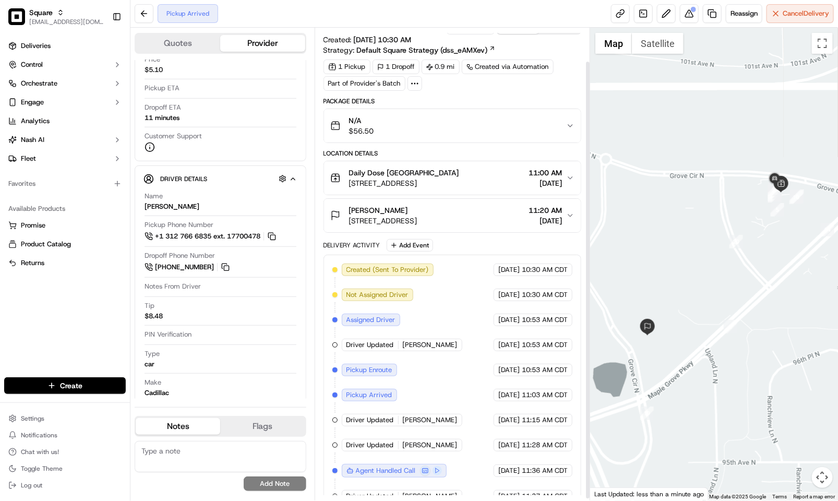
scroll to position [38, 0]
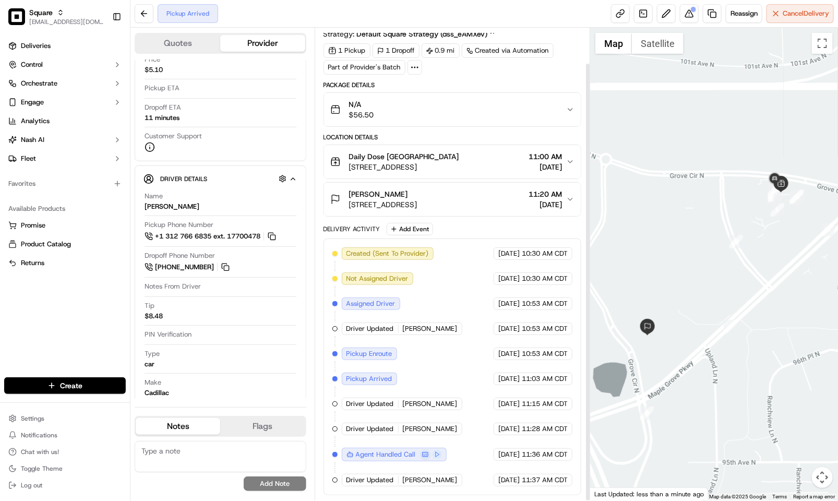
click at [512, 104] on div "N/A $56.50" at bounding box center [448, 109] width 236 height 21
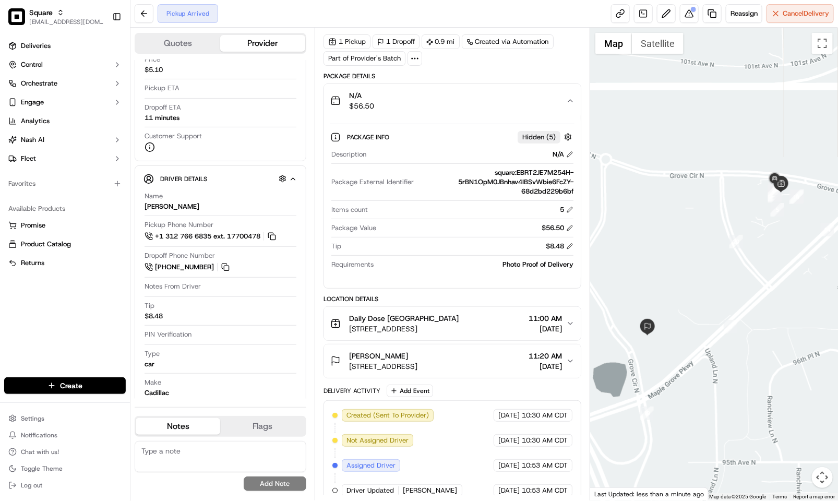
click at [460, 125] on div "Package Info Hidden ( 5 ) Description N/A Package External Identifier square:EB…" at bounding box center [452, 199] width 245 height 150
click at [462, 113] on button "N/A $56.50" at bounding box center [452, 100] width 257 height 33
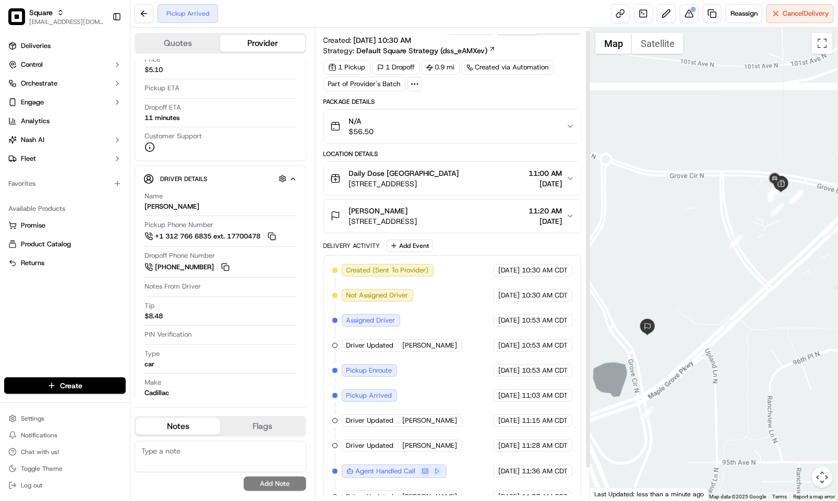
scroll to position [0, 0]
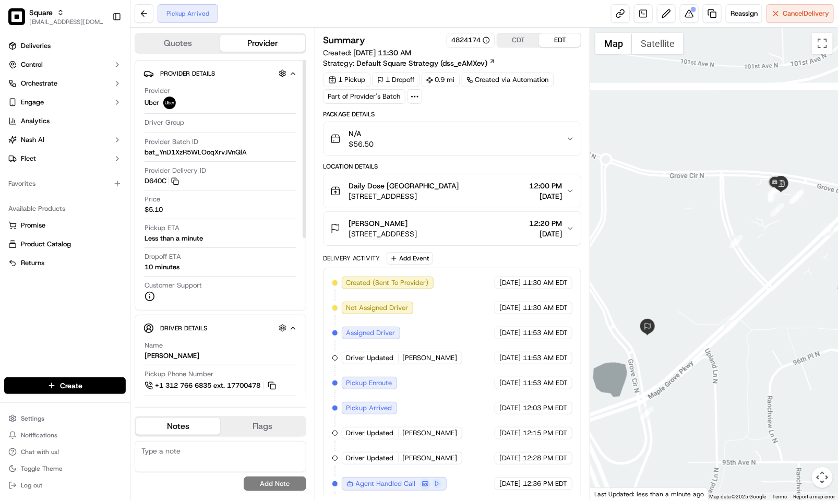
click at [56, 307] on div "Deliveries Control Orchestrate Engage Analytics [PERSON_NAME] Fleet Favorites A…" at bounding box center [65, 200] width 130 height 335
click at [88, 313] on div "Deliveries Control Orchestrate Engage Analytics [PERSON_NAME] Fleet Favorites A…" at bounding box center [65, 200] width 130 height 335
click at [689, 13] on button at bounding box center [689, 13] width 19 height 19
click at [480, 110] on div "Summary 4824174 CDT EDT Created: [DATE] 11:30 AM Strategy: Default Square Strat…" at bounding box center [452, 278] width 258 height 491
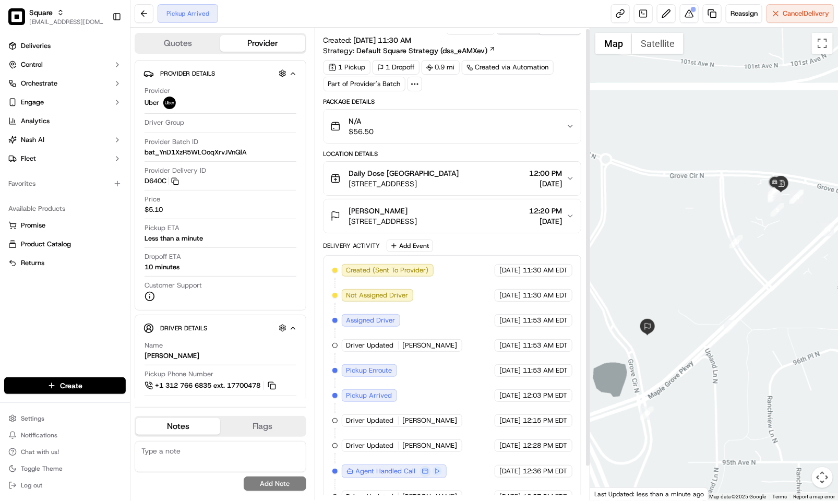
scroll to position [38, 0]
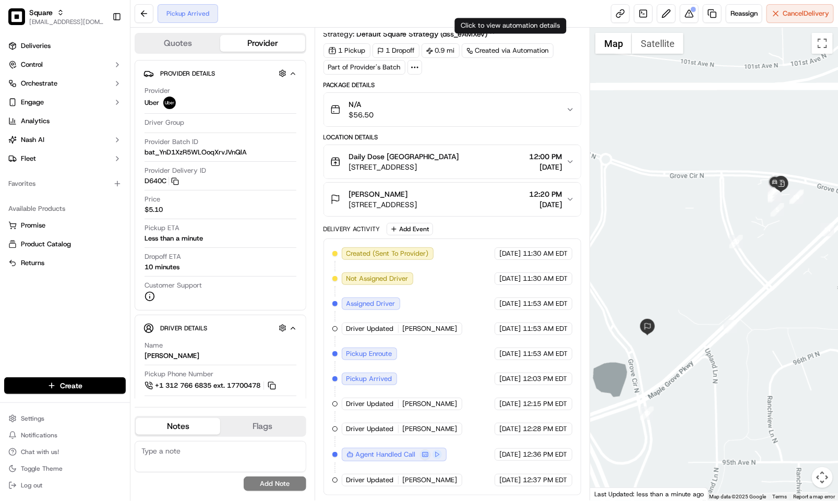
click at [534, 64] on div "1 Pickup 1 Dropoff 0.9 mi Created via Automation Part of Provider's Batch" at bounding box center [452, 58] width 258 height 31
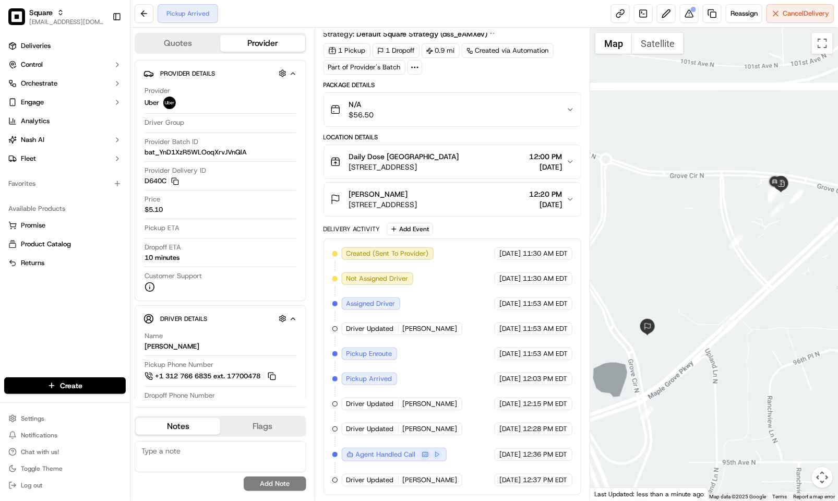
click at [487, 66] on div "1 Pickup 1 Dropoff 0.9 mi Created via Automation Part of Provider's Batch" at bounding box center [452, 58] width 258 height 31
click at [483, 223] on div "Delivery Activity Add Event" at bounding box center [452, 229] width 258 height 13
click at [474, 69] on div "Summary 4824174 CDT EDT Created: [DATE] 11:30 AM Strategy: Default Square Strat…" at bounding box center [452, 249] width 258 height 491
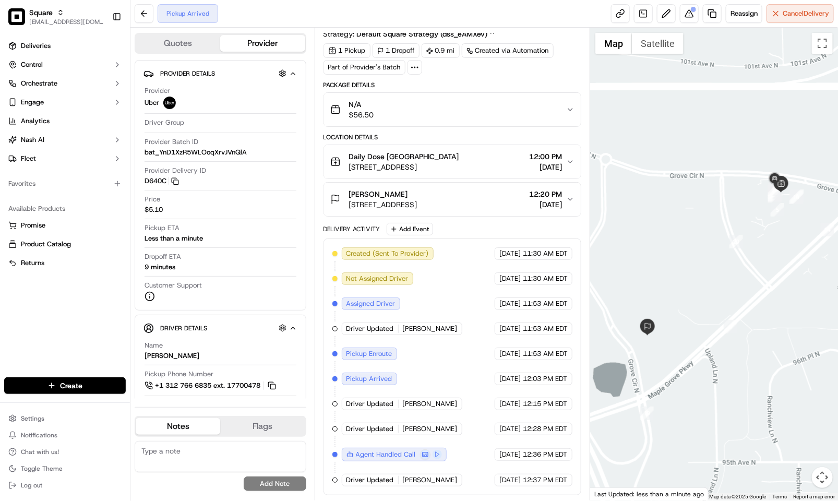
click at [360, 19] on div "Pickup Arrived Reassign Cancel Delivery" at bounding box center [483, 14] width 707 height 28
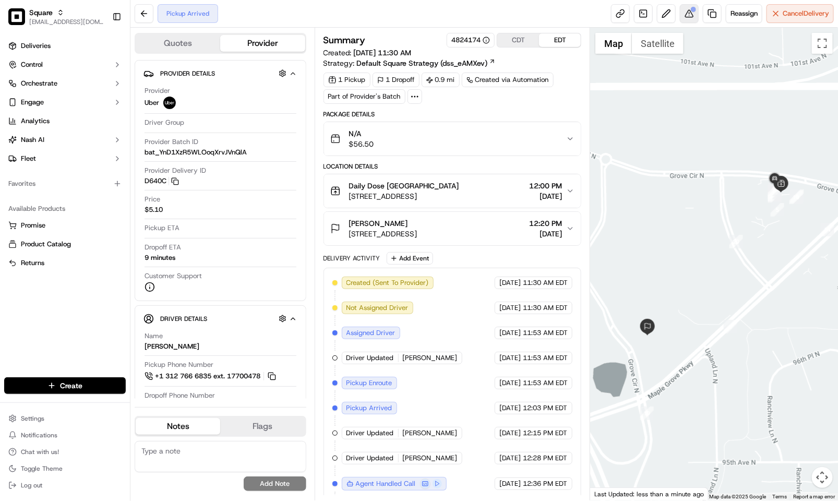
click at [691, 11] on div at bounding box center [693, 9] width 5 height 5
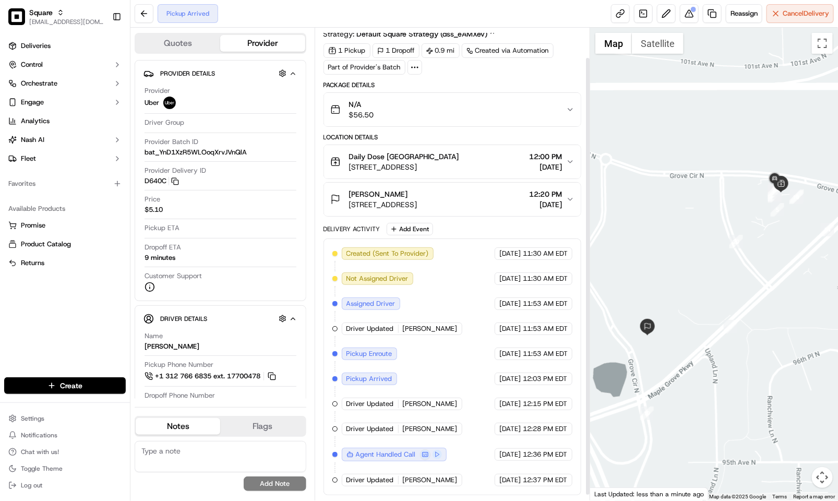
scroll to position [38, 0]
click at [466, 224] on div "Delivery Activity Add Event" at bounding box center [452, 229] width 258 height 13
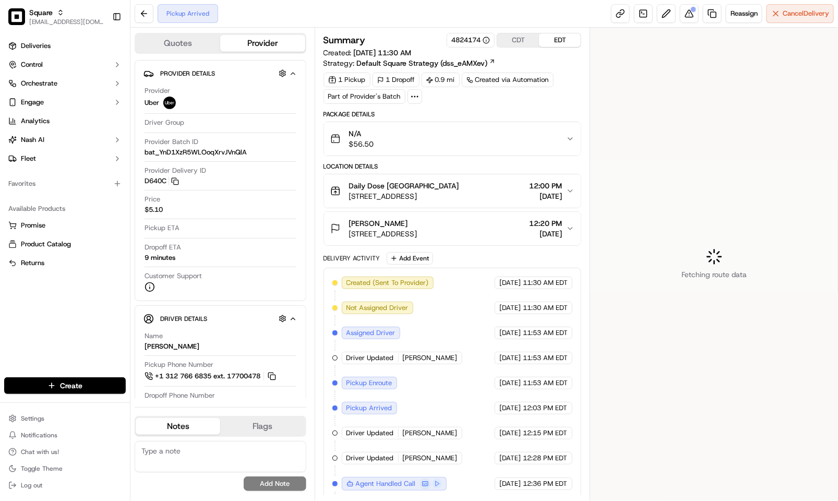
click at [407, 28] on div "Summary 4824174 CDT EDT Created: [DATE] 11:30 AM Strategy: Default Square Strat…" at bounding box center [453, 264] width 276 height 473
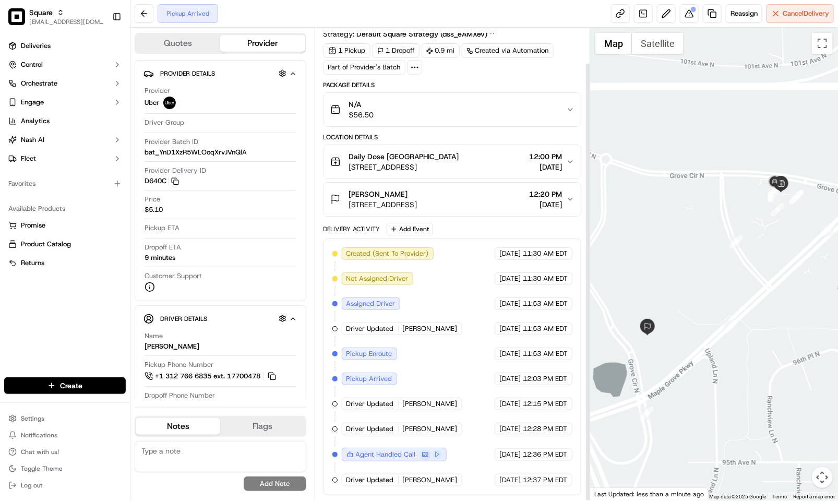
scroll to position [38, 0]
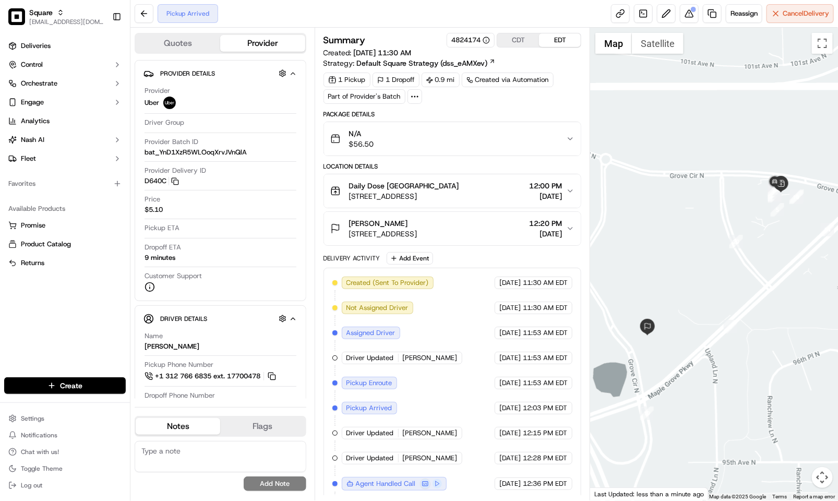
scroll to position [38, 0]
click at [691, 11] on div at bounding box center [693, 9] width 5 height 5
click at [411, 17] on div "Pickup Arrived Reassign Cancel Delivery" at bounding box center [483, 14] width 707 height 28
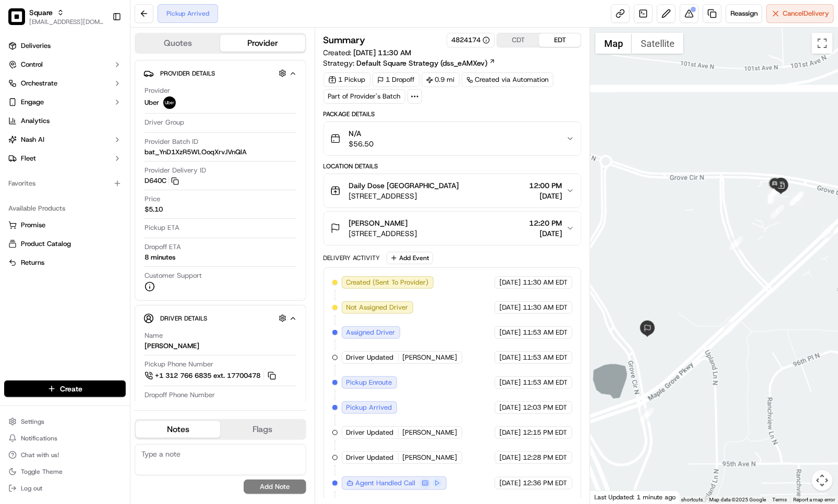
click at [199, 462] on textarea at bounding box center [221, 459] width 172 height 31
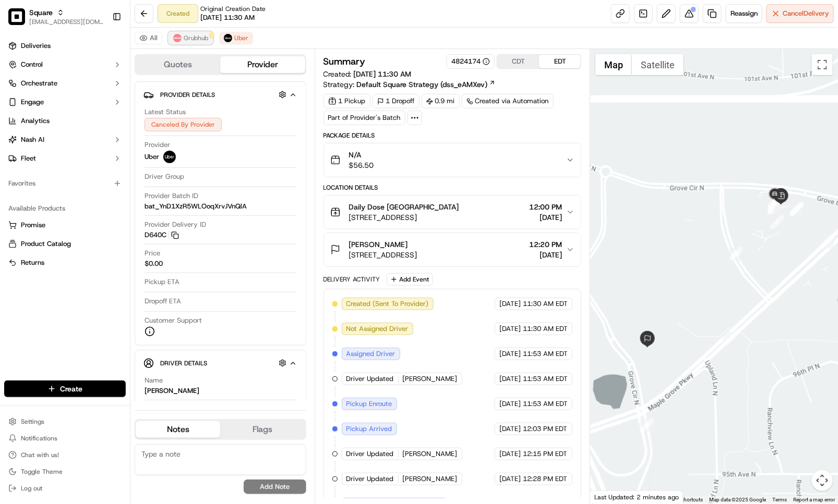
click at [203, 33] on button "Grubhub" at bounding box center [190, 38] width 44 height 13
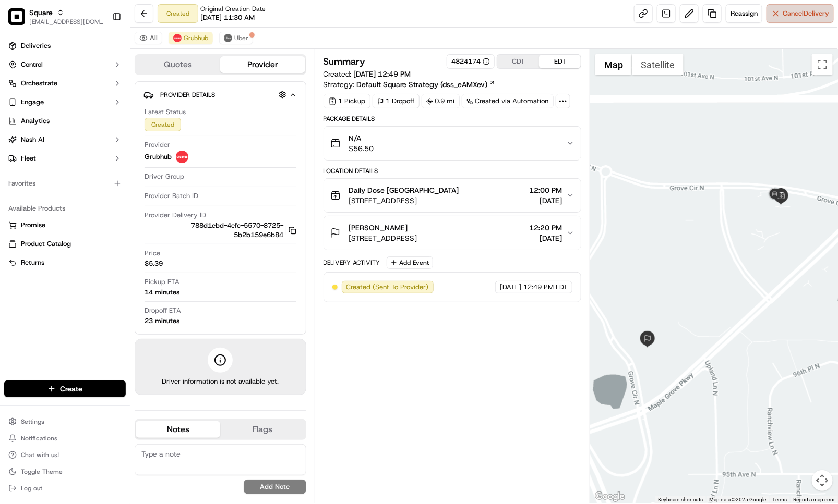
click at [790, 14] on span "Cancel Delivery" at bounding box center [805, 13] width 46 height 9
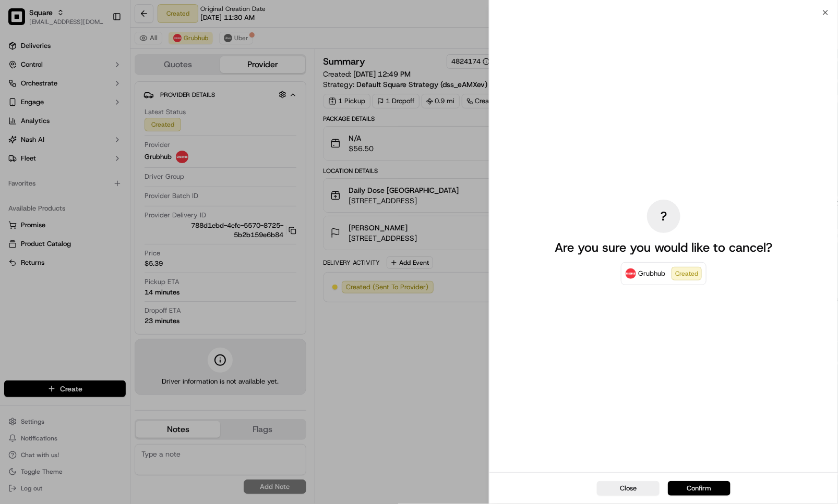
click at [711, 490] on button "Confirm" at bounding box center [699, 488] width 63 height 15
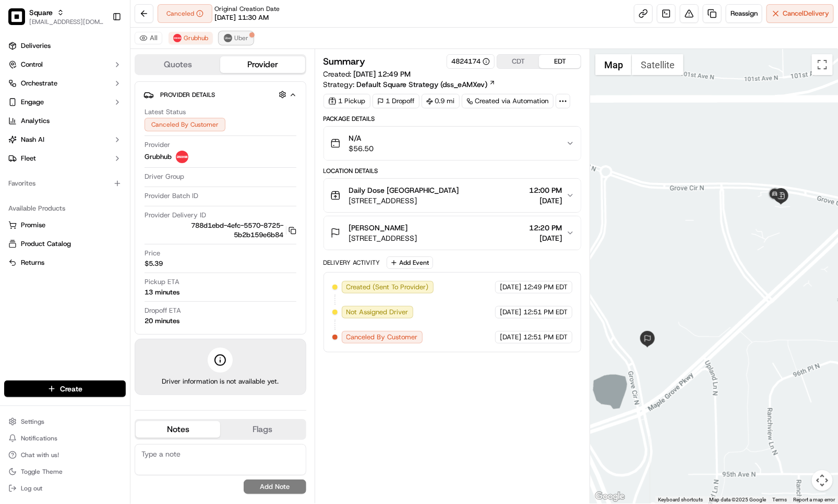
click at [230, 34] on img at bounding box center [228, 38] width 8 height 8
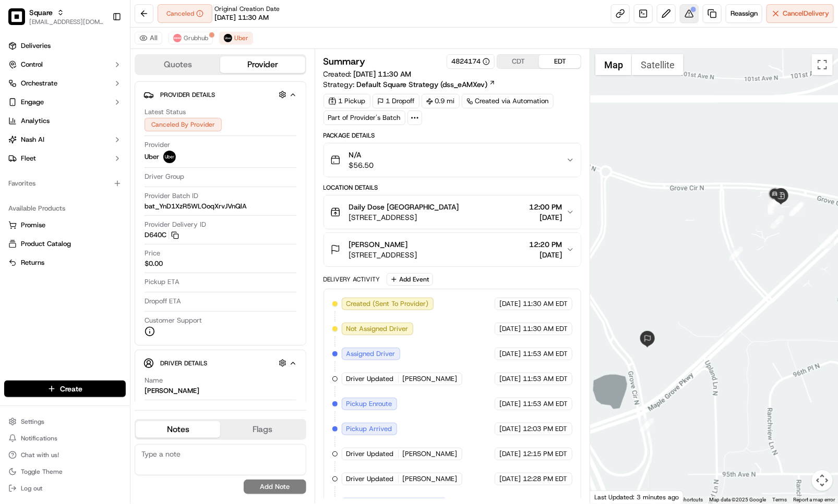
click at [689, 13] on button at bounding box center [689, 13] width 19 height 19
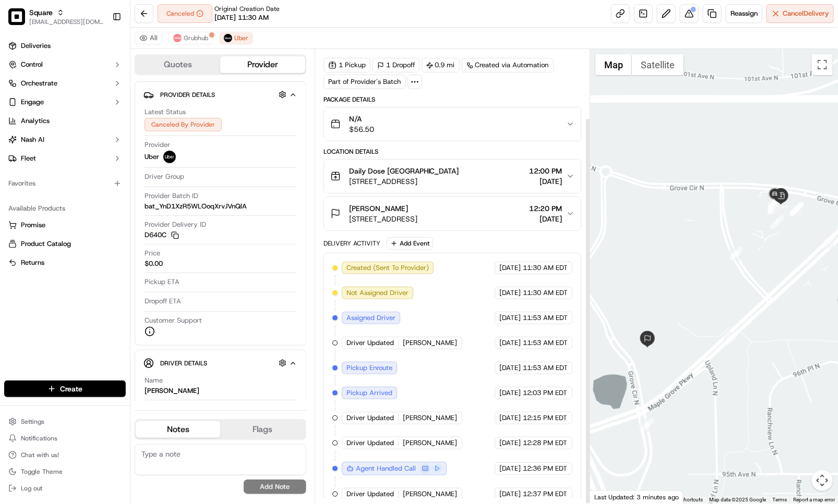
scroll to position [81, 0]
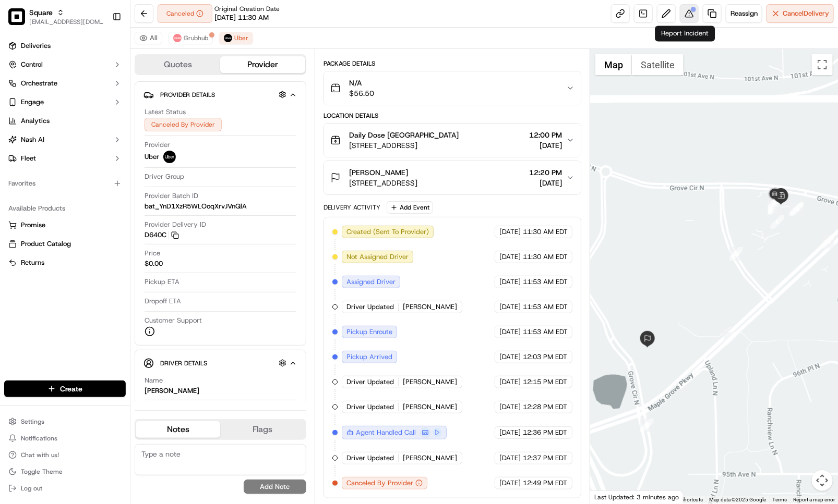
click at [682, 11] on button at bounding box center [689, 13] width 19 height 19
click at [687, 17] on button at bounding box center [689, 13] width 19 height 19
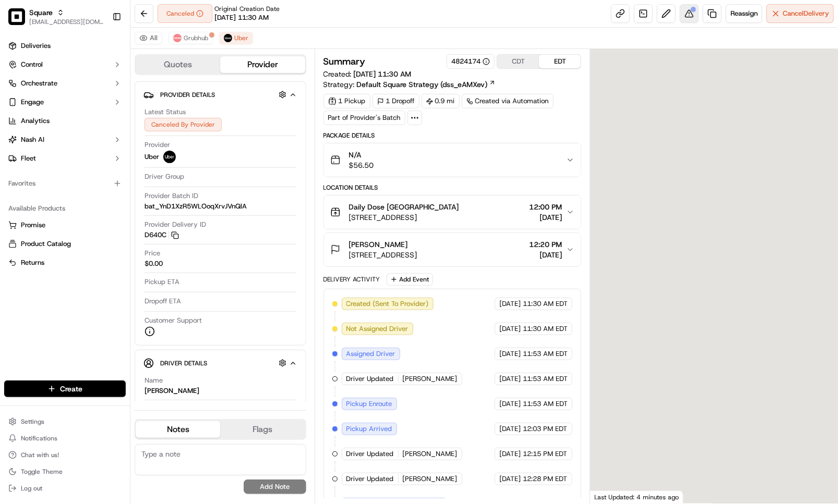
click at [685, 19] on button at bounding box center [689, 13] width 19 height 19
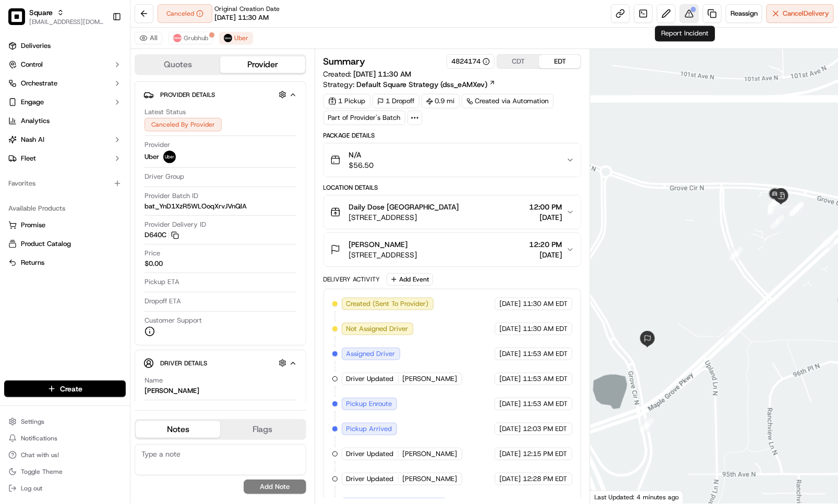
click at [688, 13] on button at bounding box center [689, 13] width 19 height 19
click at [487, 20] on div "Canceled Original Creation Date [DATE] 11:30 AM Reassign Cancel Delivery" at bounding box center [483, 14] width 707 height 28
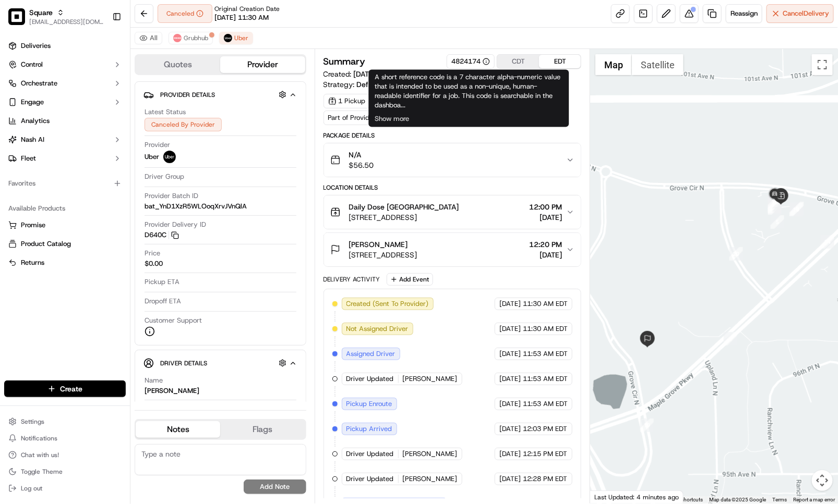
click at [444, 6] on div "Canceled Original Creation Date [DATE] 11:30 AM Reassign Cancel Delivery" at bounding box center [483, 14] width 707 height 28
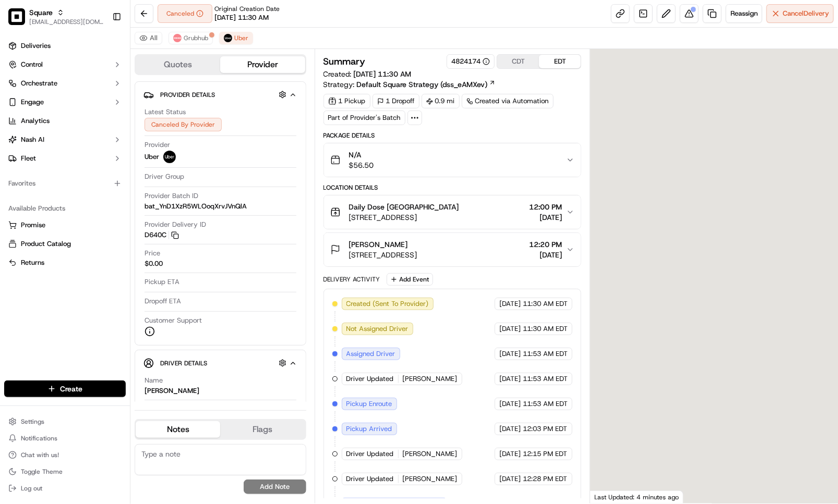
click at [529, 23] on div "Canceled Original Creation Date 09/23/2025 11:30 AM Reassign Cancel Delivery" at bounding box center [483, 14] width 707 height 28
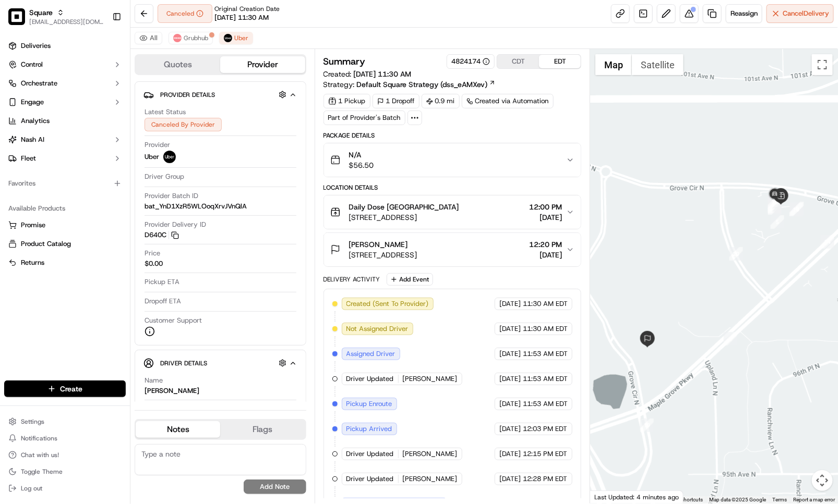
click at [262, 465] on textarea at bounding box center [221, 459] width 172 height 31
paste textarea "Caller Information: Reason for Call: Resolution:"
click at [262, 451] on textarea "Caller Information: Reason for Call: Resolution:" at bounding box center [221, 459] width 172 height 31
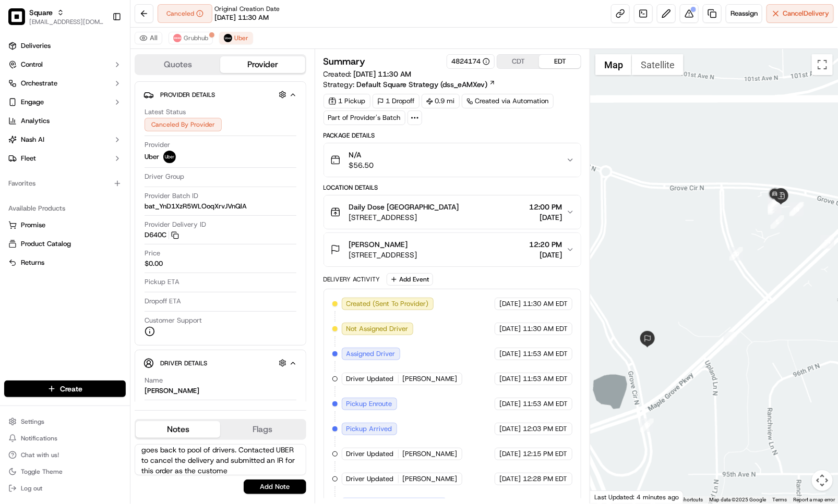
scroll to position [119, 0]
type textarea "Caller Information: Merchant Reason for Call: REported that the 1st driver alre…"
click at [269, 489] on button "Add Note" at bounding box center [275, 487] width 63 height 15
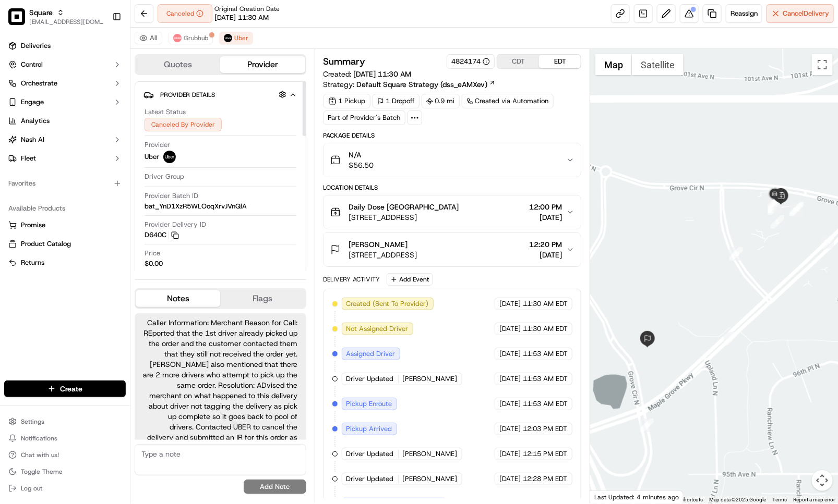
scroll to position [26, 0]
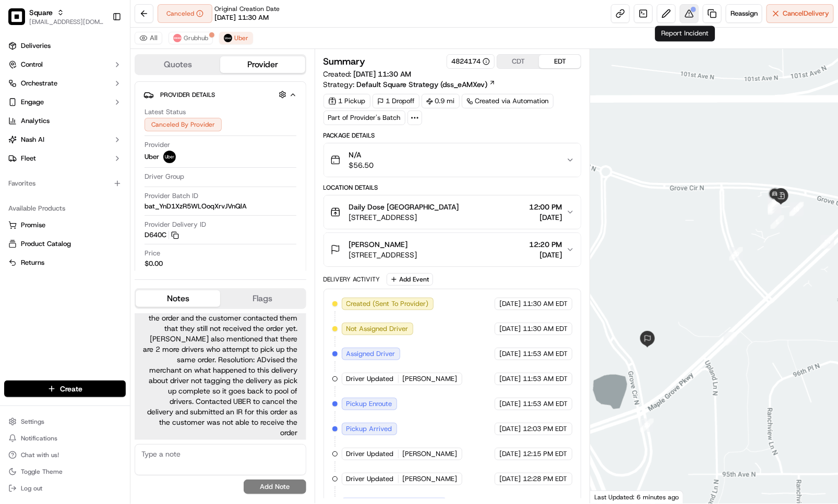
click at [684, 16] on button at bounding box center [689, 13] width 19 height 19
click at [681, 16] on button at bounding box center [689, 13] width 19 height 19
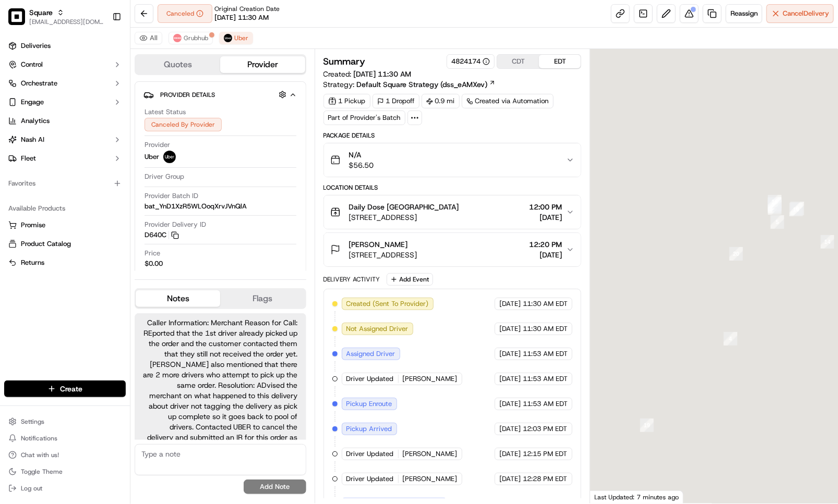
scroll to position [26, 0]
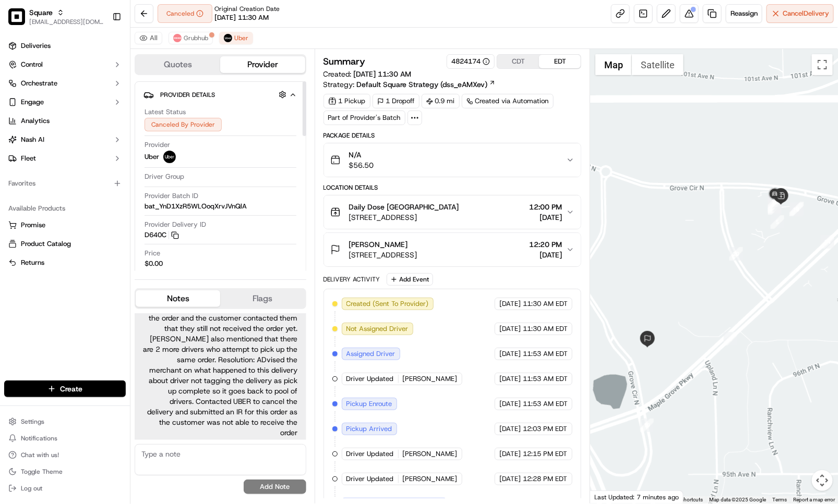
click at [448, 221] on span "[STREET_ADDRESS]" at bounding box center [404, 217] width 110 height 10
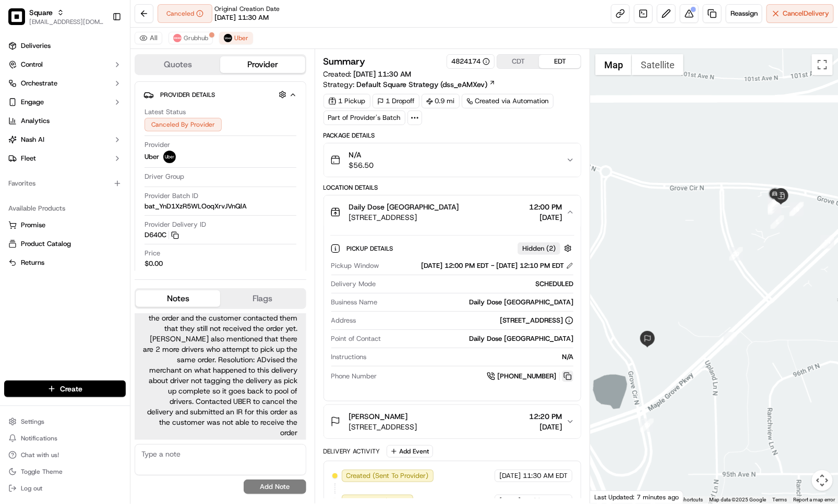
click at [563, 382] on button at bounding box center [567, 376] width 11 height 11
click at [396, 41] on div "All Grubhub Uber" at bounding box center [483, 38] width 707 height 21
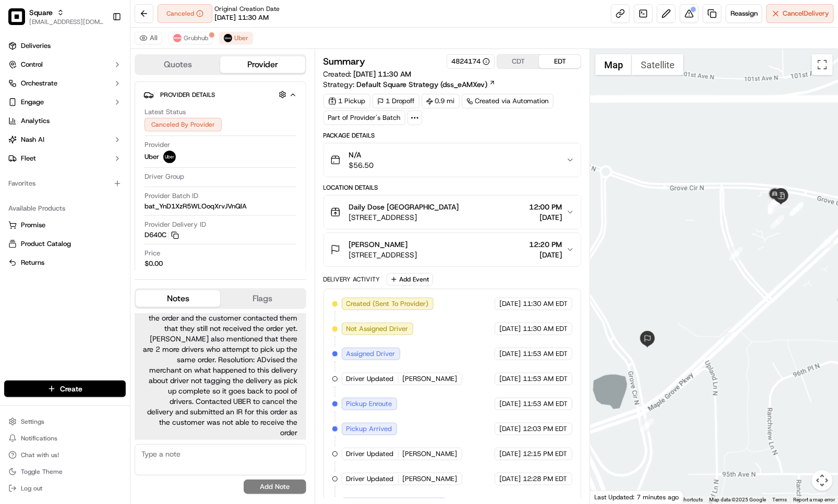
click at [538, 34] on div "All Grubhub Uber" at bounding box center [483, 38] width 707 height 21
click at [490, 34] on div "All Grubhub Uber" at bounding box center [483, 38] width 707 height 21
click at [510, 32] on div "All Grubhub Uber" at bounding box center [483, 38] width 707 height 21
click at [416, 35] on div "All Grubhub Uber" at bounding box center [483, 38] width 707 height 21
click at [185, 44] on button "Grubhub" at bounding box center [190, 38] width 44 height 13
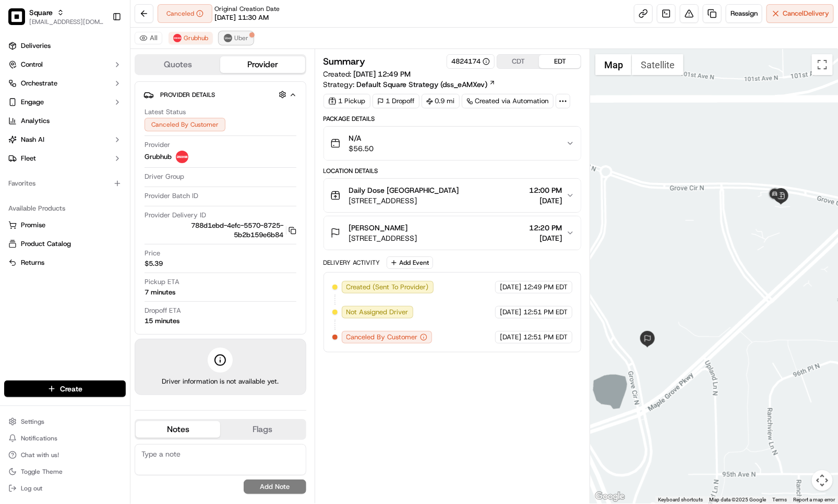
click at [237, 40] on span "Uber" at bounding box center [241, 38] width 14 height 8
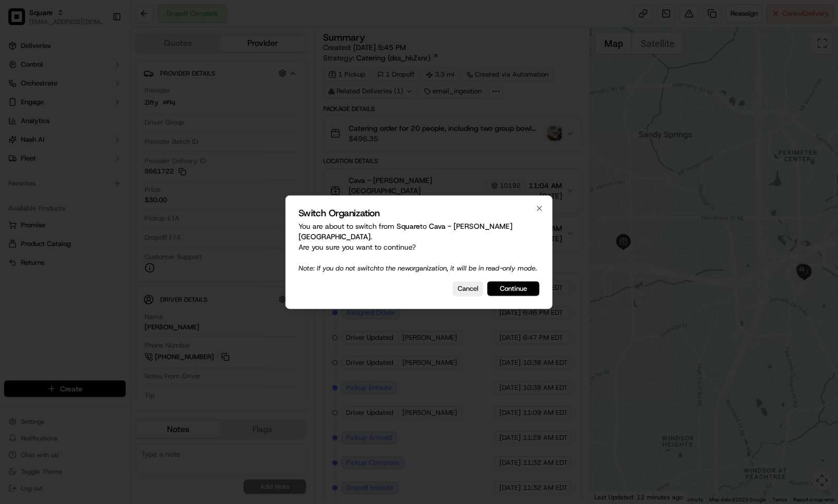
click at [534, 210] on h2 "Switch Organization" at bounding box center [418, 213] width 241 height 9
click at [536, 210] on icon "button" at bounding box center [539, 208] width 8 height 8
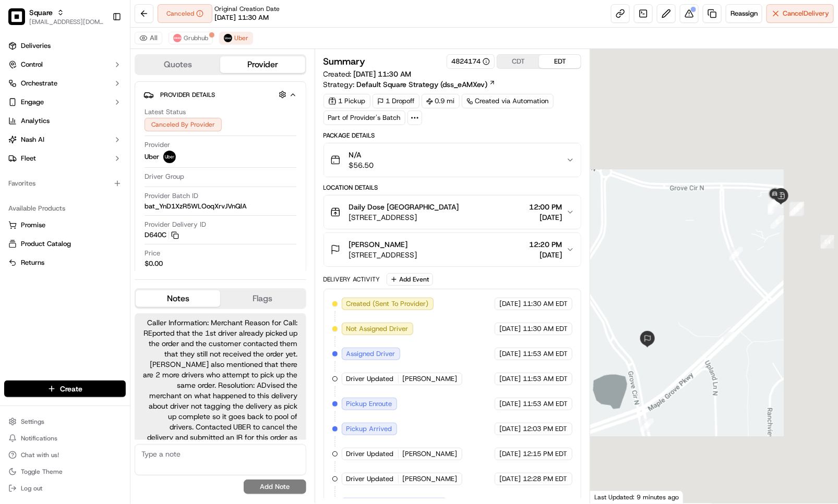
scroll to position [26, 0]
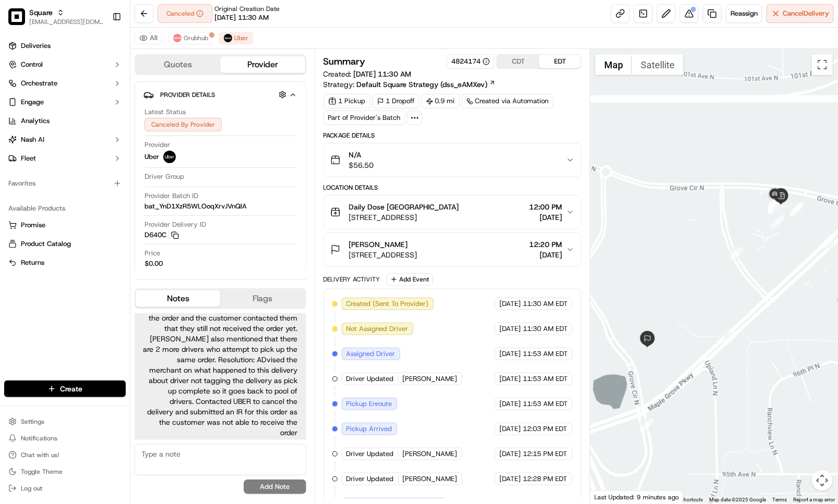
click at [246, 461] on textarea at bounding box center [221, 459] width 172 height 31
type textarea "T"
paste textarea "Caller Information: Reason for Call: Resolution:"
type textarea "Caller Information: Reason for Call: Resolution:"
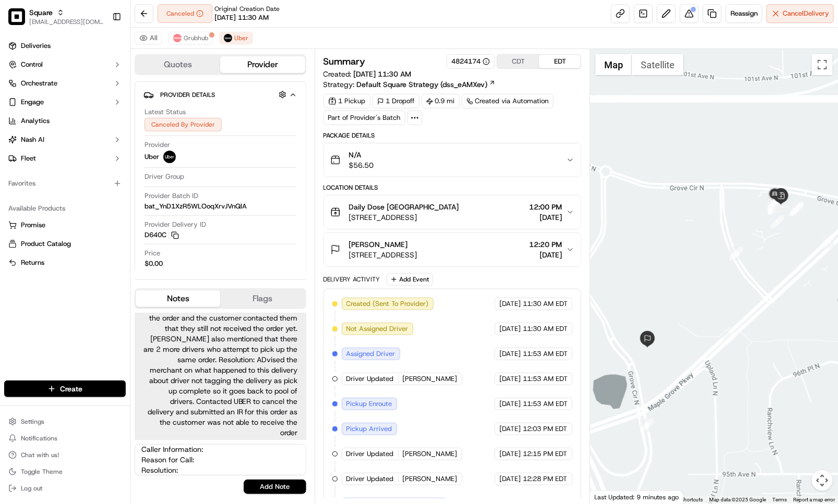
click at [249, 465] on textarea "Caller Information: Reason for Call: Resolution:" at bounding box center [221, 459] width 172 height 31
click at [247, 474] on textarea "Caller Information: Reason for Call: Resolution:" at bounding box center [221, 459] width 172 height 31
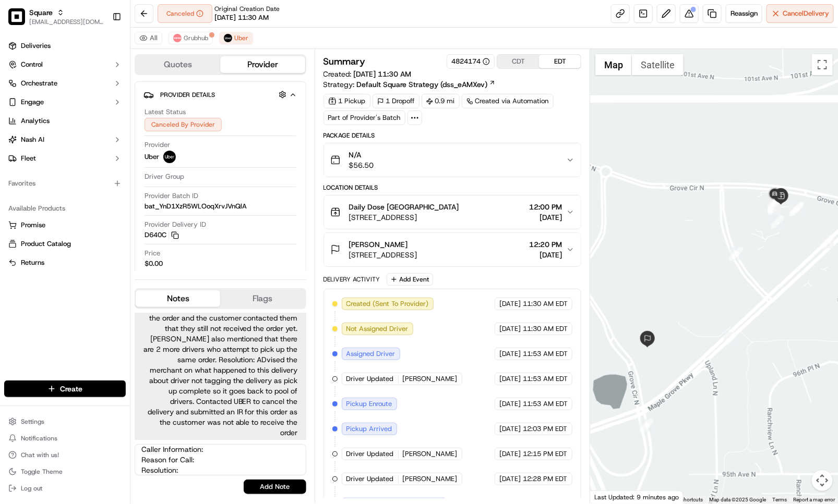
click at [246, 473] on textarea "Caller Information: Reason for Call: Resolution:" at bounding box center [221, 459] width 172 height 31
click at [245, 473] on textarea "Caller Information: Reason for Call: Resolution:" at bounding box center [221, 459] width 172 height 31
click at [235, 463] on textarea "Caller Information: Reason for Call: Resolution:" at bounding box center [221, 459] width 172 height 31
drag, startPoint x: 199, startPoint y: 473, endPoint x: 113, endPoint y: 441, distance: 92.1
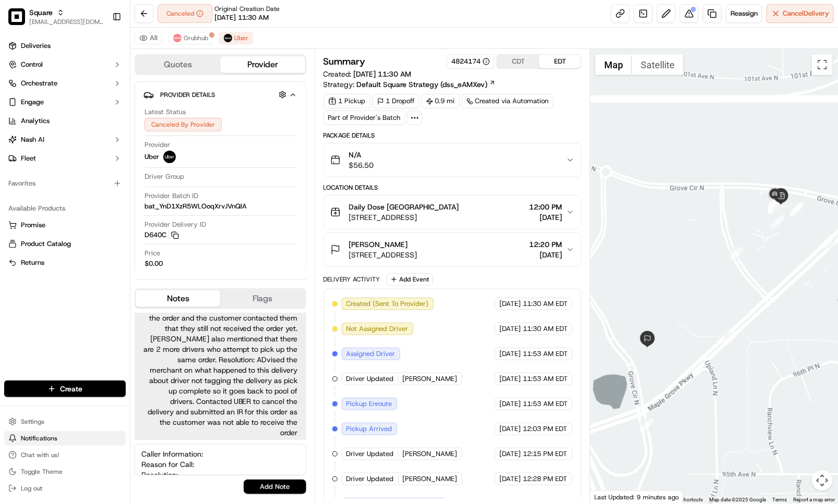
click at [113, 441] on div "Square kpensader@nashhelp.com Toggle Sidebar Deliveries Control Orchestrate Eng…" at bounding box center [419, 252] width 838 height 504
type textarea "I tried to call back the store but went to VM. Left a voice mail to call back i…"
click at [275, 481] on button "Add Note" at bounding box center [275, 487] width 63 height 15
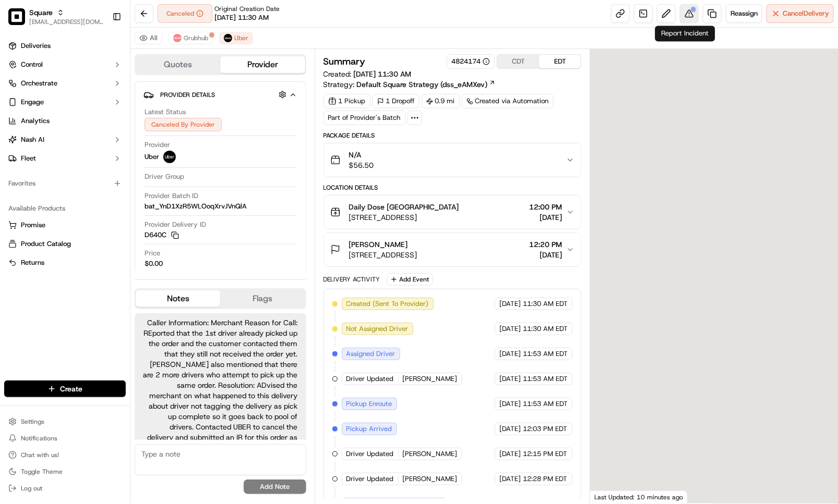
click at [681, 17] on button at bounding box center [689, 13] width 19 height 19
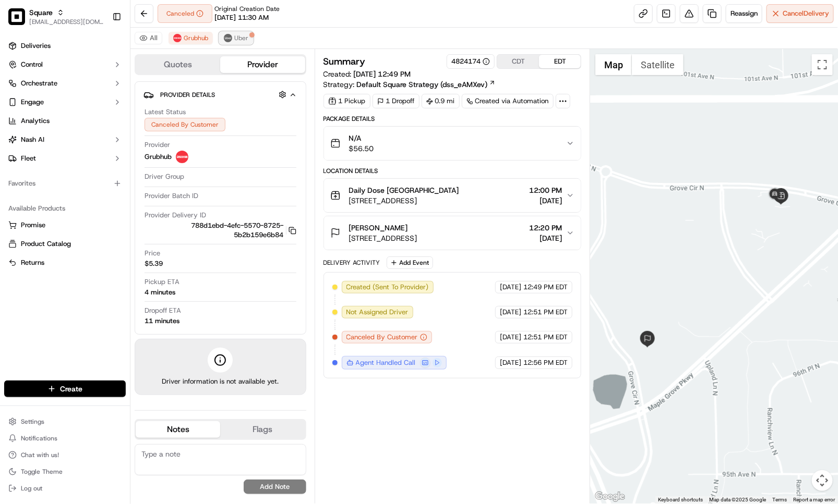
click at [246, 38] on span "Uber" at bounding box center [241, 38] width 14 height 8
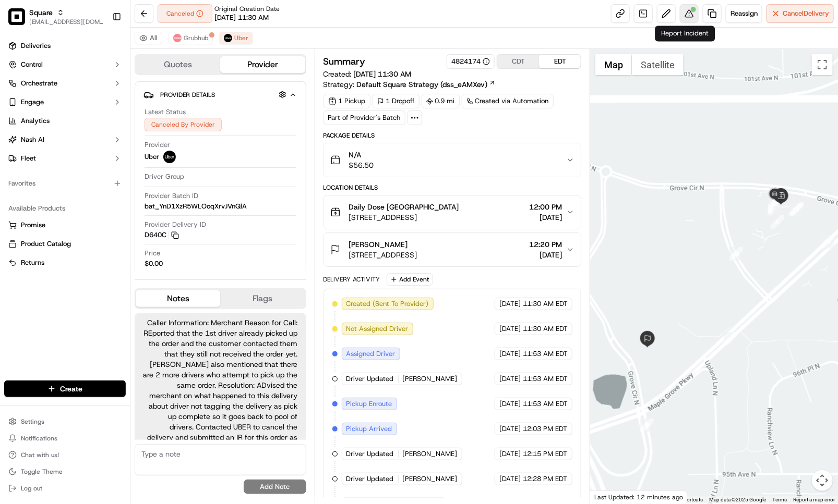
click at [692, 13] on button at bounding box center [689, 13] width 19 height 19
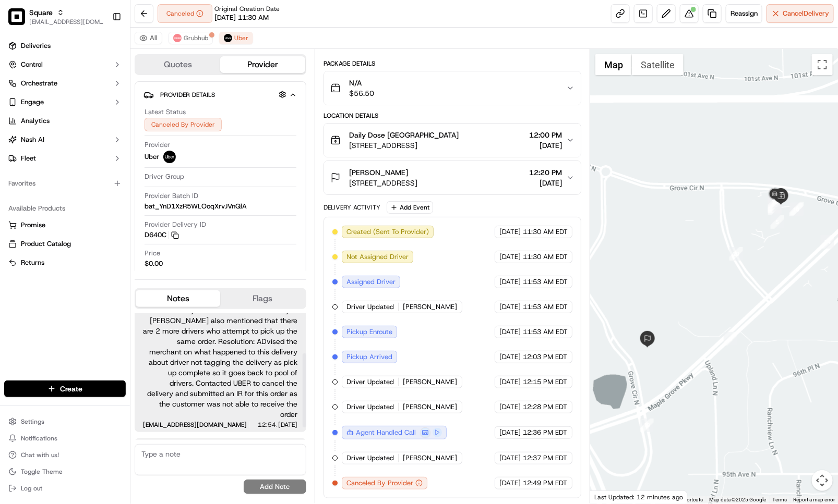
scroll to position [90, 0]
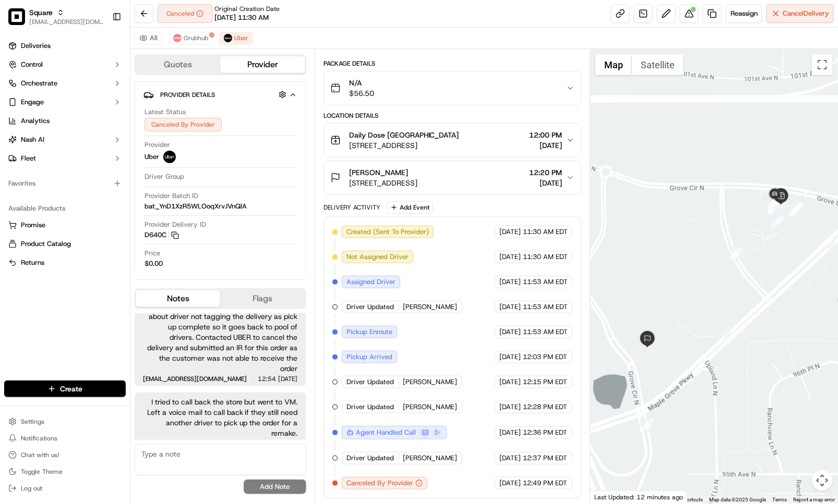
click at [436, 21] on div "Canceled Original Creation Date [DATE] 11:30 AM Reassign Cancel Delivery" at bounding box center [483, 14] width 707 height 28
click at [680, 16] on button at bounding box center [689, 13] width 19 height 19
click at [684, 16] on button at bounding box center [689, 13] width 19 height 19
click at [690, 14] on button at bounding box center [689, 13] width 19 height 19
click at [692, 8] on button at bounding box center [689, 13] width 19 height 19
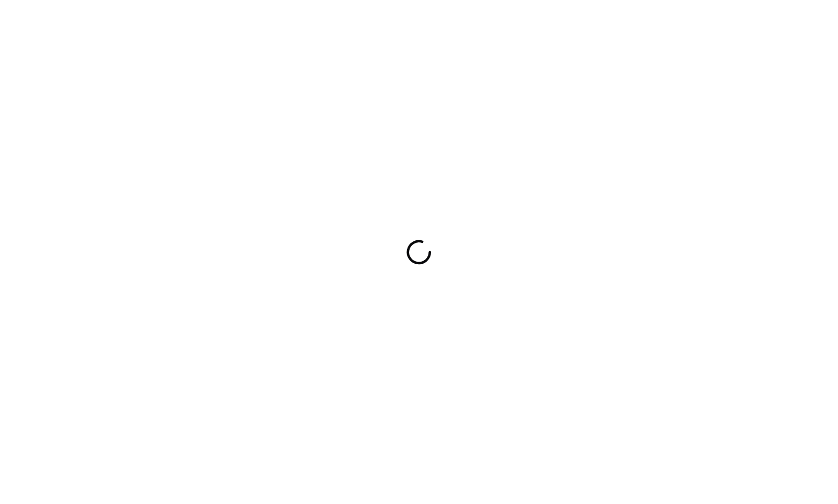
click at [362, 46] on div at bounding box center [419, 252] width 838 height 504
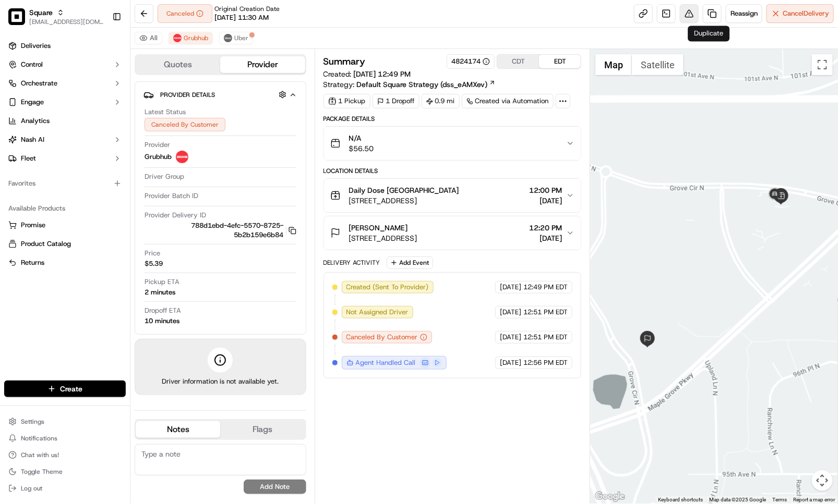
click at [684, 14] on button at bounding box center [689, 13] width 19 height 19
click at [242, 41] on span "Uber" at bounding box center [241, 38] width 14 height 8
